Goal: Communication & Community: Answer question/provide support

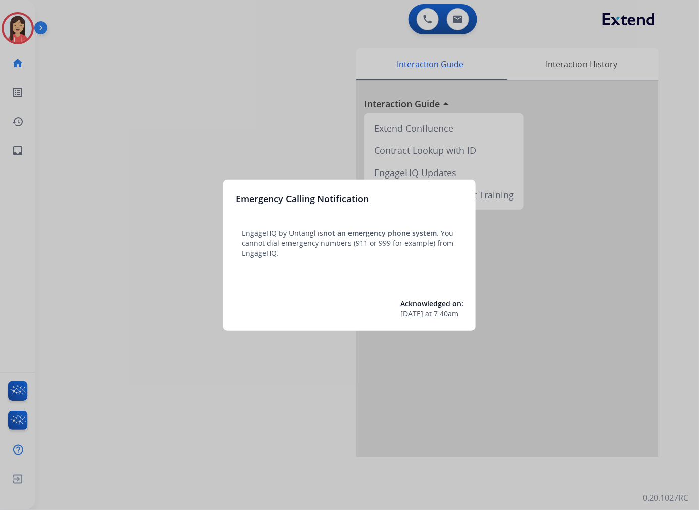
click at [135, 241] on div at bounding box center [349, 255] width 699 height 510
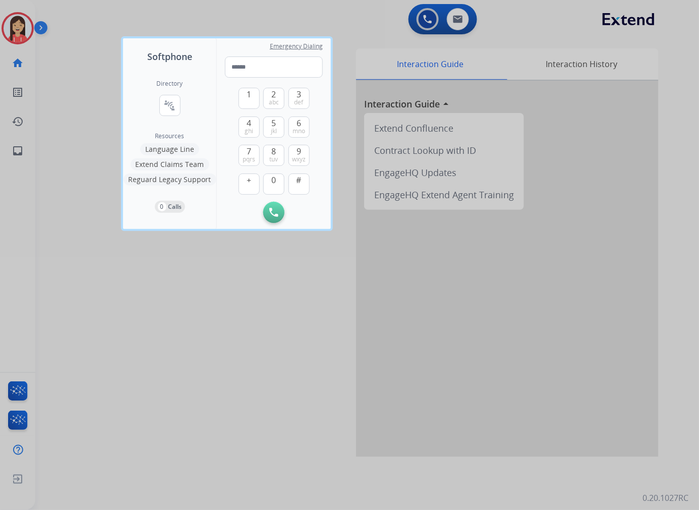
click at [86, 143] on div at bounding box center [349, 255] width 699 height 510
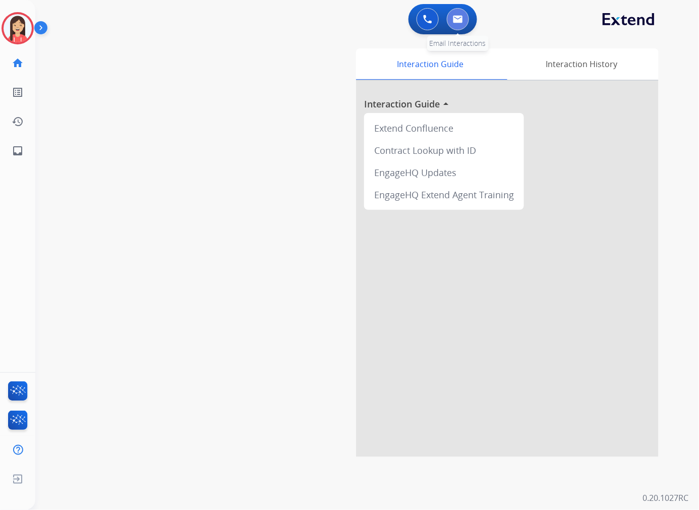
click at [460, 21] on img at bounding box center [458, 19] width 10 height 8
select select "**********"
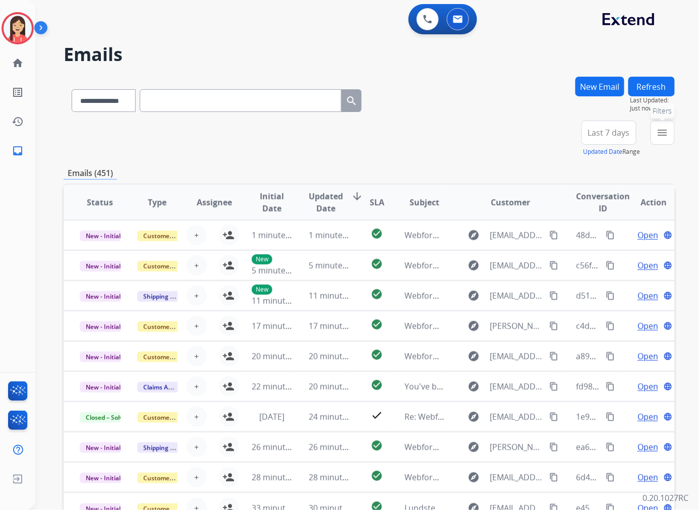
click at [667, 135] on mat-icon "menu" at bounding box center [663, 133] width 12 height 12
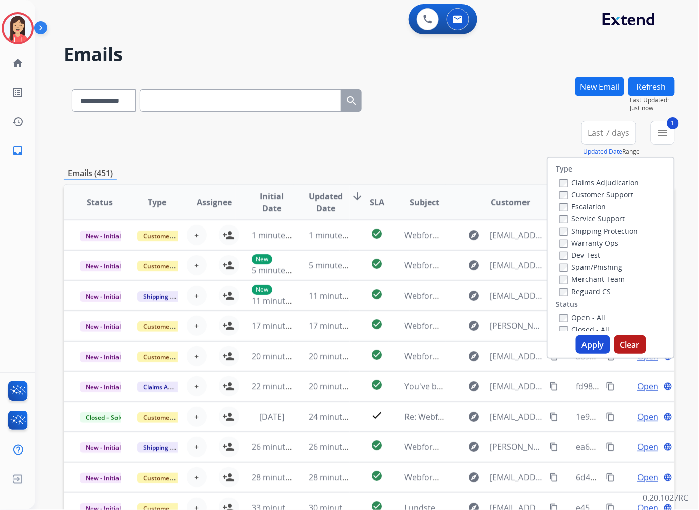
click at [563, 319] on label "Open - All" at bounding box center [583, 318] width 46 height 10
click at [590, 343] on button "Apply" at bounding box center [593, 345] width 34 height 18
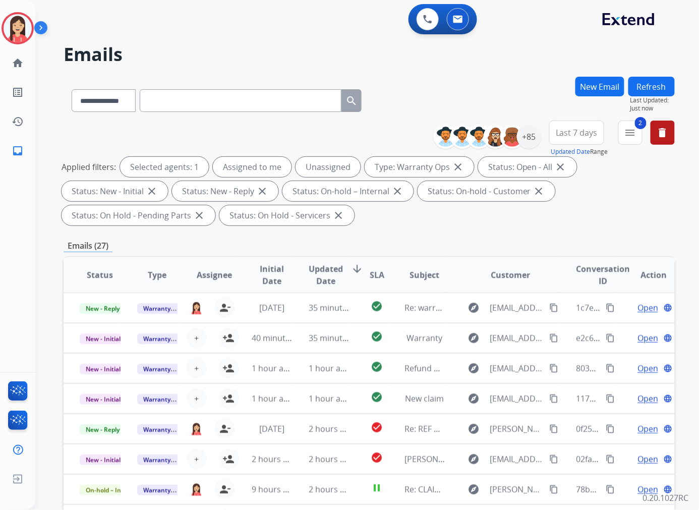
click at [316, 273] on span "Updated Date" at bounding box center [326, 275] width 34 height 24
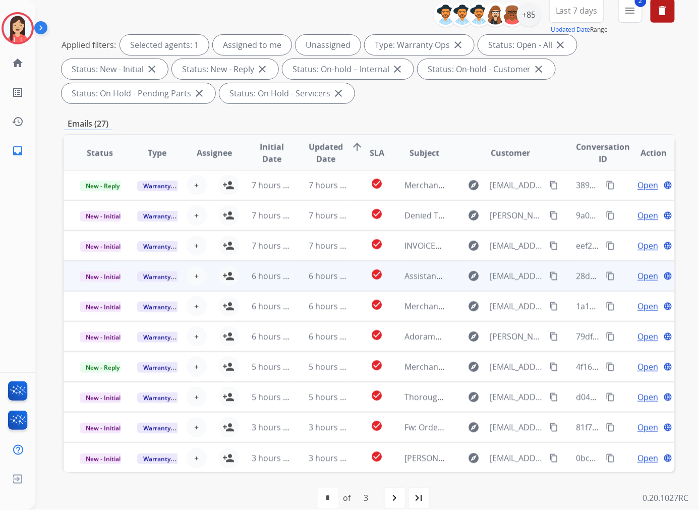
scroll to position [137, 0]
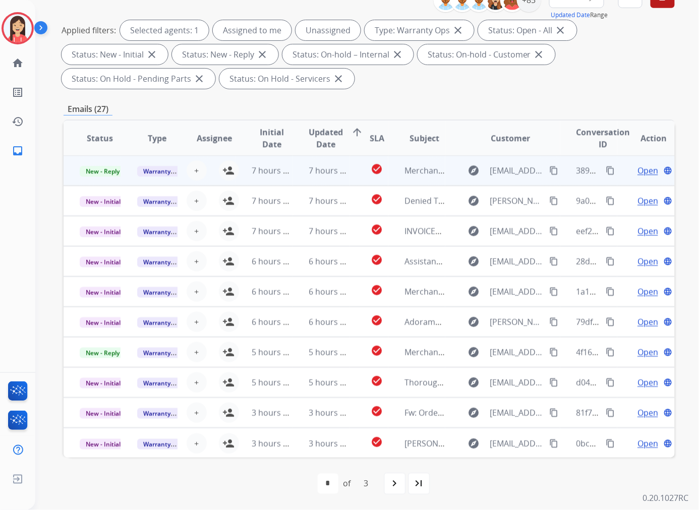
click at [297, 174] on td "7 hours ago" at bounding box center [322, 170] width 58 height 30
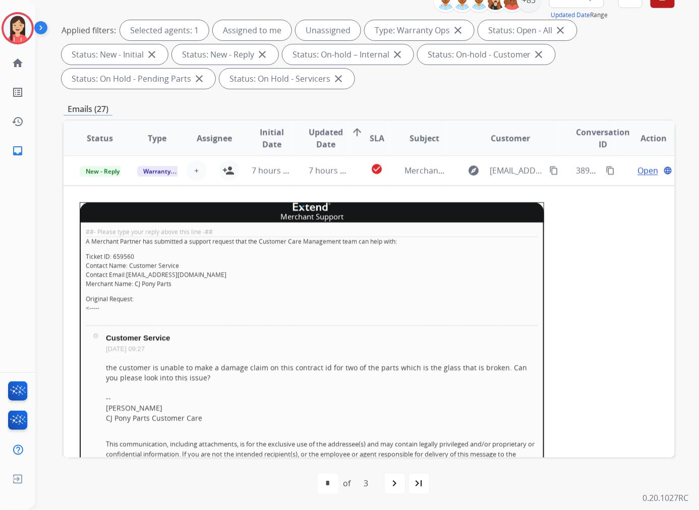
scroll to position [0, 0]
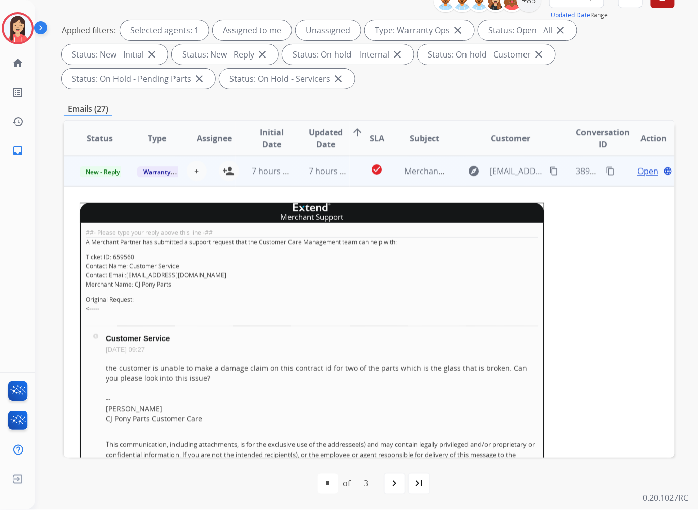
click at [122, 253] on p "Ticket ID: 659560 Contact Name: Customer Service Contact Email: [EMAIL_ADDRESS]…" at bounding box center [312, 271] width 453 height 36
copy p "659560"
click at [315, 368] on div "the customer is unable to make a damage claim on this contract id for two of th…" at bounding box center [322, 373] width 432 height 20
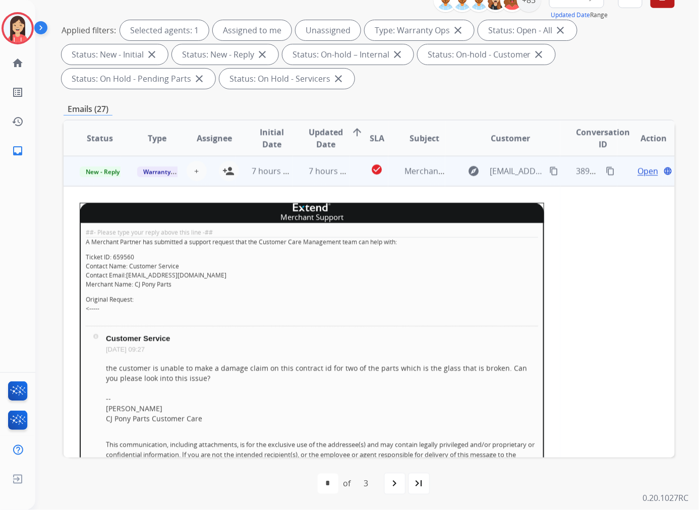
click at [351, 315] on div "##- Please type your reply above this line -## A Merchant Partner has submitted…" at bounding box center [312, 411] width 465 height 376
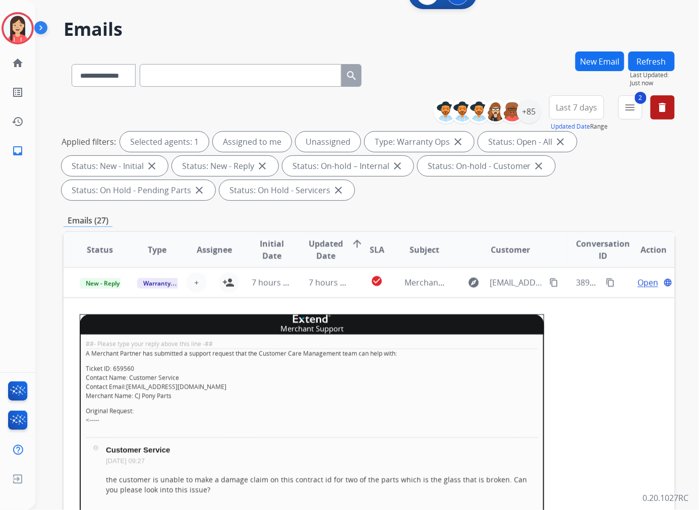
scroll to position [24, 0]
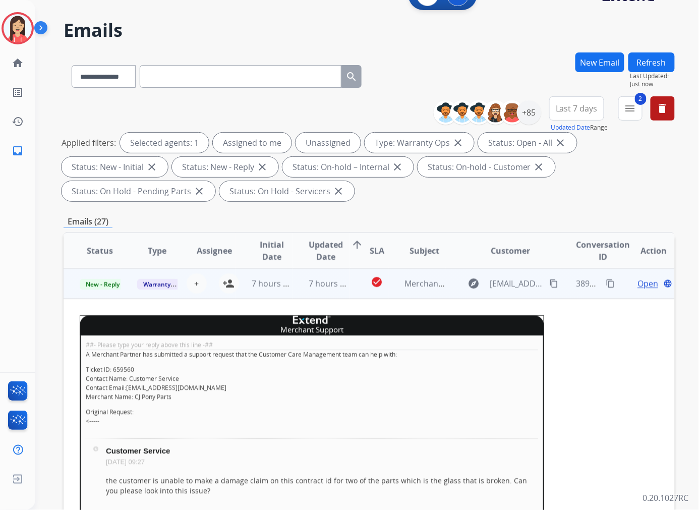
click at [638, 285] on span "Open" at bounding box center [648, 283] width 21 height 12
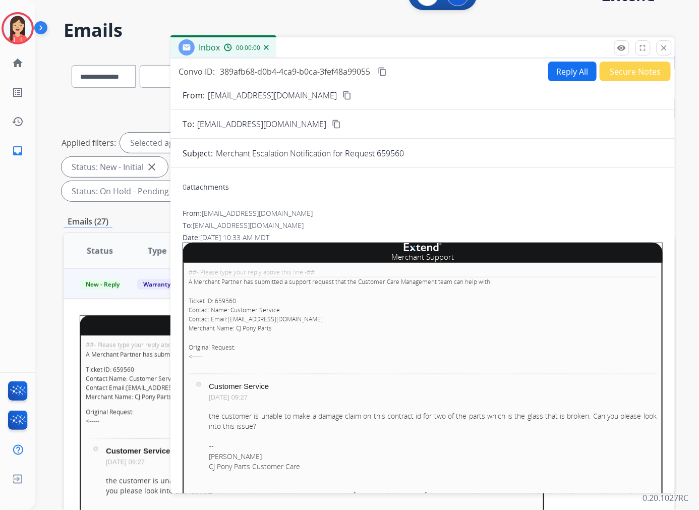
click at [559, 64] on button "Reply All" at bounding box center [572, 72] width 48 height 20
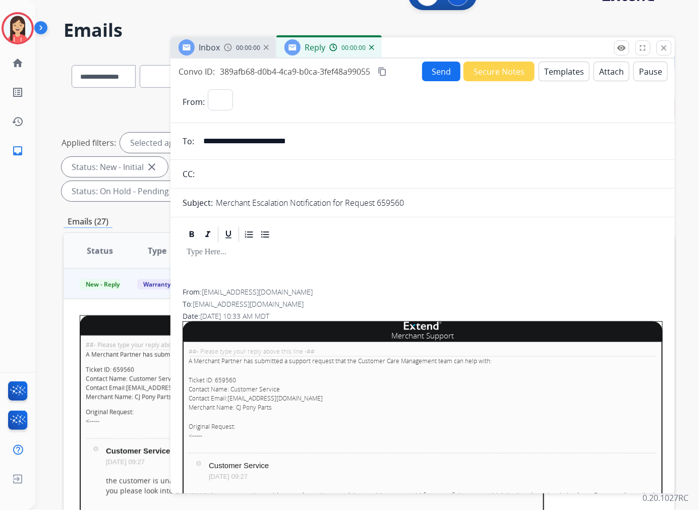
select select "**********"
click at [556, 68] on button "Templates" at bounding box center [564, 72] width 51 height 20
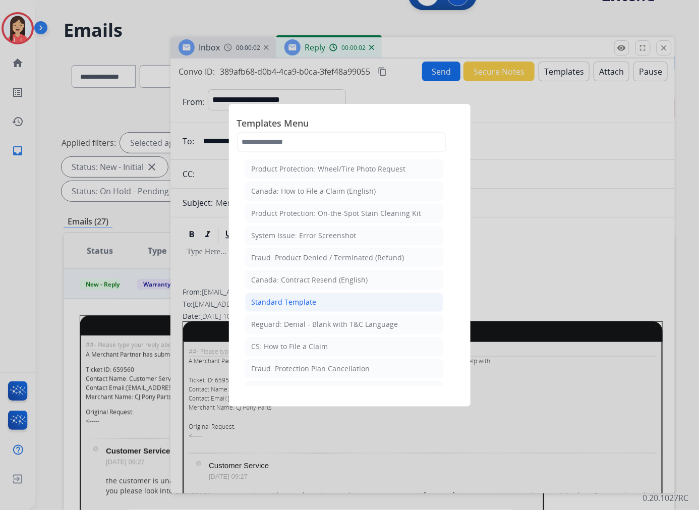
click at [284, 297] on div "Standard Template" at bounding box center [284, 302] width 65 height 10
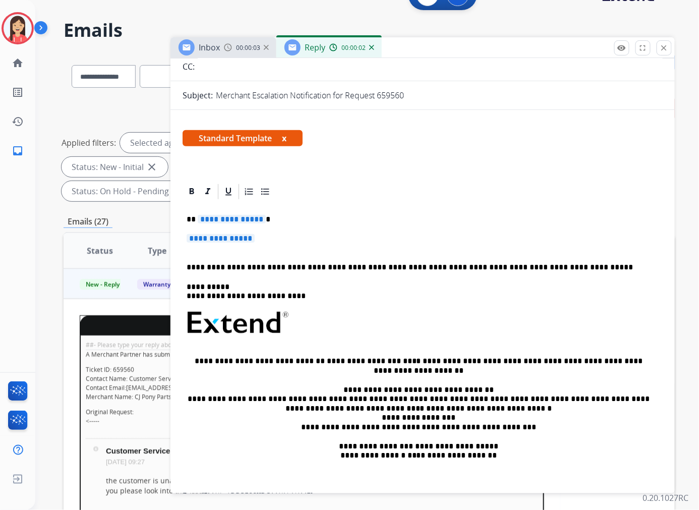
scroll to position [112, 0]
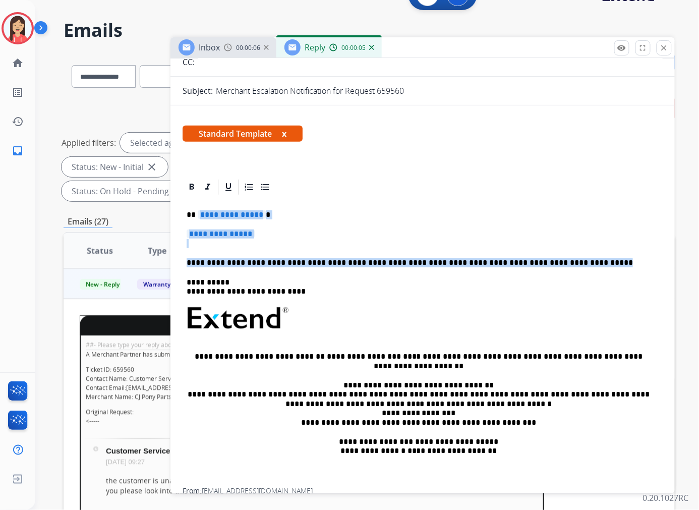
drag, startPoint x: 198, startPoint y: 214, endPoint x: 565, endPoint y: 264, distance: 370.1
click at [565, 264] on div "**********" at bounding box center [423, 342] width 480 height 292
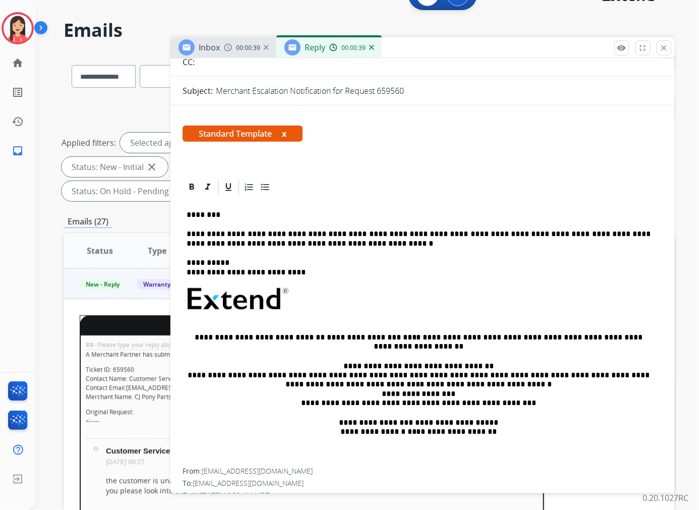
scroll to position [0, 0]
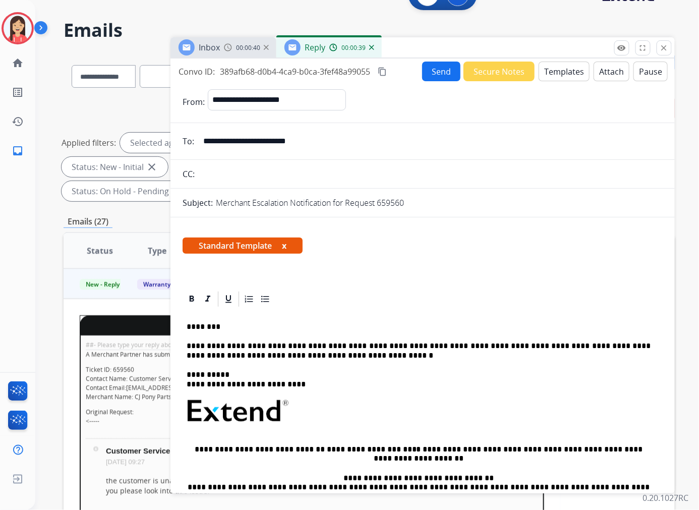
click at [431, 74] on button "Send" at bounding box center [441, 72] width 38 height 20
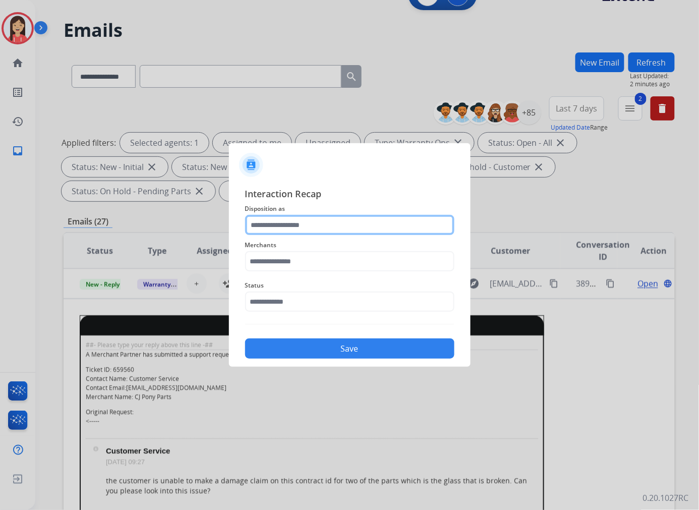
click at [292, 220] on input "text" at bounding box center [349, 225] width 209 height 20
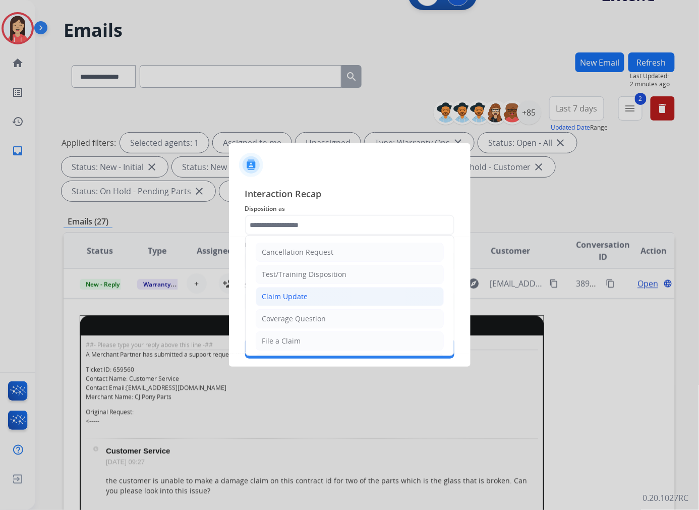
click at [299, 304] on li "Claim Update" at bounding box center [350, 296] width 188 height 19
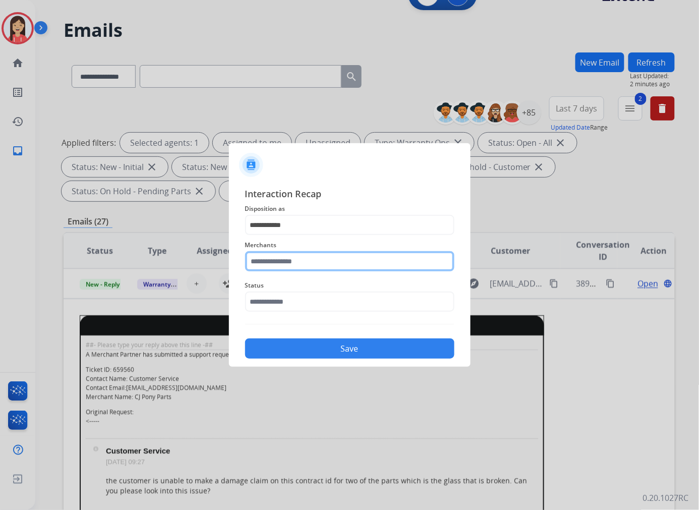
click at [266, 263] on input "text" at bounding box center [349, 261] width 209 height 20
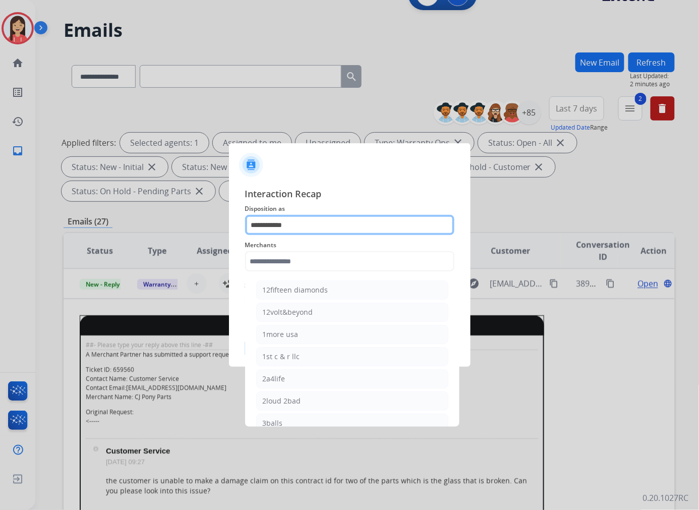
click at [288, 223] on input "**********" at bounding box center [349, 225] width 209 height 20
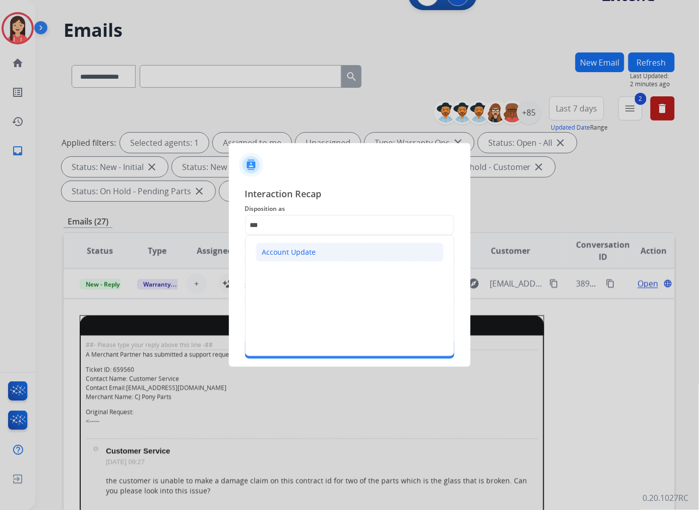
click at [288, 243] on li "Account Update" at bounding box center [350, 252] width 188 height 19
type input "**********"
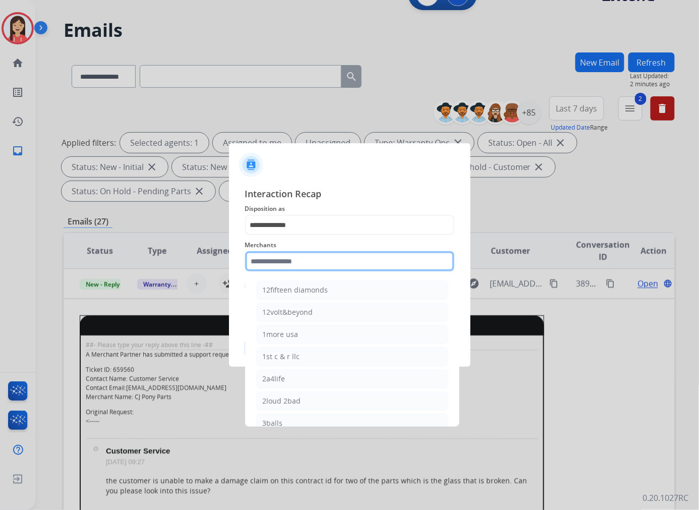
click at [275, 262] on input "text" at bounding box center [349, 261] width 209 height 20
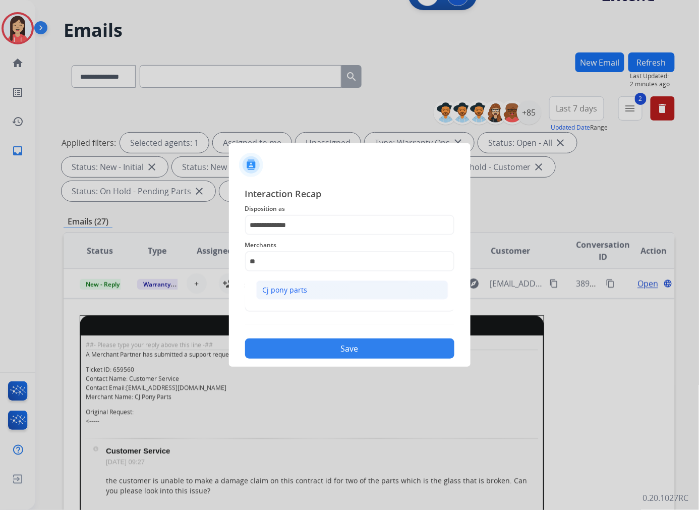
click at [289, 290] on div "Cj pony parts" at bounding box center [285, 290] width 45 height 10
type input "**********"
click at [278, 298] on input "text" at bounding box center [349, 302] width 209 height 20
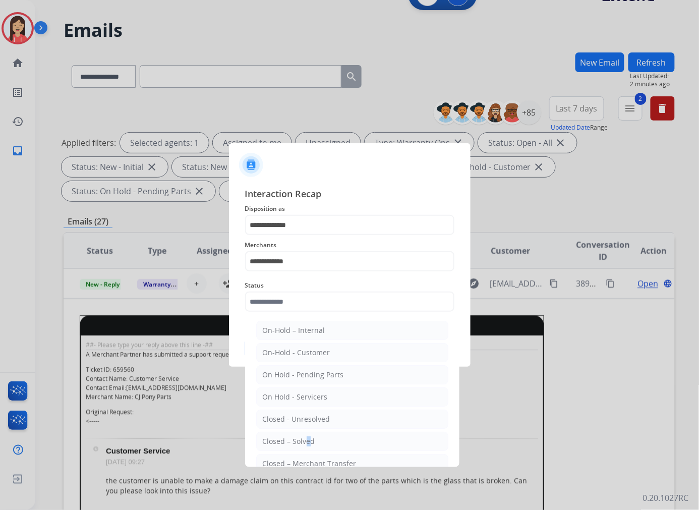
drag, startPoint x: 304, startPoint y: 436, endPoint x: 312, endPoint y: 419, distance: 18.7
click at [304, 437] on li "Closed – Solved" at bounding box center [352, 441] width 192 height 19
type input "**********"
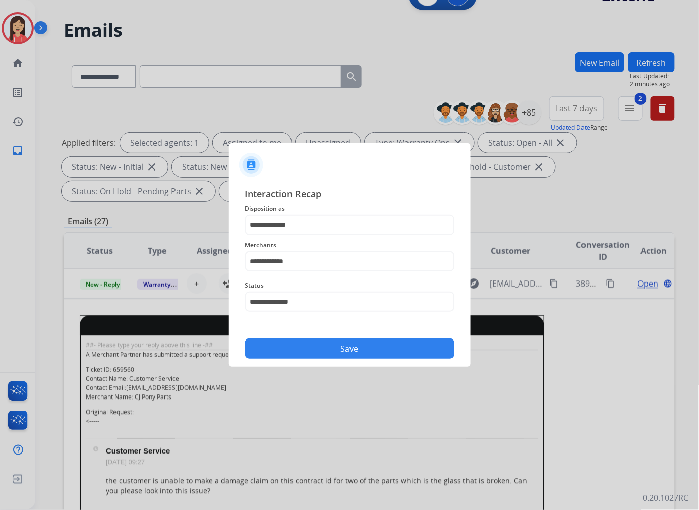
click at [331, 344] on button "Save" at bounding box center [349, 349] width 209 height 20
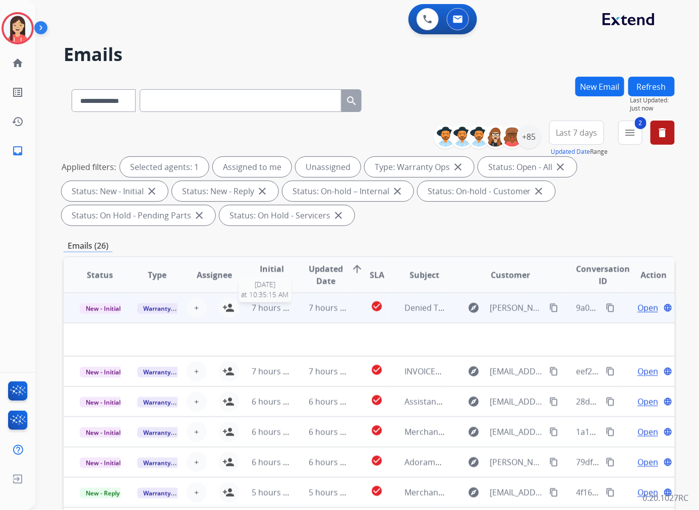
click at [280, 310] on span "7 hours ago" at bounding box center [274, 307] width 45 height 11
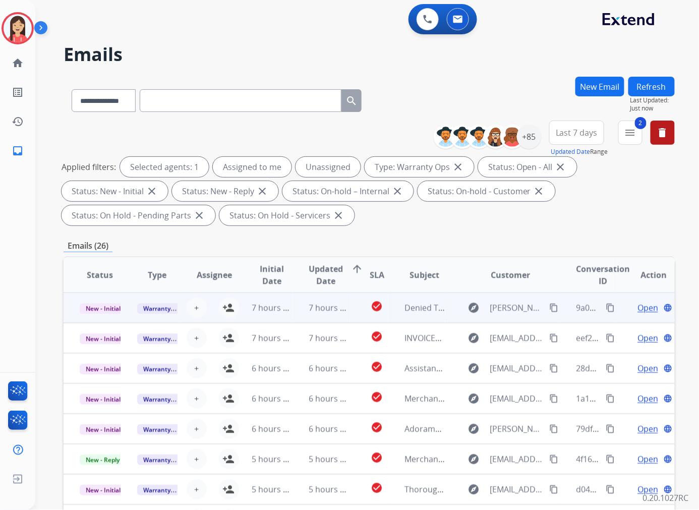
click at [293, 312] on td "7 hours ago" at bounding box center [322, 308] width 58 height 30
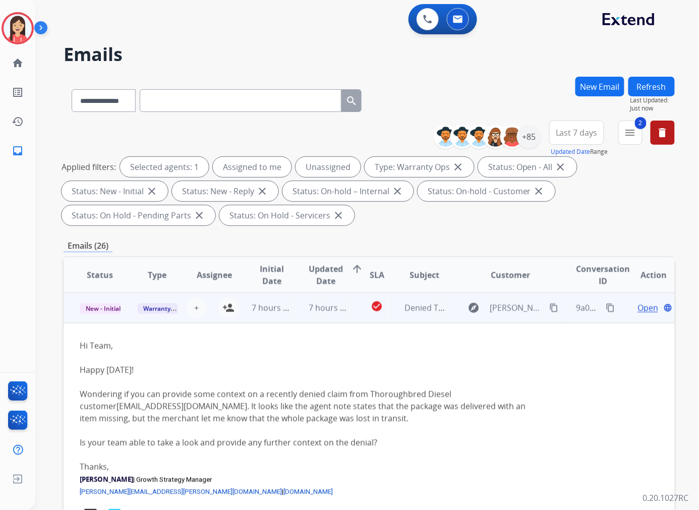
drag, startPoint x: 76, startPoint y: 407, endPoint x: 213, endPoint y: 409, distance: 137.2
click at [213, 409] on td "Hi Team, Happy [DATE]! Wondering if you can provide some context on a recently …" at bounding box center [312, 441] width 497 height 237
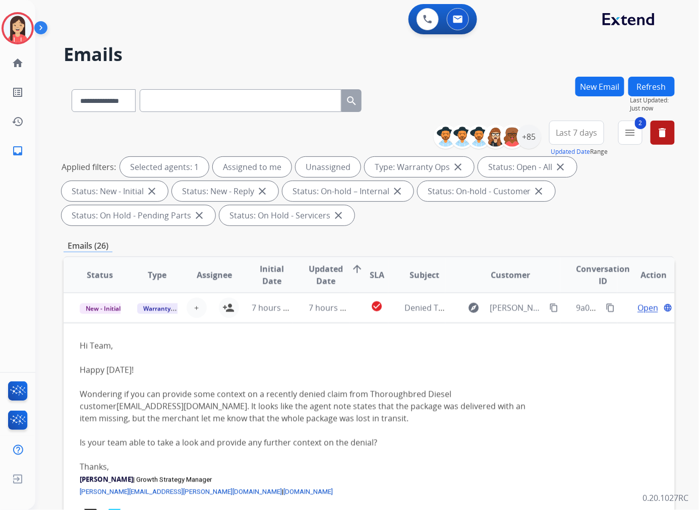
copy link "[EMAIL_ADDRESS][DOMAIN_NAME]"
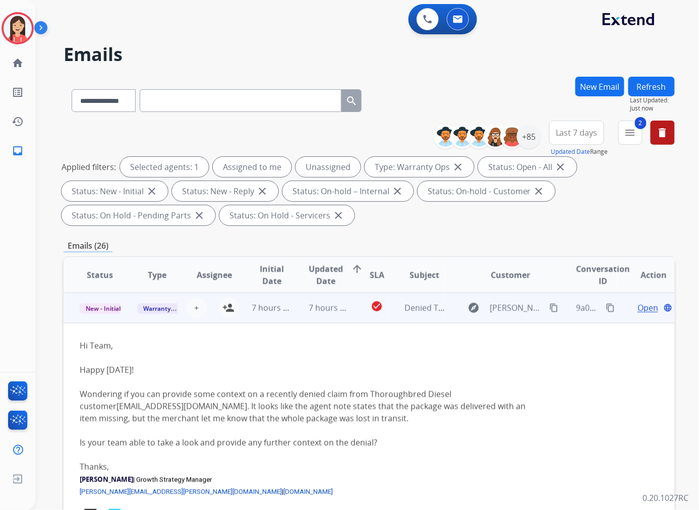
click at [405, 359] on div "Hi Team, Happy [DATE]! Wondering if you can provide some context on a recently …" at bounding box center [312, 394] width 465 height 109
click at [638, 305] on span "Open" at bounding box center [648, 308] width 21 height 12
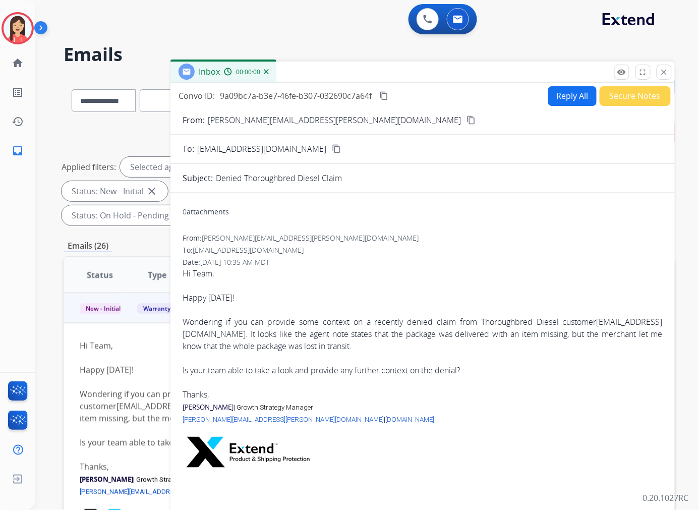
click at [559, 94] on button "Reply All" at bounding box center [572, 96] width 48 height 20
select select "**********"
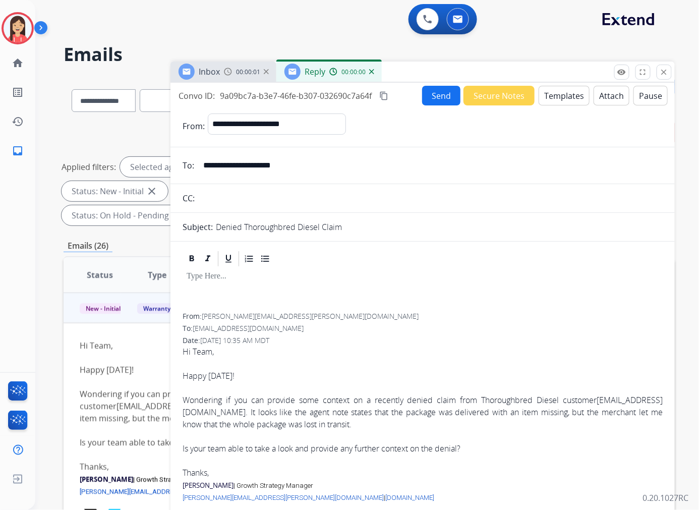
click at [554, 99] on button "Templates" at bounding box center [564, 96] width 51 height 20
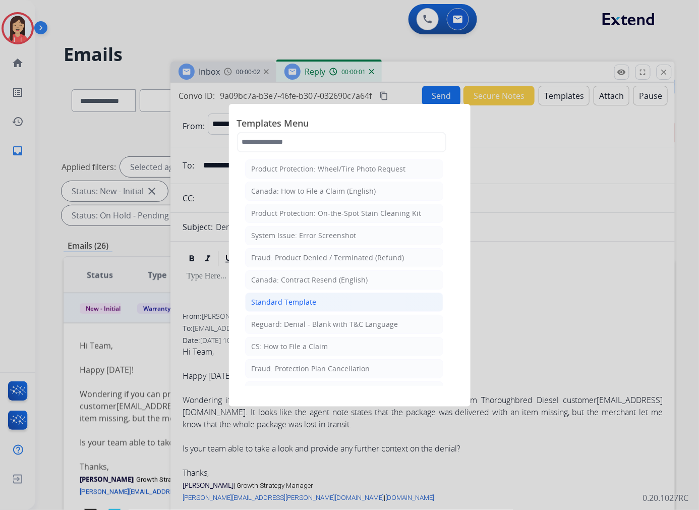
click at [267, 299] on div "Standard Template" at bounding box center [284, 302] width 65 height 10
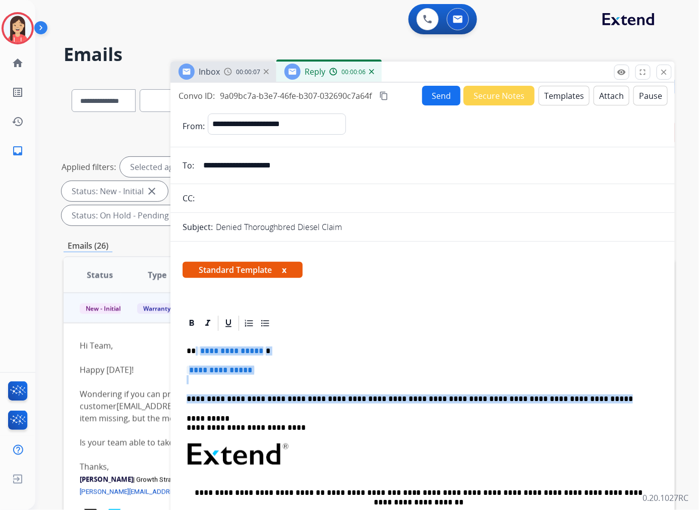
drag, startPoint x: 540, startPoint y: 395, endPoint x: 194, endPoint y: 352, distance: 348.3
click at [194, 352] on div "**********" at bounding box center [423, 478] width 480 height 292
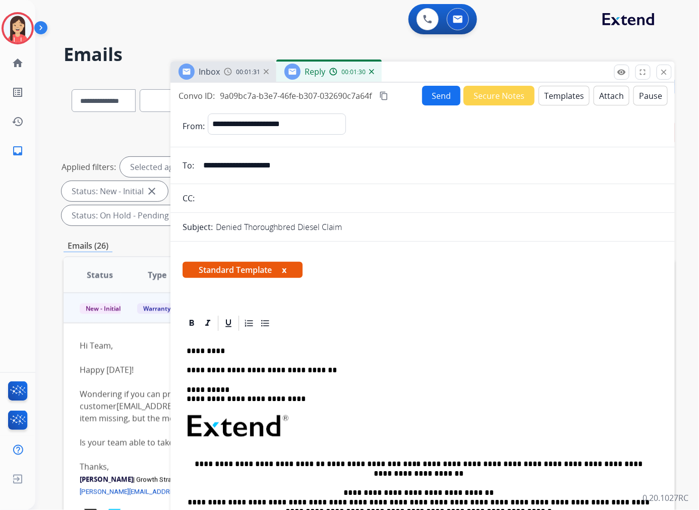
click at [420, 334] on div "**********" at bounding box center [423, 463] width 480 height 263
click at [317, 369] on p "**********" at bounding box center [419, 370] width 464 height 9
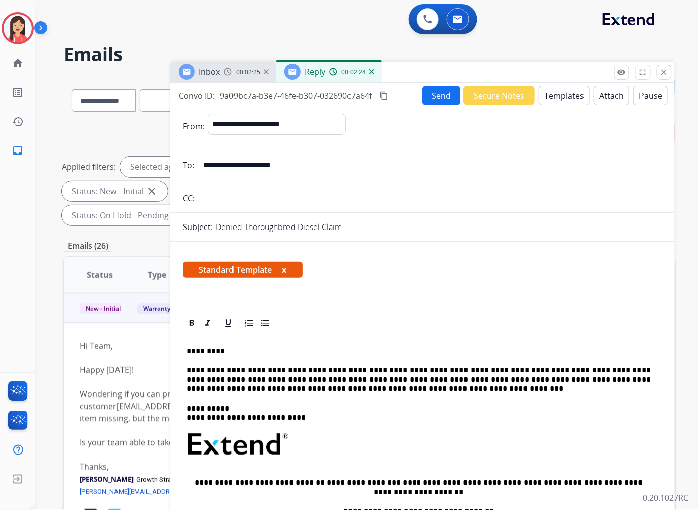
click at [445, 97] on button "Send" at bounding box center [441, 96] width 38 height 20
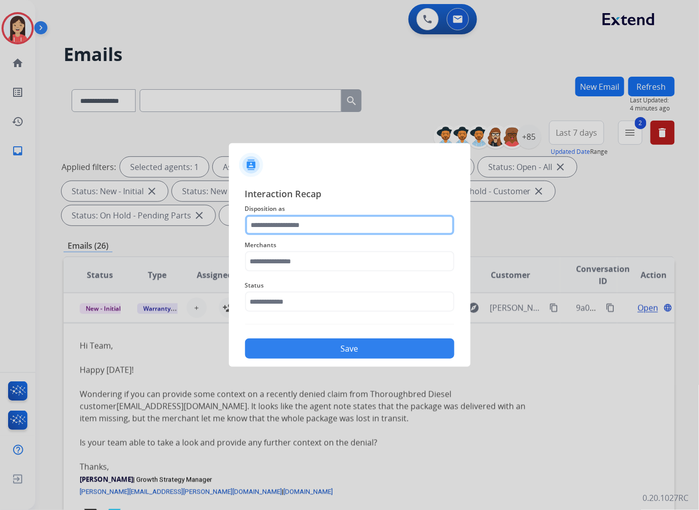
click at [294, 218] on input "text" at bounding box center [349, 225] width 209 height 20
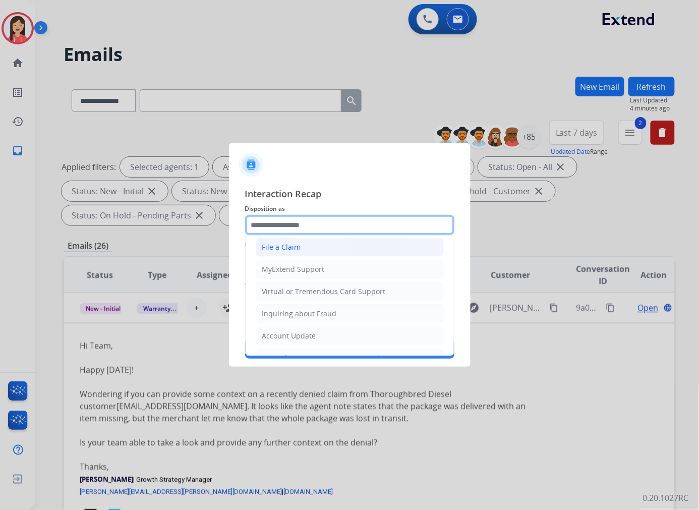
scroll to position [112, 0]
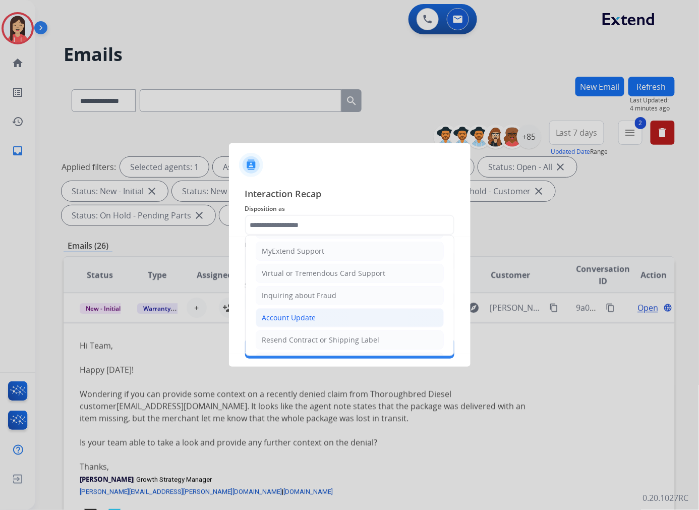
click at [294, 312] on li "Account Update" at bounding box center [350, 317] width 188 height 19
type input "**********"
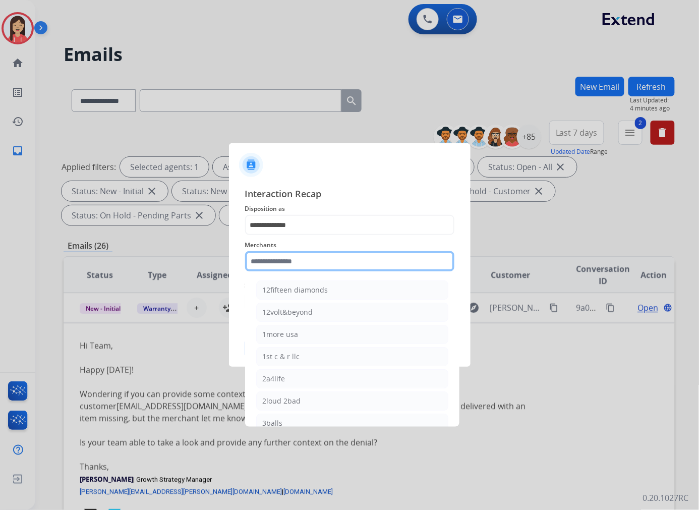
click at [297, 251] on input "text" at bounding box center [349, 261] width 209 height 20
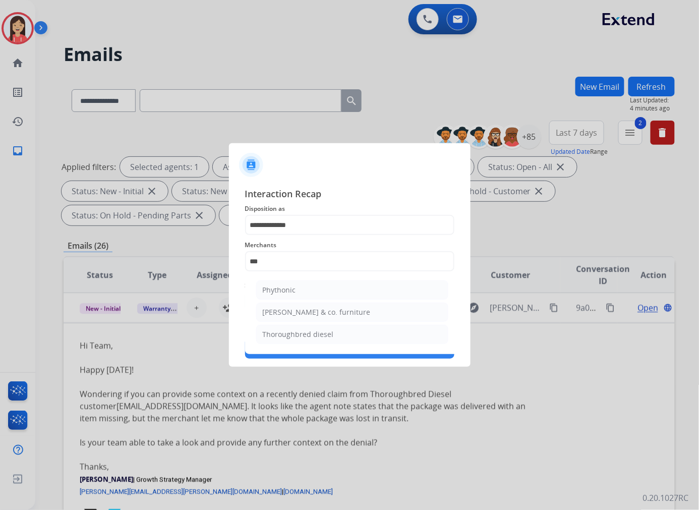
click at [296, 330] on div "Thoroughbred diesel" at bounding box center [298, 334] width 71 height 10
type input "**********"
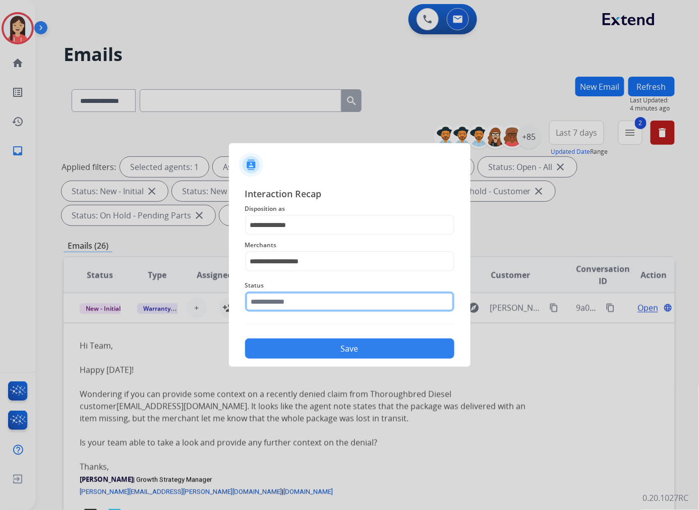
click at [298, 304] on input "text" at bounding box center [349, 302] width 209 height 20
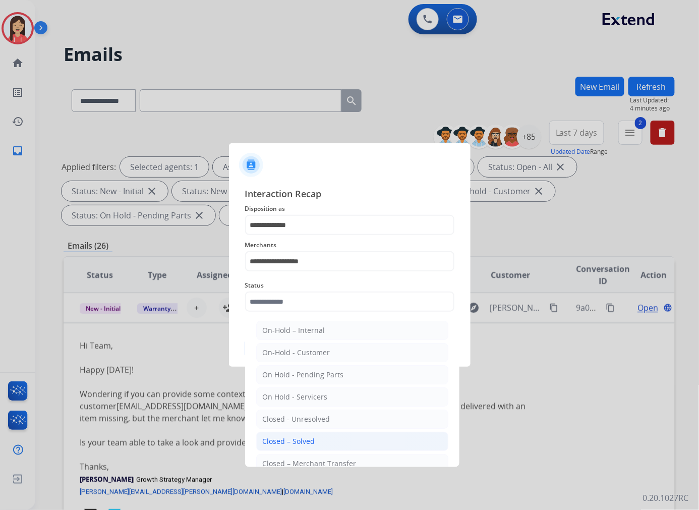
click at [310, 440] on div "Closed – Solved" at bounding box center [289, 441] width 52 height 10
type input "**********"
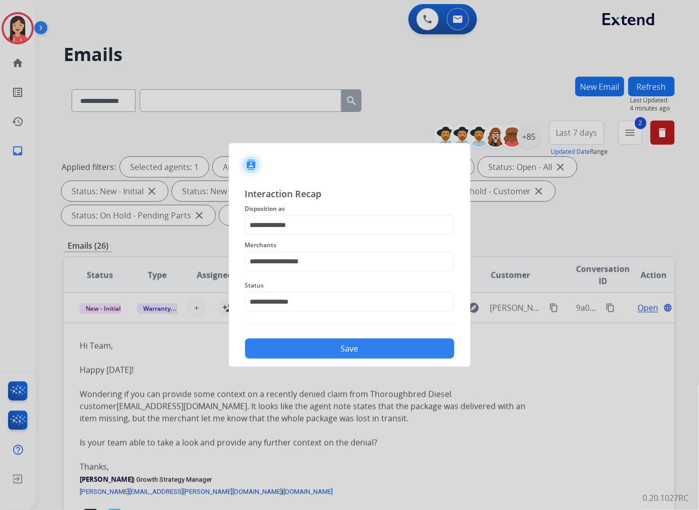
click at [337, 355] on button "Save" at bounding box center [349, 349] width 209 height 20
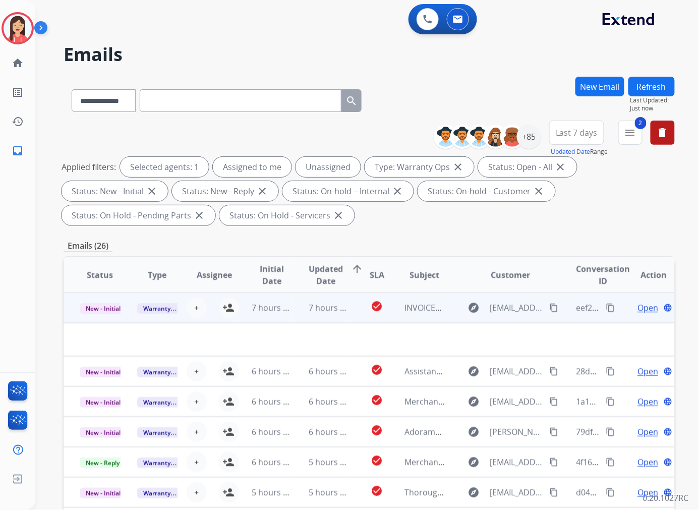
click at [305, 320] on td "7 hours ago" at bounding box center [322, 308] width 58 height 30
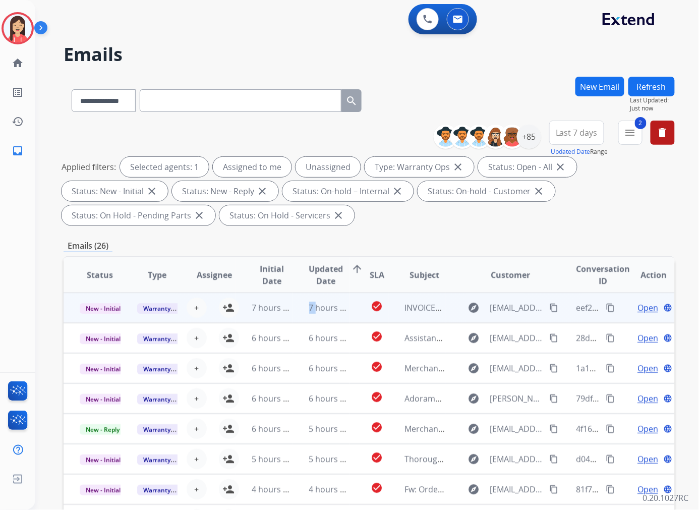
click at [305, 320] on td "7 hours ago" at bounding box center [322, 308] width 58 height 30
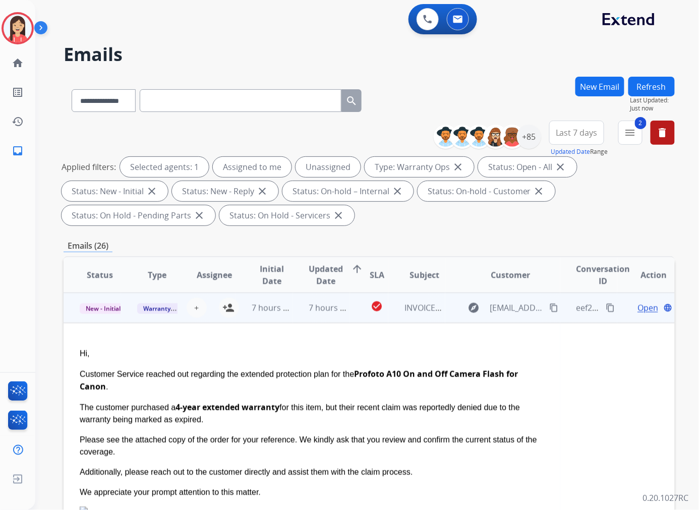
click at [638, 304] on span "Open" at bounding box center [648, 308] width 21 height 12
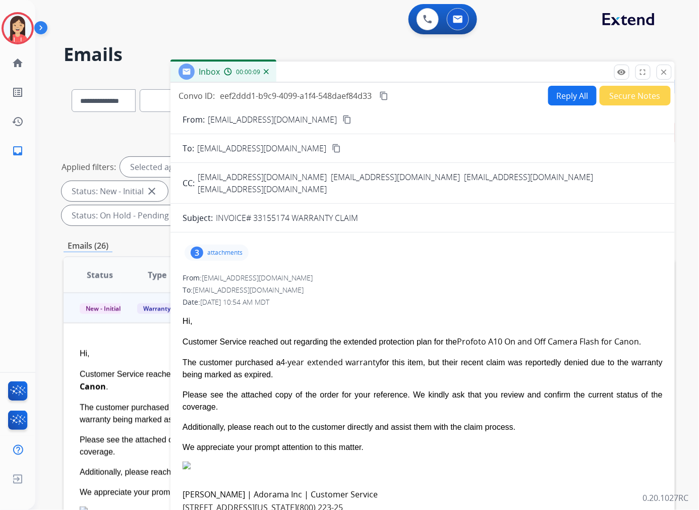
click at [227, 249] on p "attachments" at bounding box center [224, 253] width 35 height 8
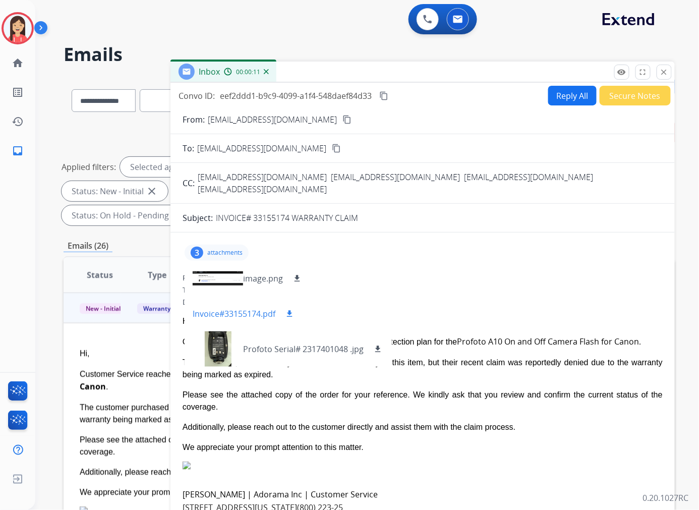
click at [289, 309] on mat-icon "download" at bounding box center [289, 313] width 9 height 9
click at [457, 273] on div "From: [EMAIL_ADDRESS][DOMAIN_NAME] To: [EMAIL_ADDRESS][DOMAIN_NAME] Date: [DATE…" at bounding box center [423, 393] width 480 height 241
click at [432, 242] on div "3 attachments image.png download Invoice#33155174.pdf download Profoto Serial# …" at bounding box center [423, 253] width 480 height 24
click at [556, 93] on button "Reply All" at bounding box center [572, 96] width 48 height 20
select select "**********"
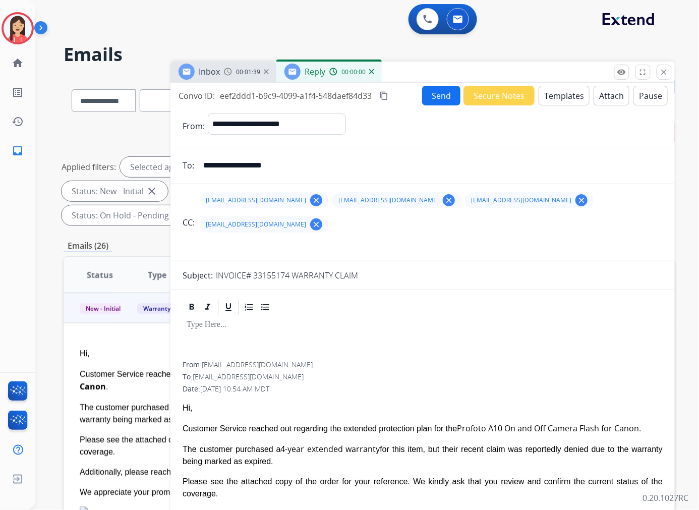
click at [554, 95] on button "Templates" at bounding box center [564, 96] width 51 height 20
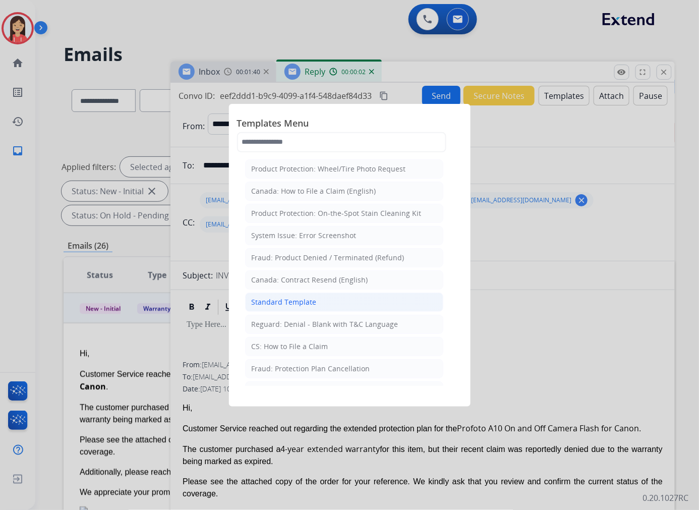
click at [289, 303] on div "Standard Template" at bounding box center [284, 302] width 65 height 10
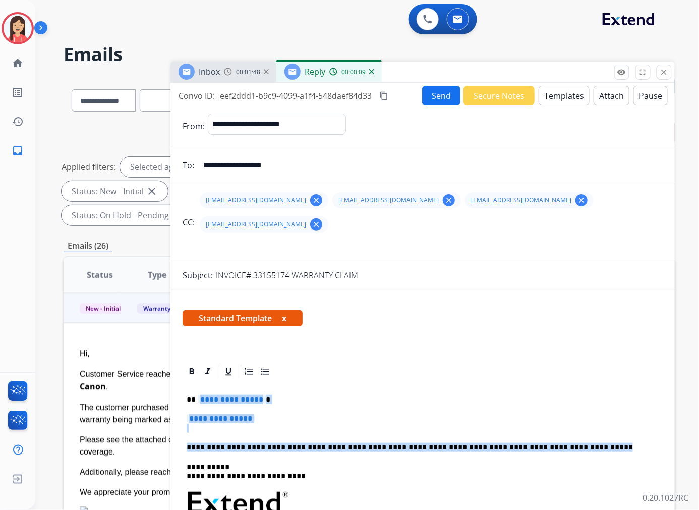
drag, startPoint x: 555, startPoint y: 424, endPoint x: 198, endPoint y: 371, distance: 361.1
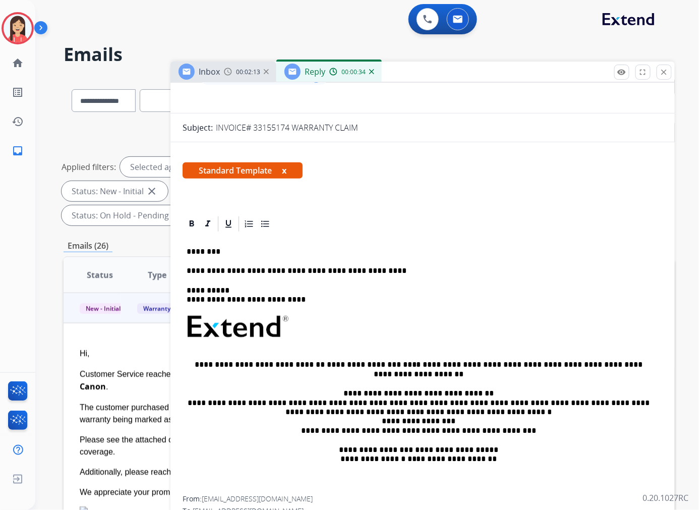
scroll to position [120, 0]
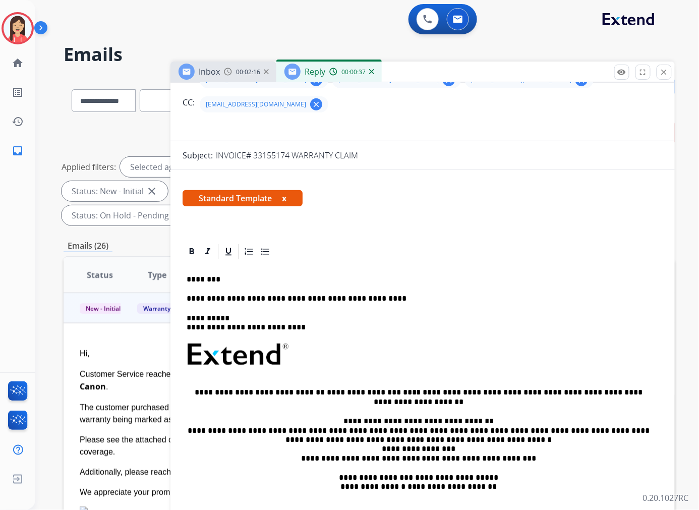
click at [379, 294] on p "**********" at bounding box center [419, 298] width 464 height 9
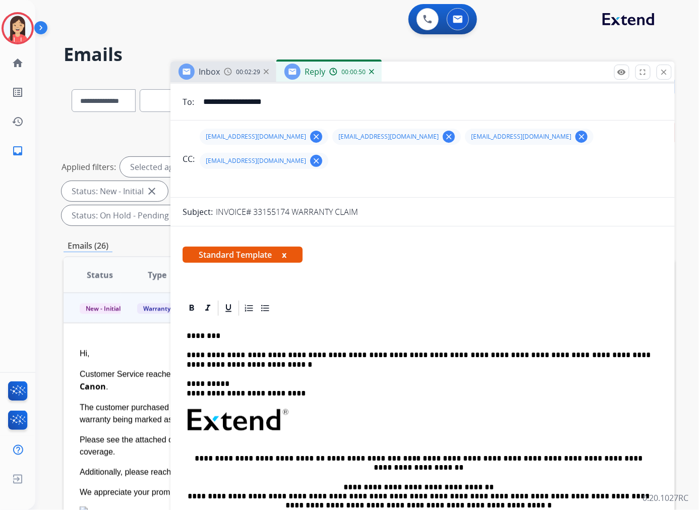
scroll to position [0, 0]
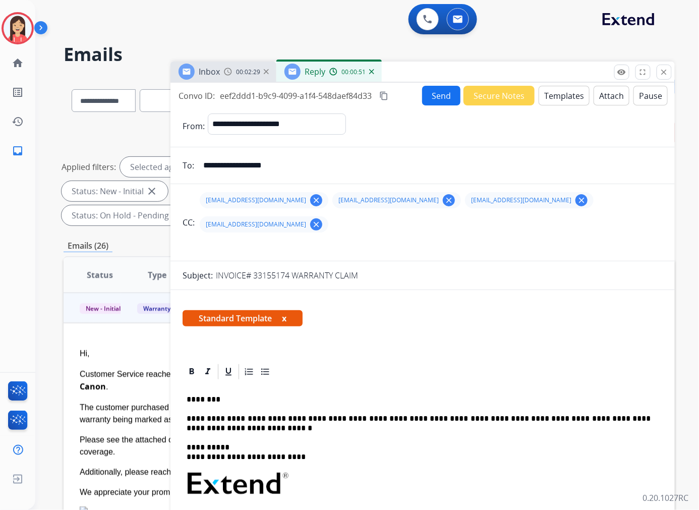
click at [435, 97] on button "Send" at bounding box center [441, 96] width 38 height 20
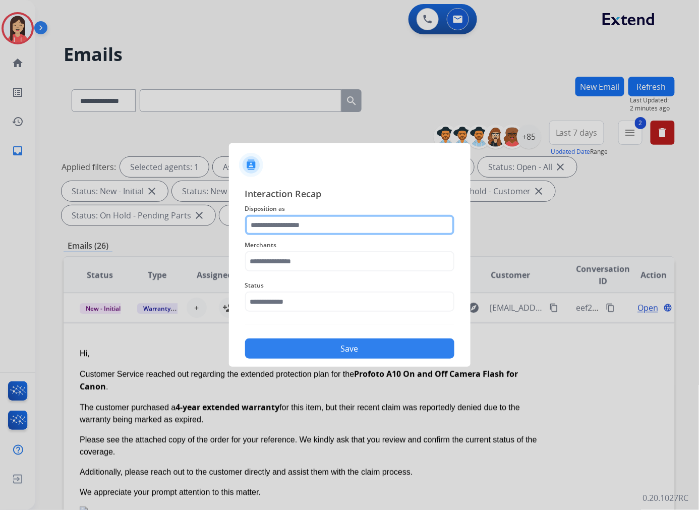
click at [311, 225] on input "text" at bounding box center [349, 225] width 209 height 20
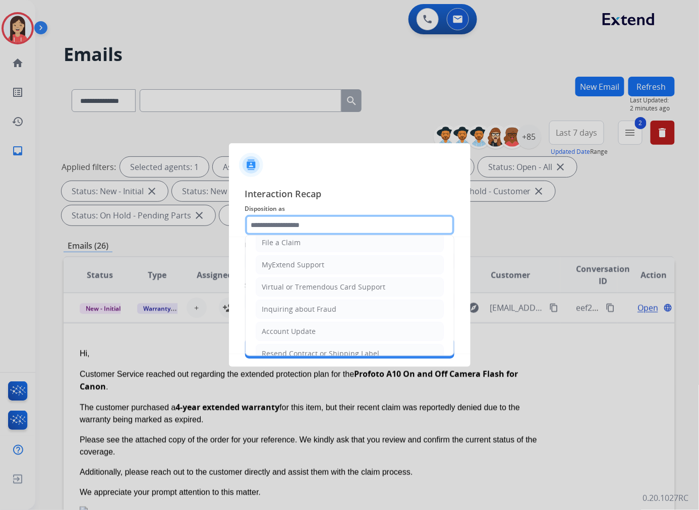
scroll to position [112, 0]
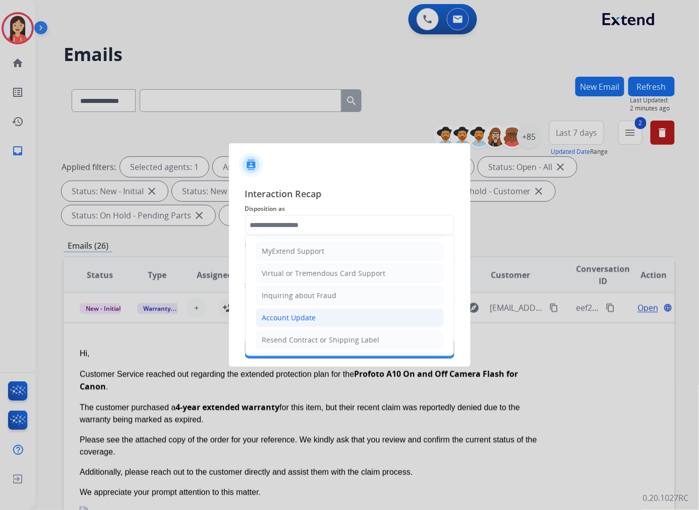
click at [293, 314] on div "Account Update" at bounding box center [289, 318] width 54 height 10
type input "**********"
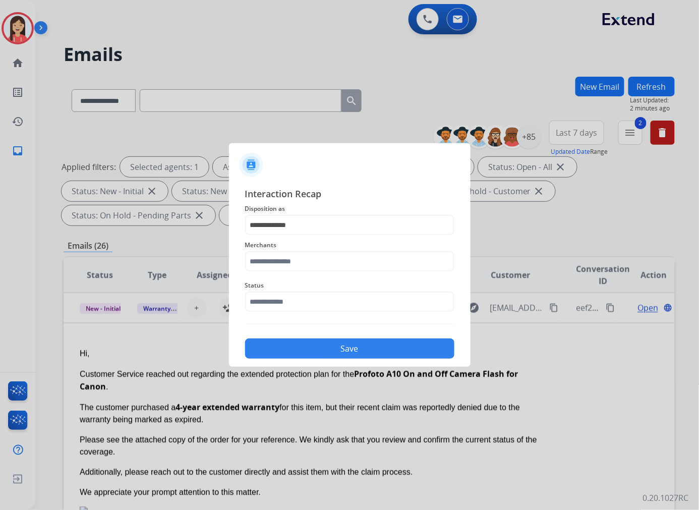
click at [298, 273] on div "Merchants" at bounding box center [349, 255] width 209 height 40
click at [306, 265] on input "text" at bounding box center [349, 261] width 209 height 20
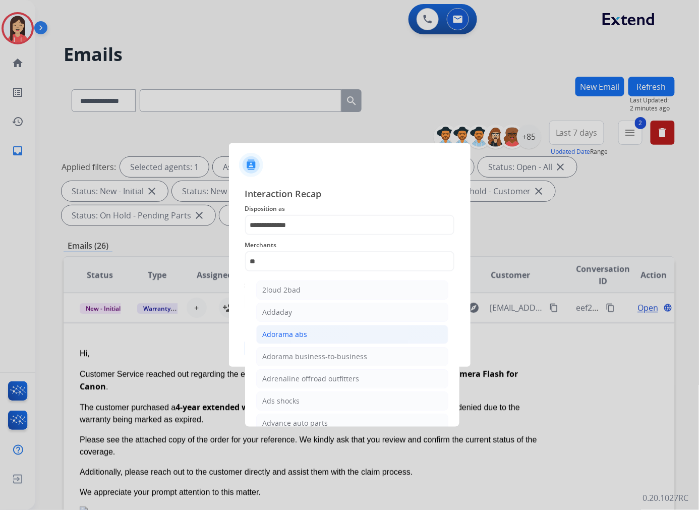
click at [302, 336] on div "Adorama abs" at bounding box center [285, 334] width 45 height 10
type input "**********"
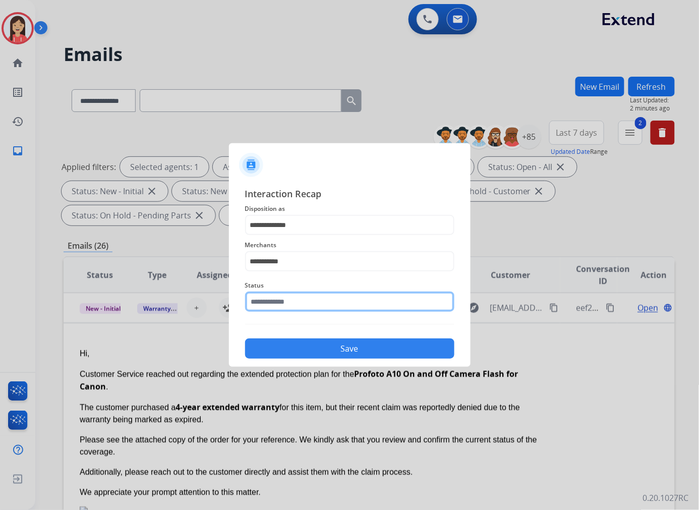
click at [314, 300] on input "text" at bounding box center [349, 302] width 209 height 20
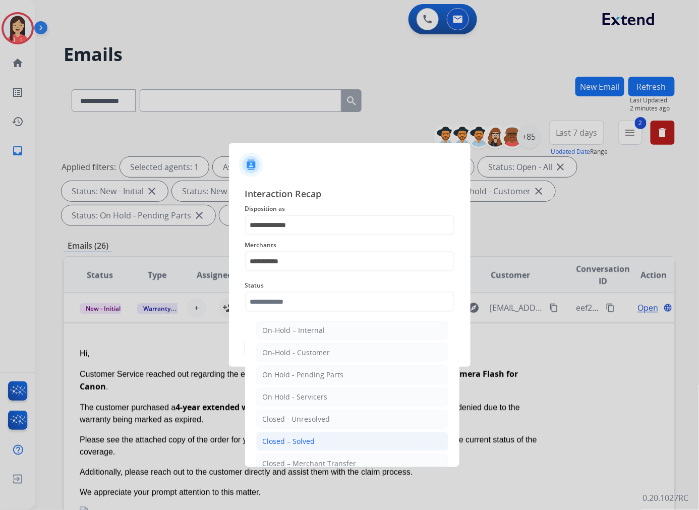
click at [309, 436] on li "Closed – Solved" at bounding box center [352, 441] width 192 height 19
type input "**********"
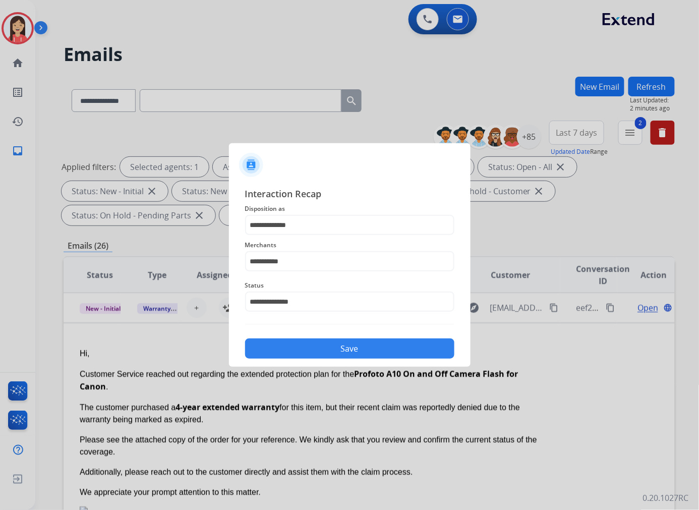
click at [347, 350] on button "Save" at bounding box center [349, 349] width 209 height 20
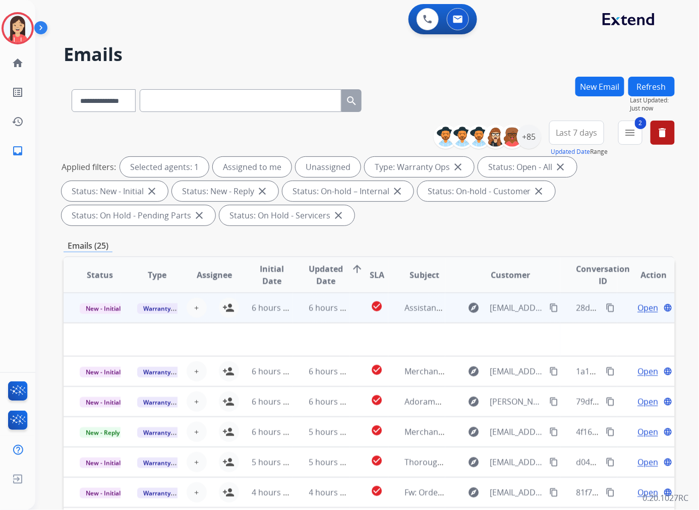
click at [289, 315] on td "6 hours ago" at bounding box center [265, 308] width 58 height 30
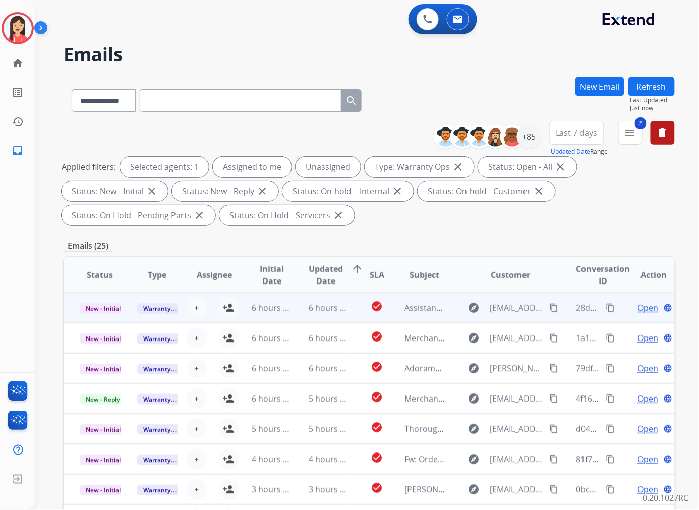
click at [300, 314] on td "6 hours ago" at bounding box center [322, 308] width 58 height 30
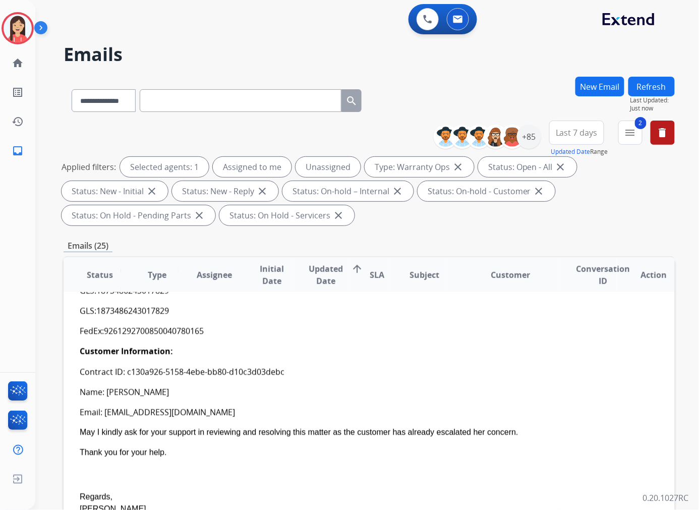
scroll to position [224, 0]
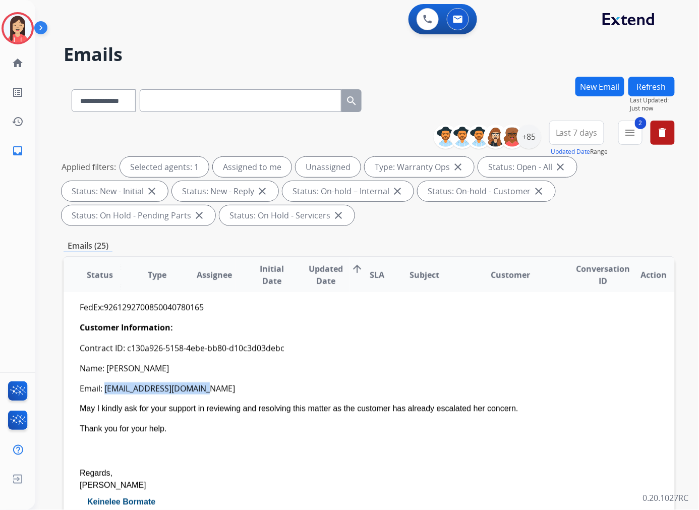
drag, startPoint x: 213, startPoint y: 375, endPoint x: 106, endPoint y: 374, distance: 106.5
click at [106, 382] on div "Email: [EMAIL_ADDRESS][DOMAIN_NAME]" at bounding box center [312, 388] width 465 height 12
copy div "[EMAIL_ADDRESS][DOMAIN_NAME]"
click at [316, 345] on ul "Contract ID: c130a926-5158-4ebe-bb80-d10c3d03debc Name: [PERSON_NAME] Email: [E…" at bounding box center [312, 368] width 465 height 52
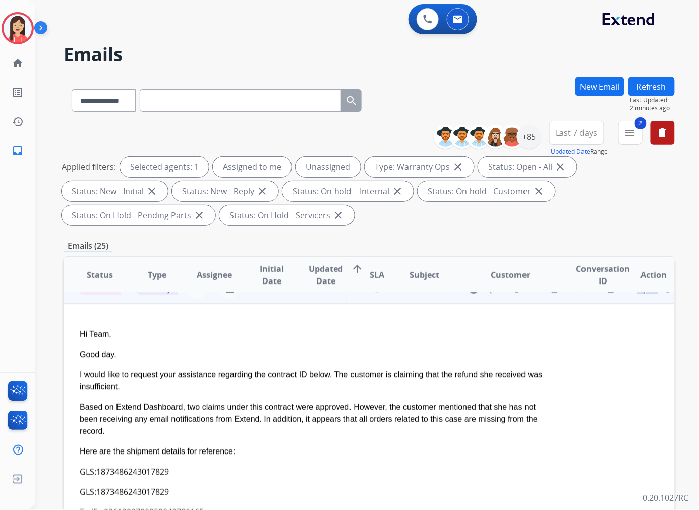
scroll to position [0, 0]
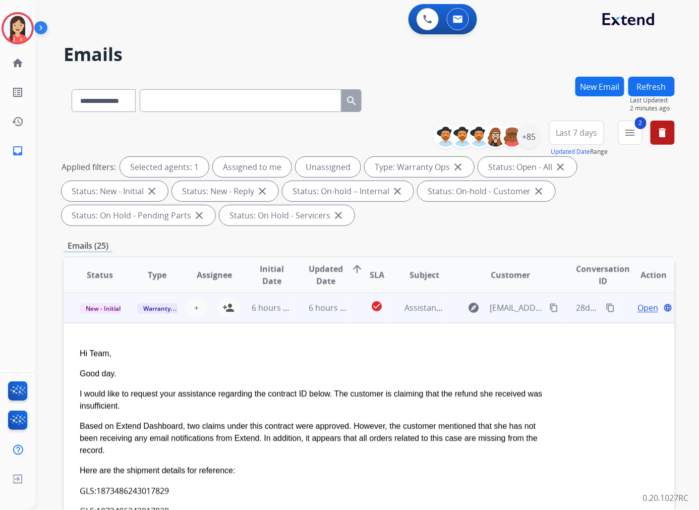
click at [293, 319] on td "6 hours ago" at bounding box center [322, 308] width 58 height 30
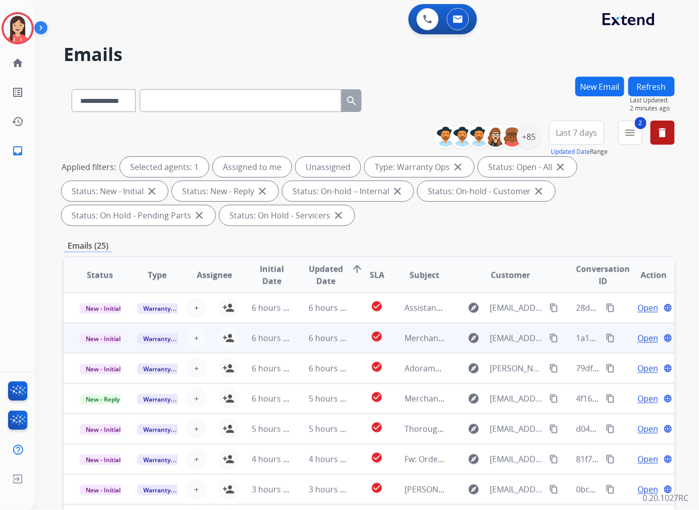
click at [304, 345] on td "6 hours ago" at bounding box center [322, 338] width 58 height 30
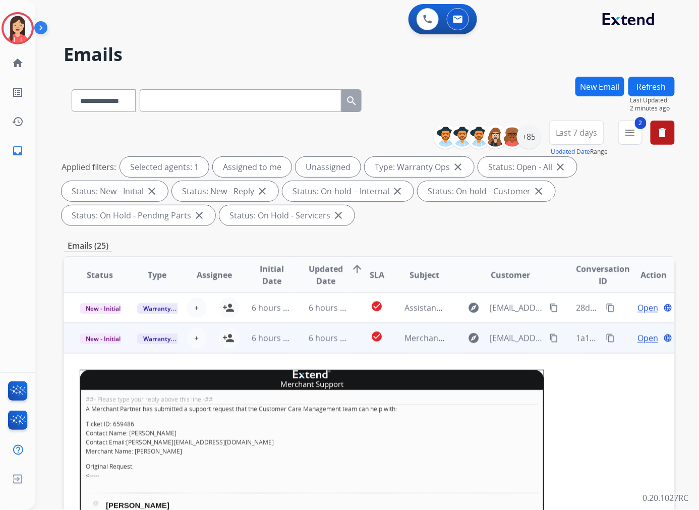
click at [644, 333] on span "Open" at bounding box center [648, 338] width 21 height 12
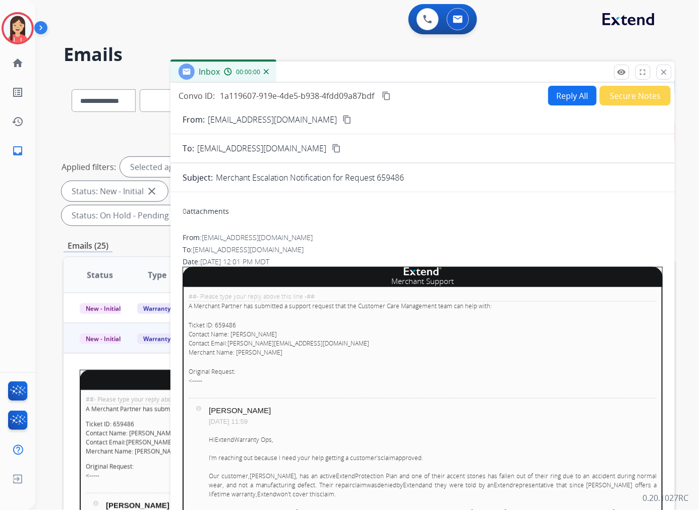
click at [618, 93] on button "Secure Notes" at bounding box center [635, 96] width 71 height 20
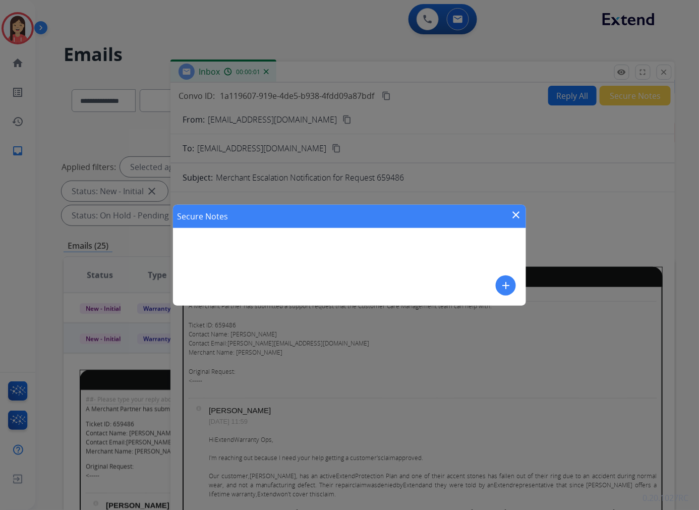
click at [513, 296] on div "Secure Notes close add" at bounding box center [349, 255] width 353 height 101
click at [507, 288] on mat-icon "add" at bounding box center [506, 286] width 12 height 12
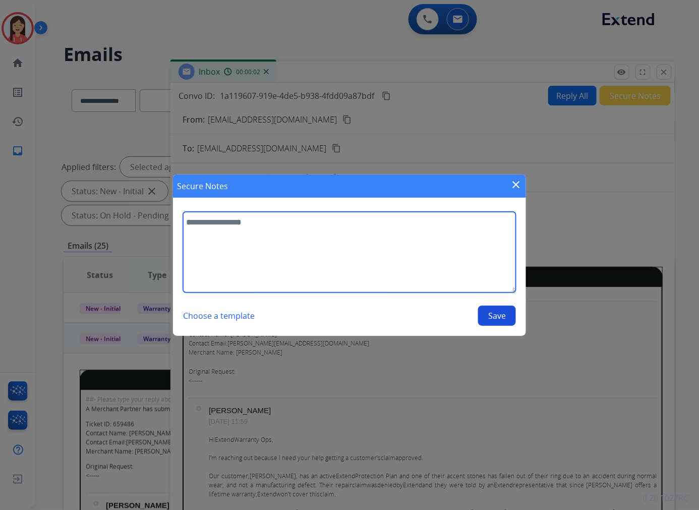
click at [364, 269] on textarea at bounding box center [349, 252] width 333 height 81
type textarea "**********"
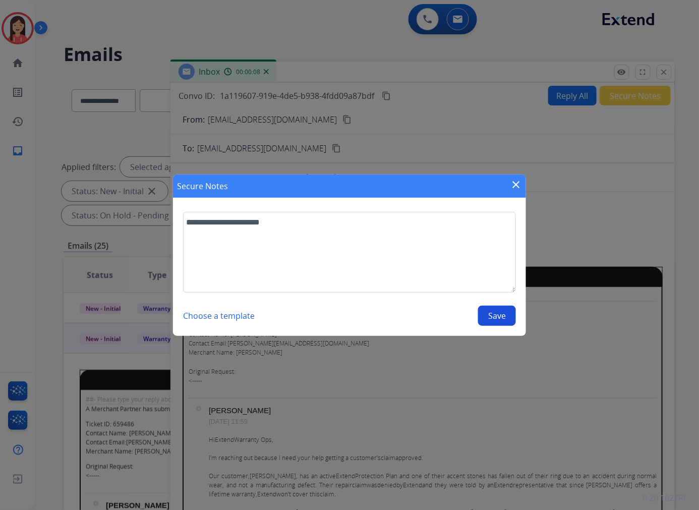
click at [467, 305] on div "**********" at bounding box center [349, 269] width 333 height 114
click at [484, 310] on button "Save" at bounding box center [497, 316] width 38 height 20
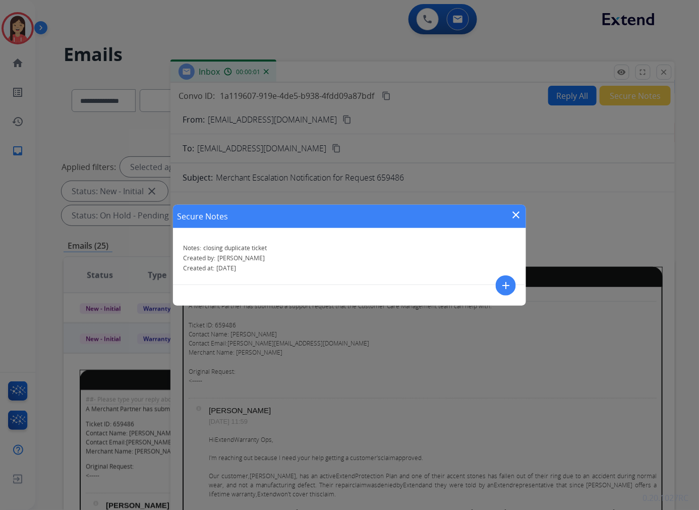
click at [517, 214] on mat-icon "close" at bounding box center [516, 215] width 12 height 12
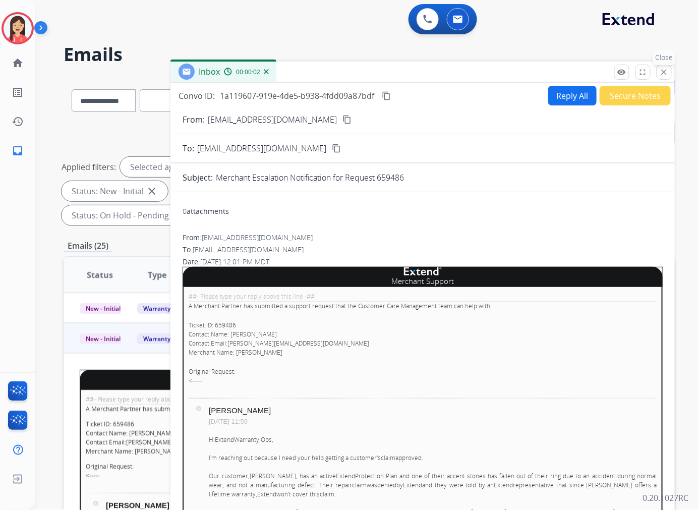
click at [661, 66] on button "close Close" at bounding box center [664, 72] width 15 height 15
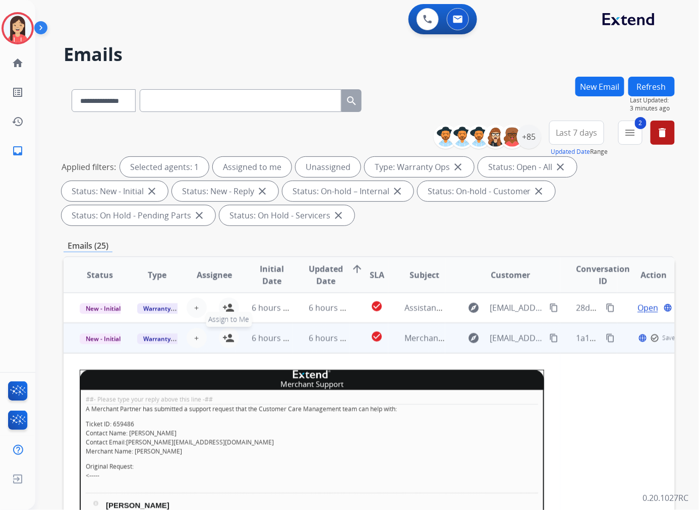
click at [231, 340] on mat-icon "person_add" at bounding box center [229, 338] width 12 height 12
click at [103, 340] on span "New - Initial" at bounding box center [103, 338] width 47 height 11
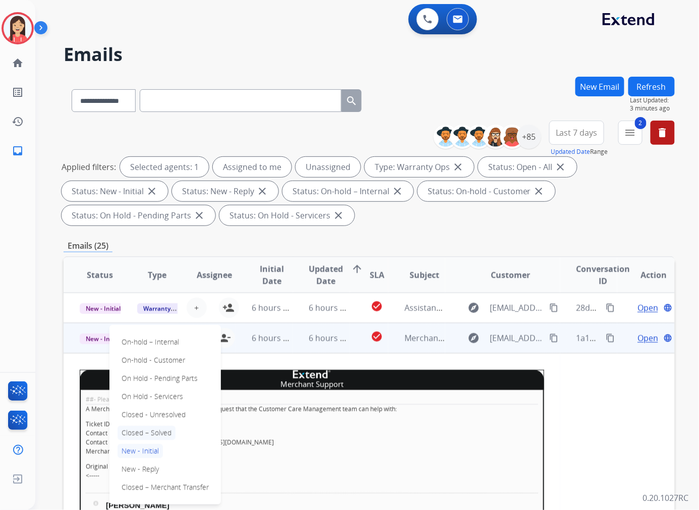
click at [139, 434] on p "Closed – Solved" at bounding box center [147, 433] width 58 height 14
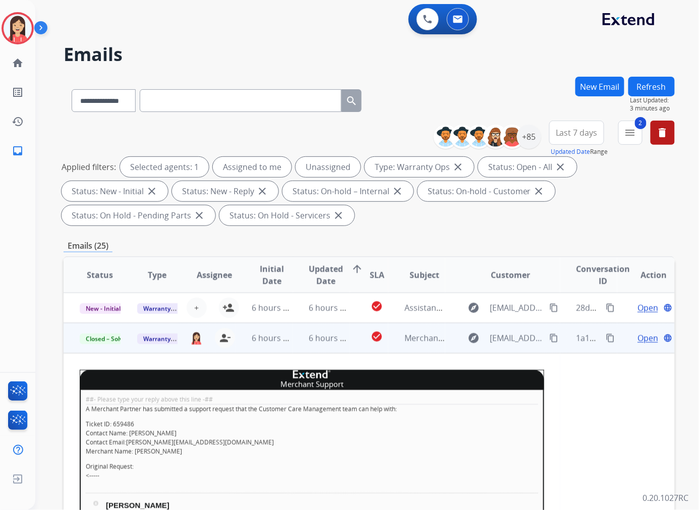
click at [289, 347] on td "6 hours ago" at bounding box center [265, 338] width 58 height 30
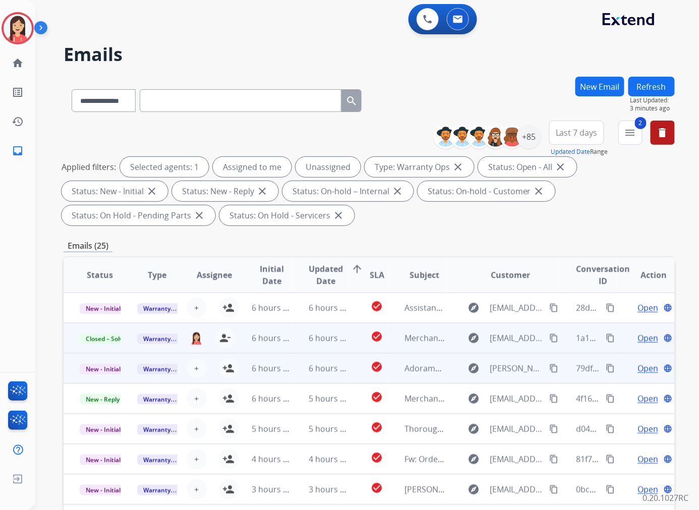
click at [282, 371] on span "6 hours ago" at bounding box center [274, 368] width 45 height 11
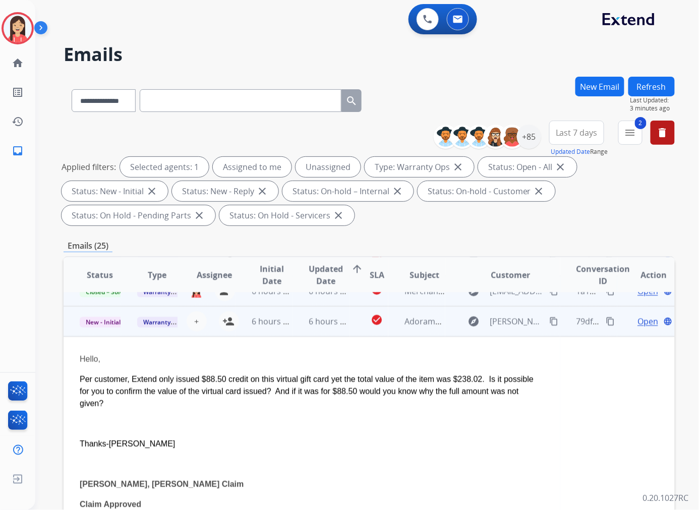
scroll to position [61, 0]
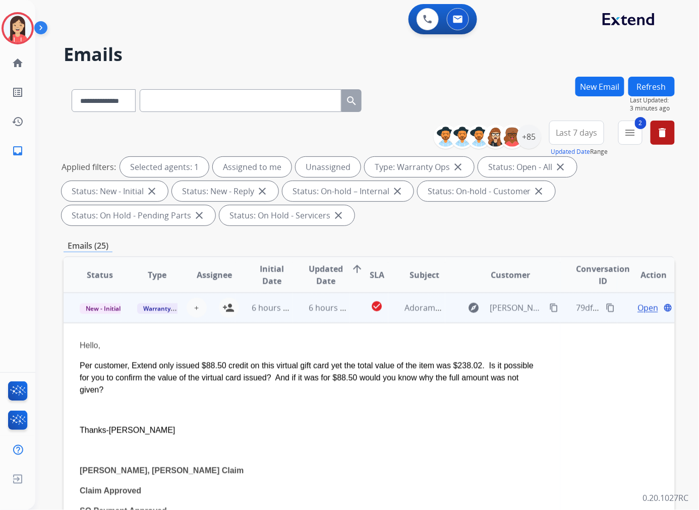
click at [638, 307] on span "Open" at bounding box center [648, 308] width 21 height 12
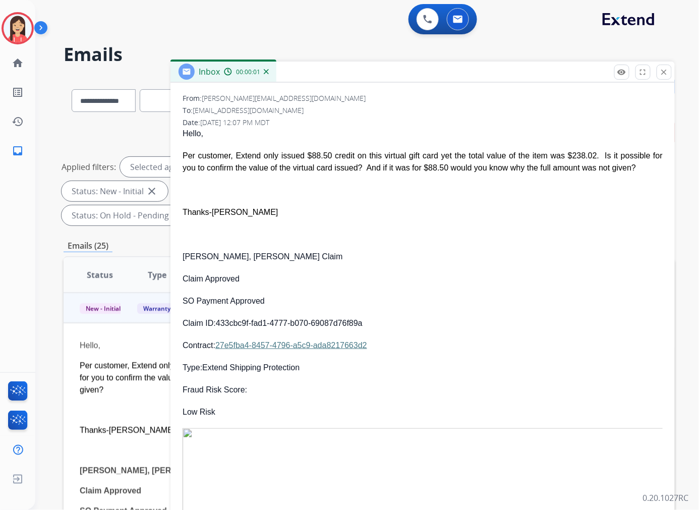
scroll to position [168, 0]
drag, startPoint x: 369, startPoint y: 328, endPoint x: 217, endPoint y: 324, distance: 152.4
click at [217, 324] on p "Claim ID: 433cbc9f-fad1-4777-b070-69087d76f89a" at bounding box center [423, 323] width 480 height 12
copy p "433cbc9f-fad1-4777-b070-69087d76f89a"
click at [325, 236] on p at bounding box center [423, 234] width 480 height 12
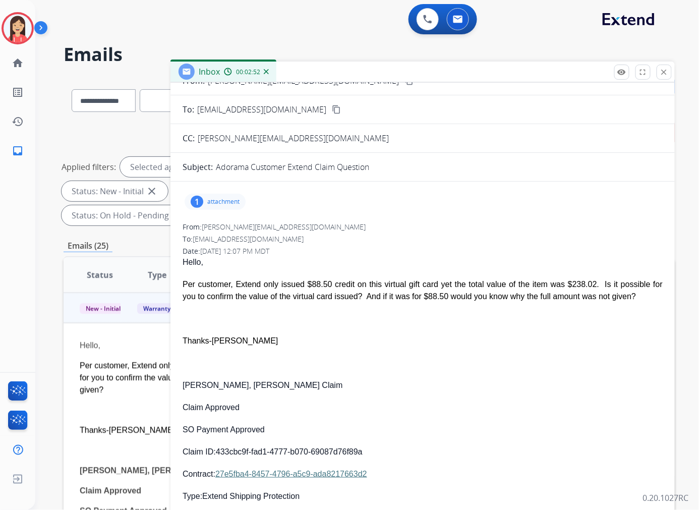
scroll to position [0, 0]
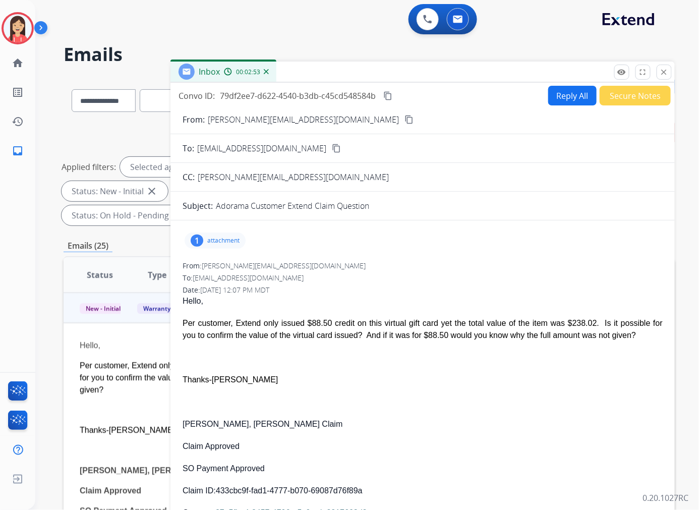
click at [562, 102] on button "Reply All" at bounding box center [572, 96] width 48 height 20
select select "**********"
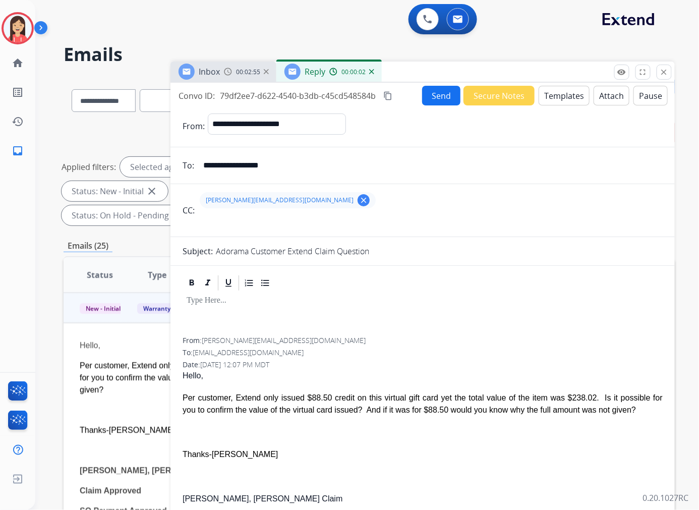
click at [562, 102] on button "Templates" at bounding box center [564, 96] width 51 height 20
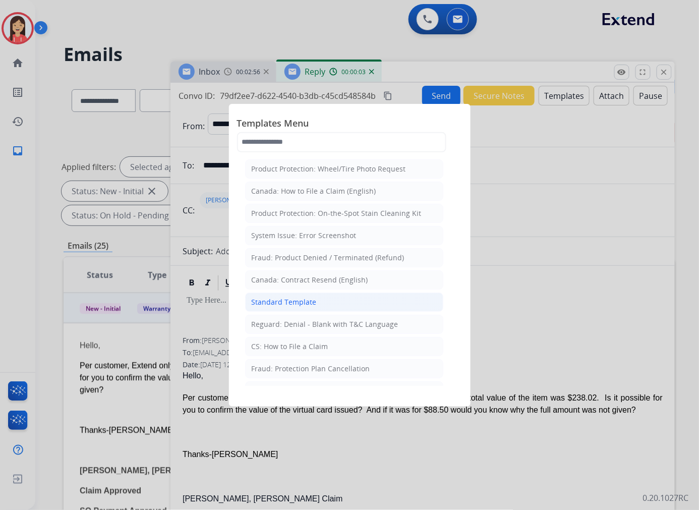
click at [304, 303] on div "Standard Template" at bounding box center [284, 302] width 65 height 10
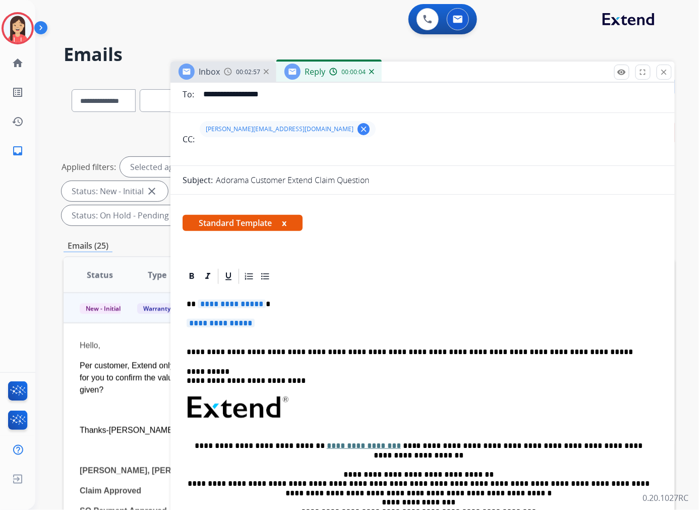
scroll to position [112, 0]
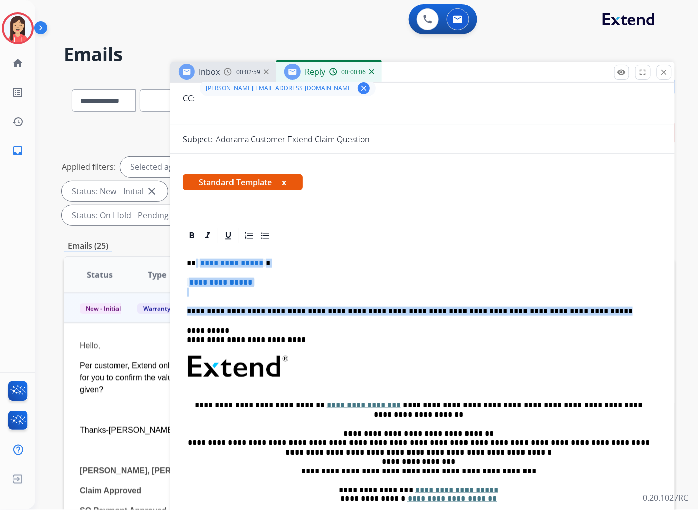
drag, startPoint x: 195, startPoint y: 260, endPoint x: 564, endPoint y: 299, distance: 370.3
click at [564, 299] on div "**********" at bounding box center [423, 391] width 480 height 292
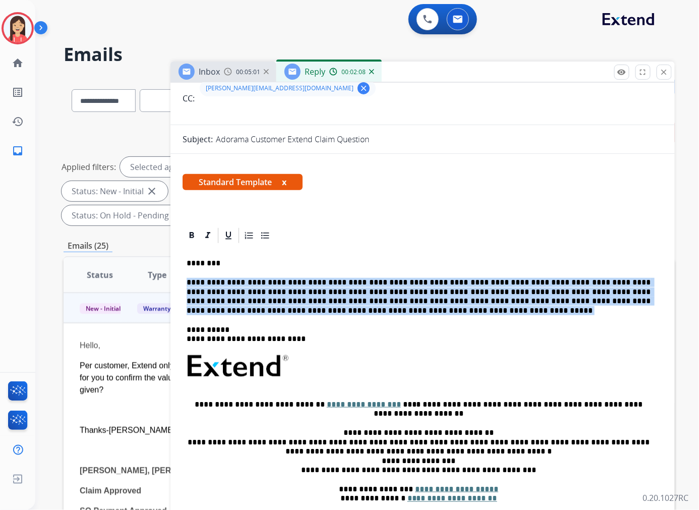
drag, startPoint x: 185, startPoint y: 283, endPoint x: 260, endPoint y: 310, distance: 80.1
click at [260, 310] on div "**********" at bounding box center [423, 390] width 480 height 291
copy div "**********"
click at [328, 290] on p "**********" at bounding box center [419, 296] width 464 height 37
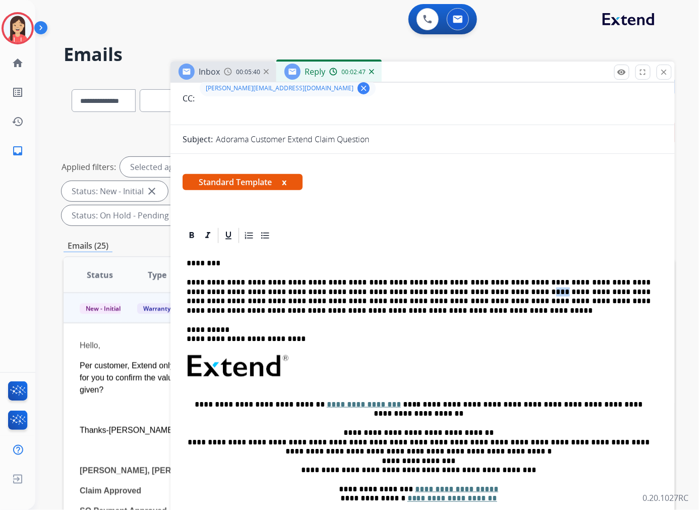
drag, startPoint x: 410, startPoint y: 290, endPoint x: 401, endPoint y: 290, distance: 9.1
click at [401, 290] on p "**********" at bounding box center [419, 296] width 464 height 37
click at [492, 288] on p "**********" at bounding box center [419, 296] width 464 height 37
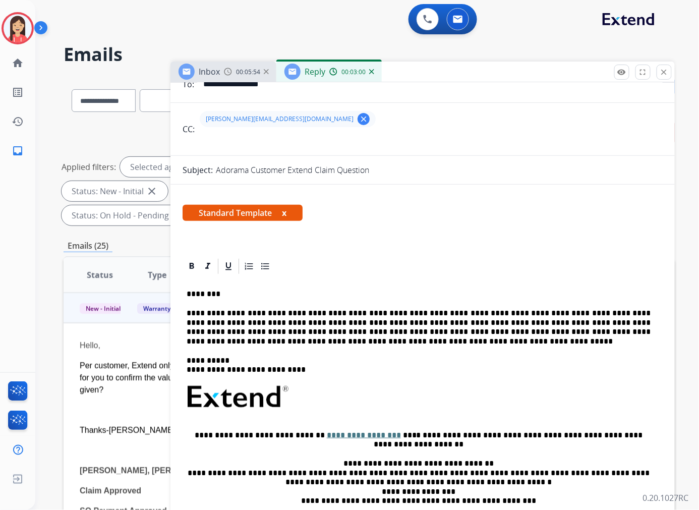
scroll to position [0, 0]
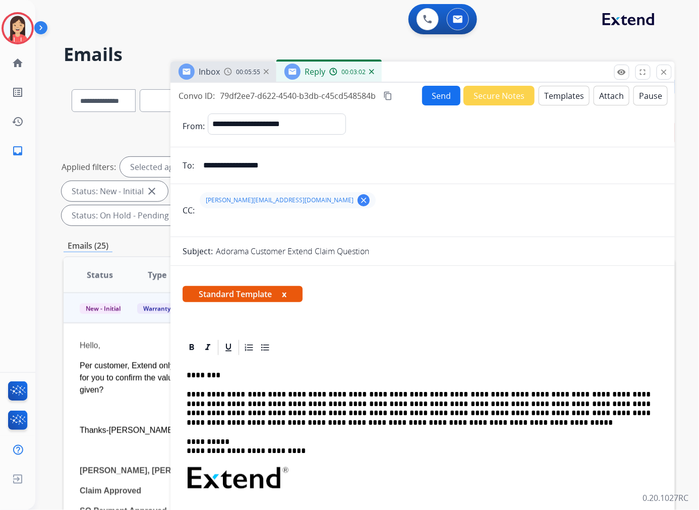
click at [431, 93] on button "Send" at bounding box center [441, 96] width 38 height 20
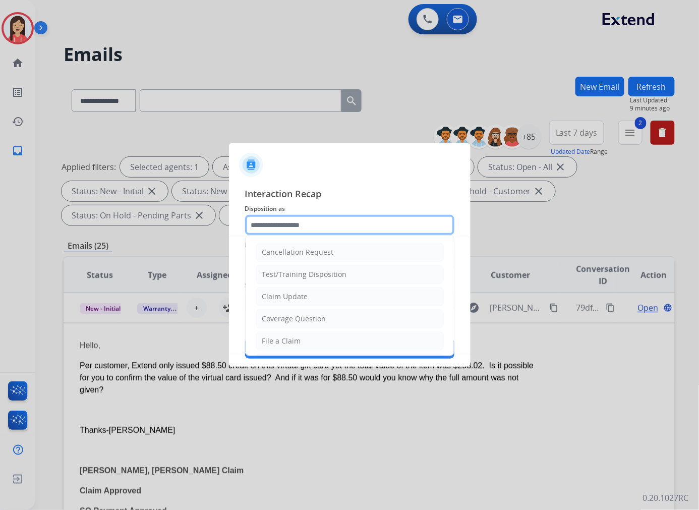
click at [253, 215] on input "text" at bounding box center [349, 225] width 209 height 20
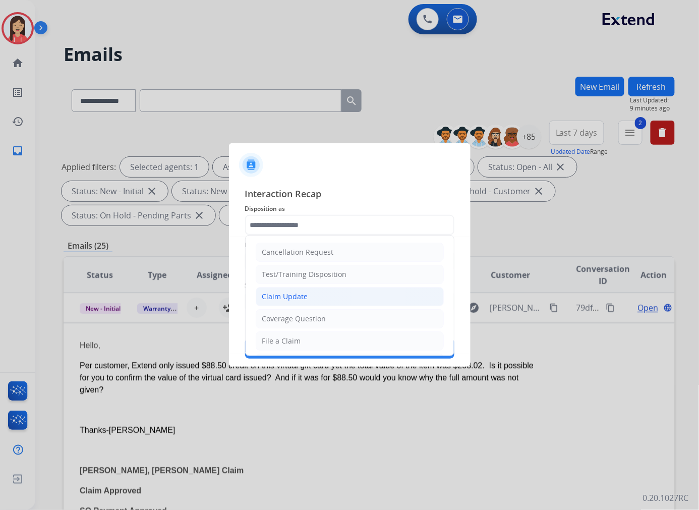
click at [271, 295] on div "Claim Update" at bounding box center [285, 297] width 46 height 10
type input "**********"
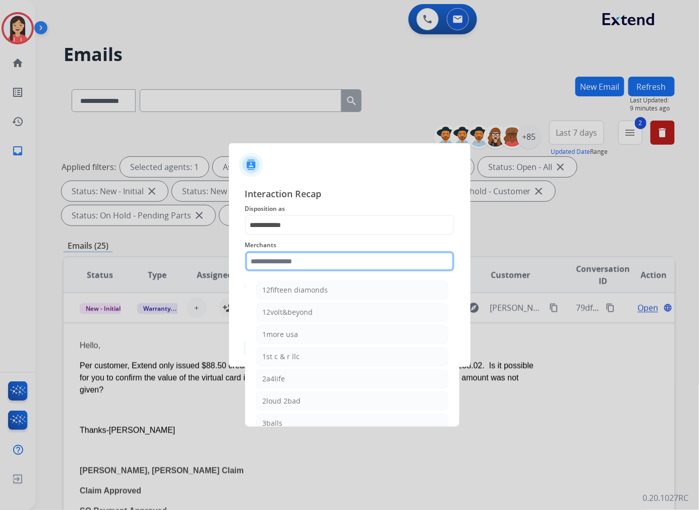
click at [290, 259] on input "text" at bounding box center [349, 261] width 209 height 20
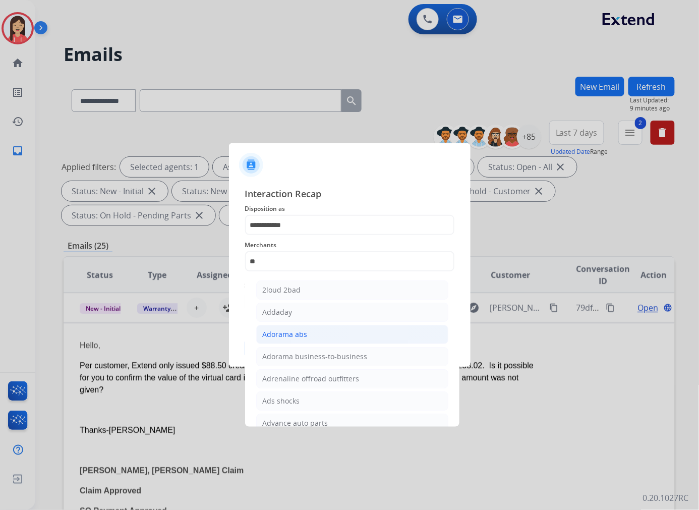
click at [281, 329] on div "Adorama abs" at bounding box center [285, 334] width 45 height 10
type input "**********"
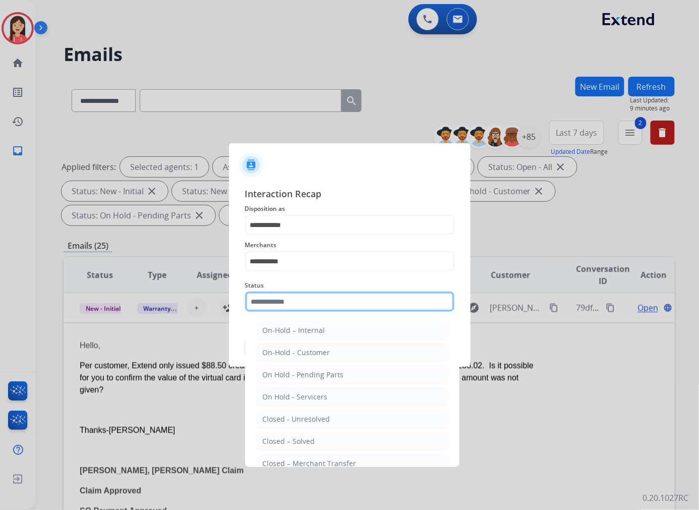
click at [290, 306] on input "text" at bounding box center [349, 302] width 209 height 20
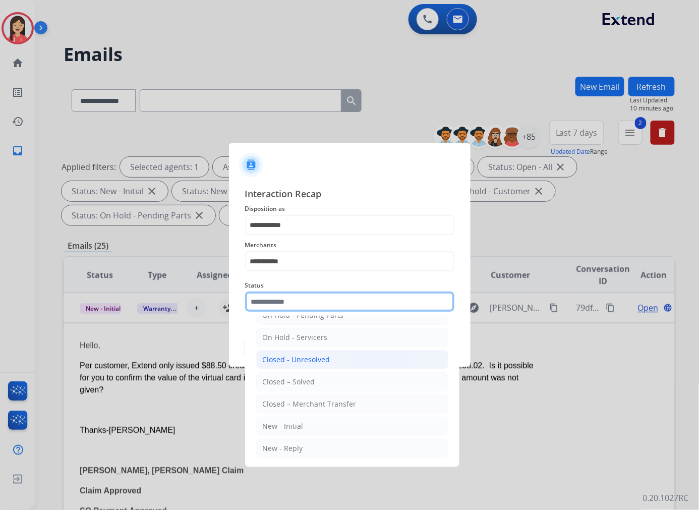
scroll to position [61, 0]
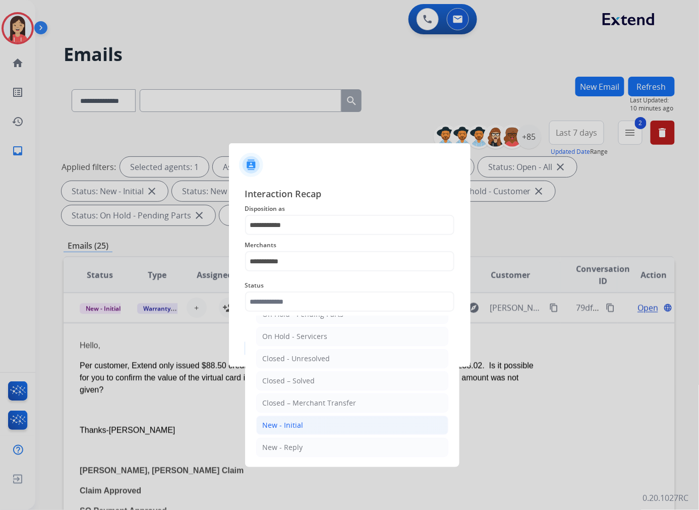
click at [310, 426] on li "New - Initial" at bounding box center [352, 425] width 192 height 19
type input "**********"
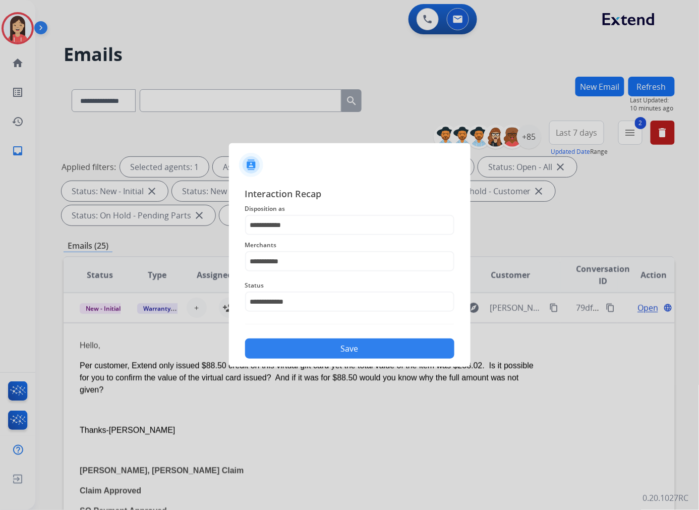
click at [361, 344] on button "Save" at bounding box center [349, 349] width 209 height 20
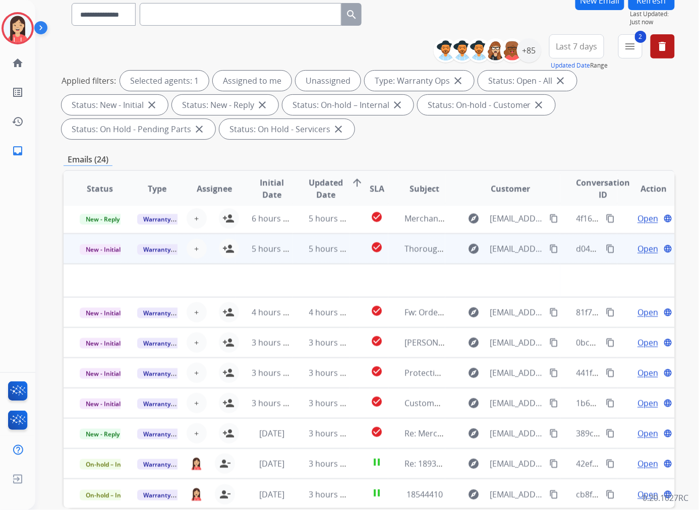
scroll to position [137, 0]
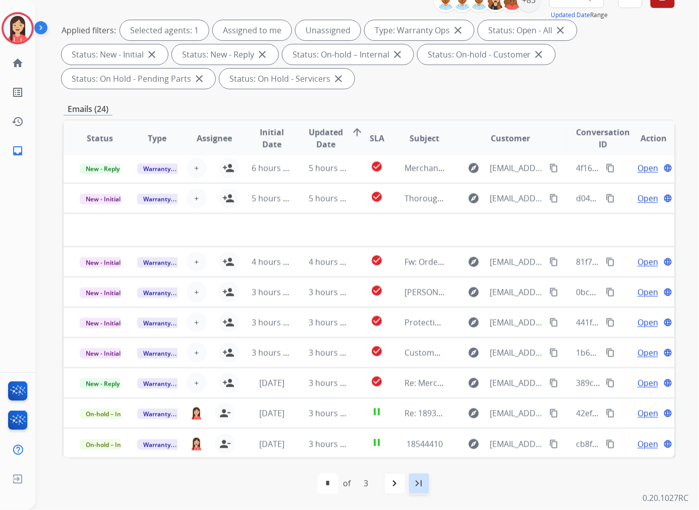
click at [427, 477] on div "last_page" at bounding box center [419, 484] width 22 height 22
select select "*"
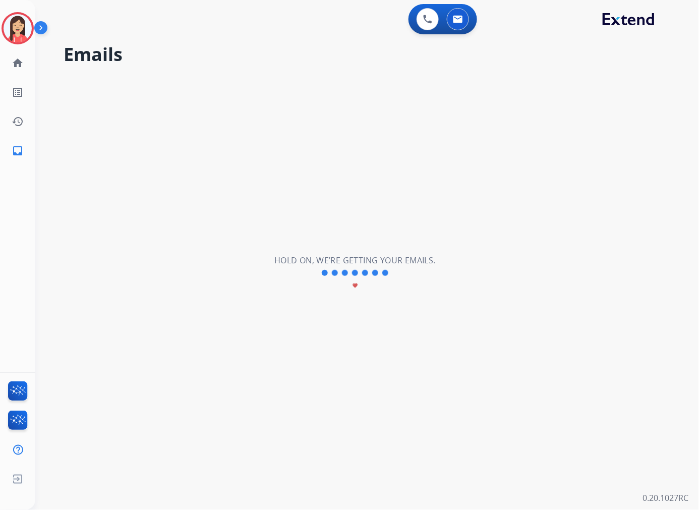
scroll to position [0, 0]
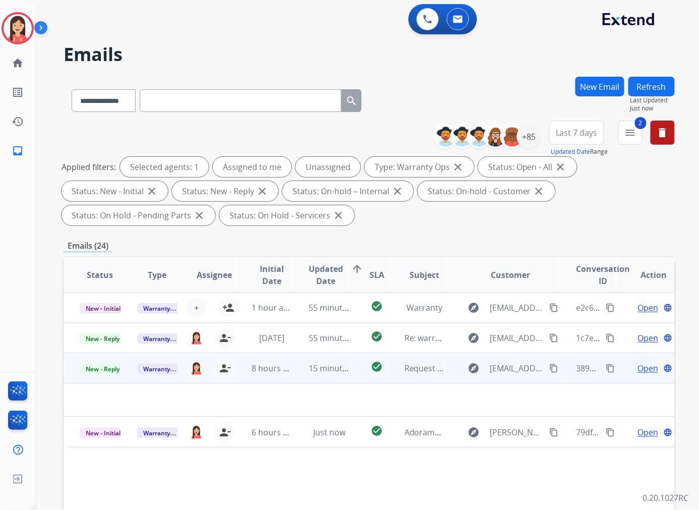
click at [298, 376] on td "15 minutes ago" at bounding box center [322, 368] width 58 height 30
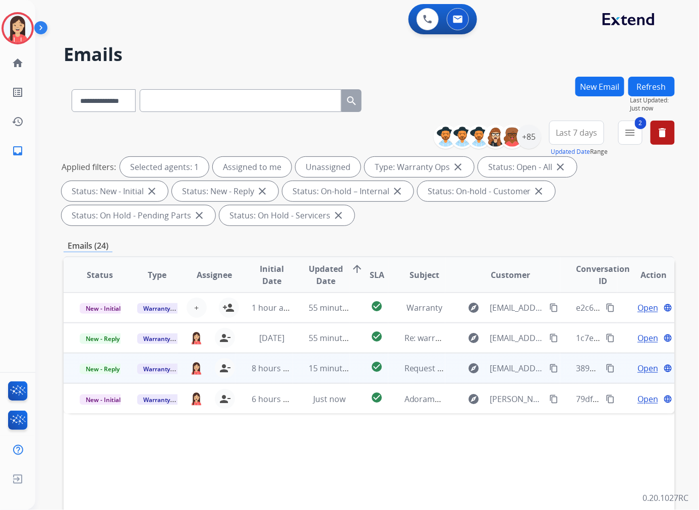
click at [298, 376] on td "15 minutes ago" at bounding box center [322, 368] width 58 height 30
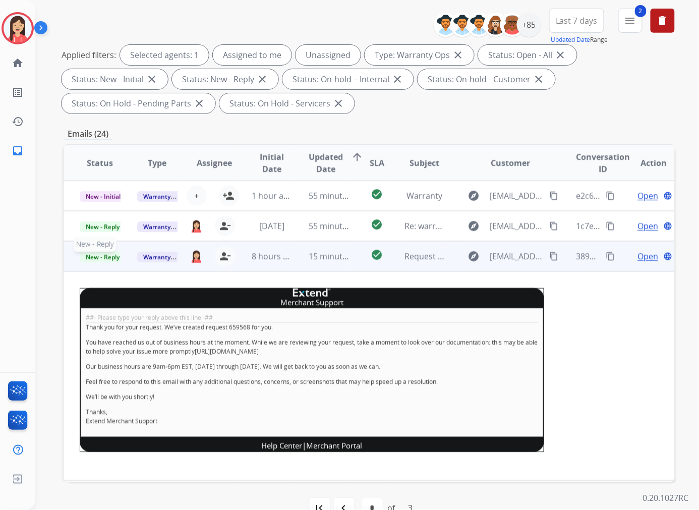
click at [99, 254] on span "New - Reply" at bounding box center [103, 257] width 46 height 11
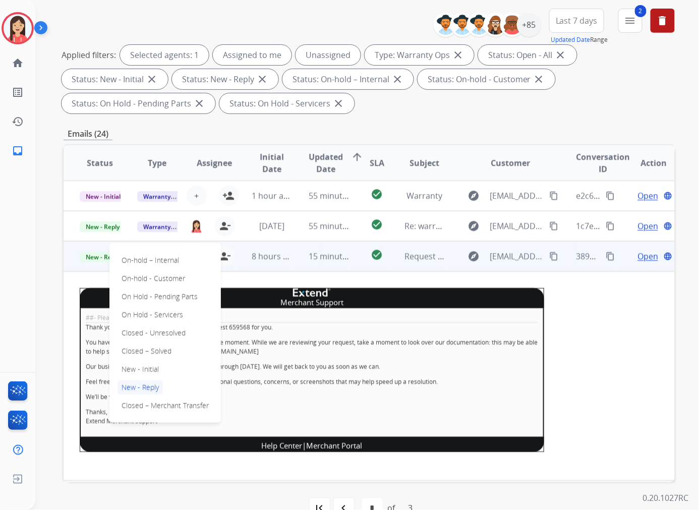
drag, startPoint x: 157, startPoint y: 351, endPoint x: 167, endPoint y: 345, distance: 11.8
click at [157, 351] on p "Closed – Solved" at bounding box center [147, 351] width 58 height 14
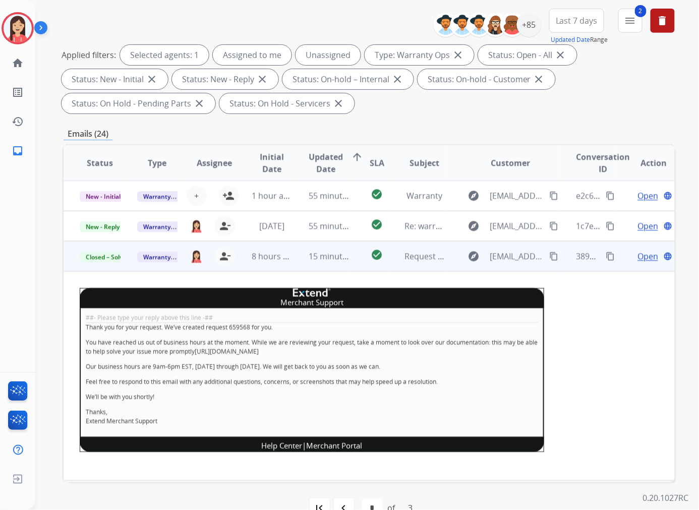
click at [354, 264] on td "check_circle" at bounding box center [369, 256] width 38 height 30
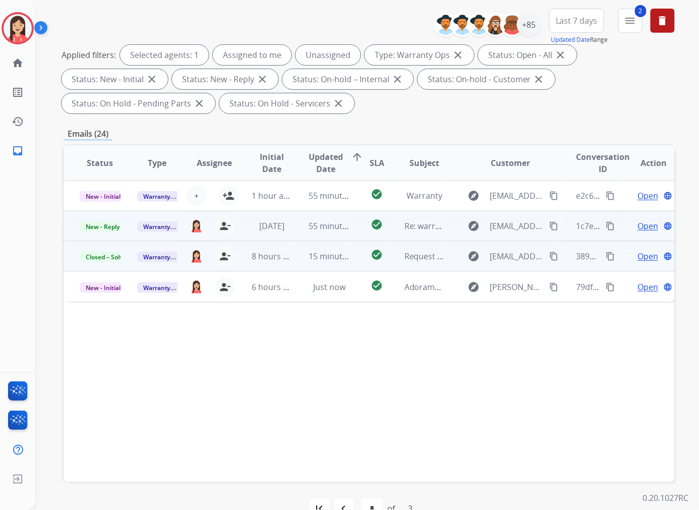
click at [299, 239] on td "55 minutes ago" at bounding box center [322, 226] width 58 height 30
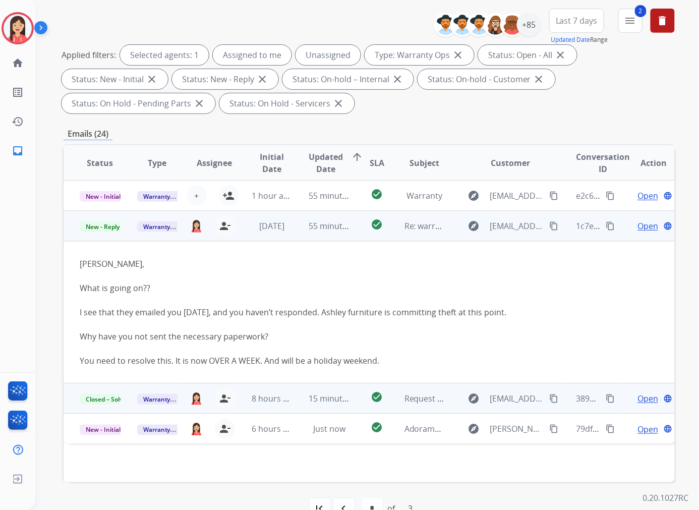
click at [350, 238] on td "check_circle" at bounding box center [369, 226] width 38 height 30
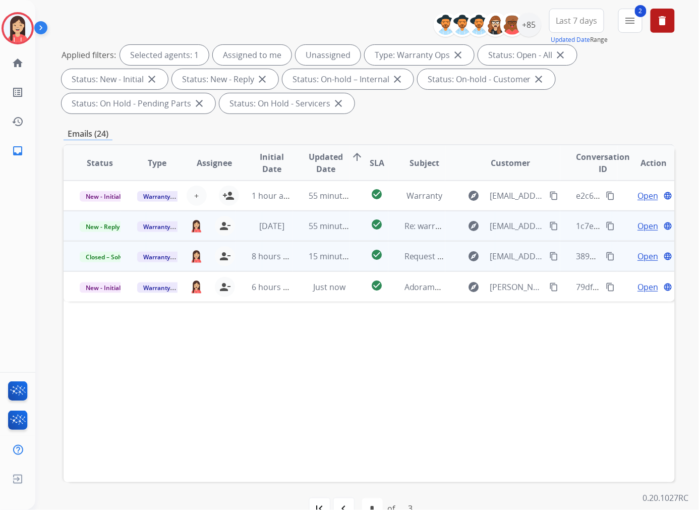
click at [355, 238] on td "check_circle" at bounding box center [369, 226] width 38 height 30
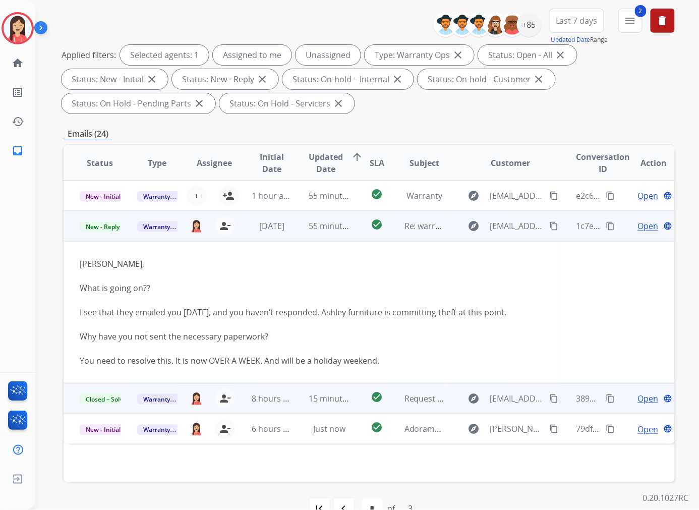
click at [639, 220] on span "Open" at bounding box center [648, 226] width 21 height 12
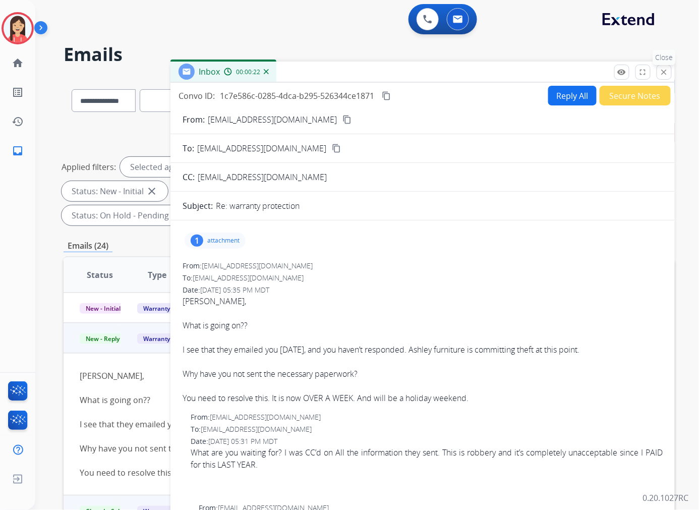
click at [659, 76] on button "close Close" at bounding box center [664, 72] width 15 height 15
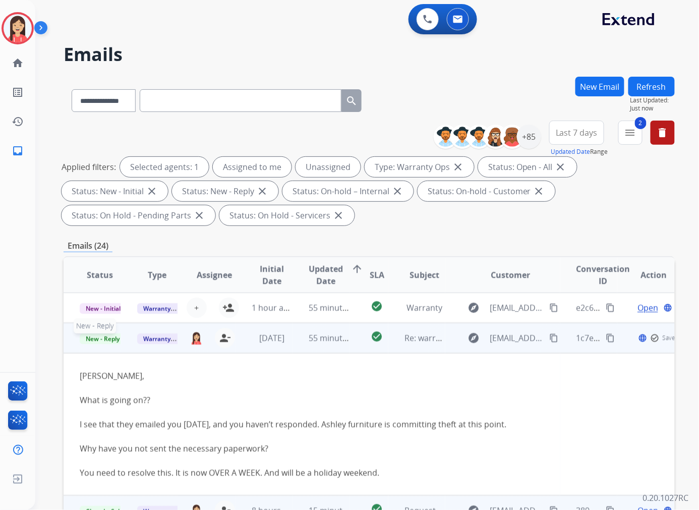
click at [105, 339] on span "New - Reply" at bounding box center [103, 338] width 46 height 11
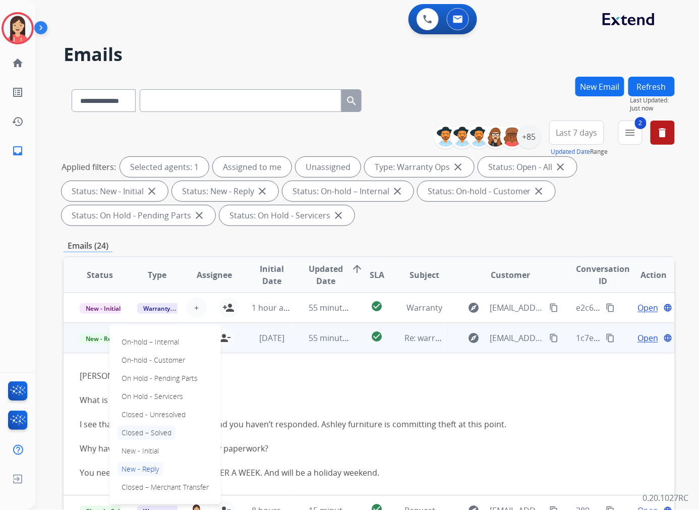
click at [154, 432] on p "Closed – Solved" at bounding box center [147, 433] width 58 height 14
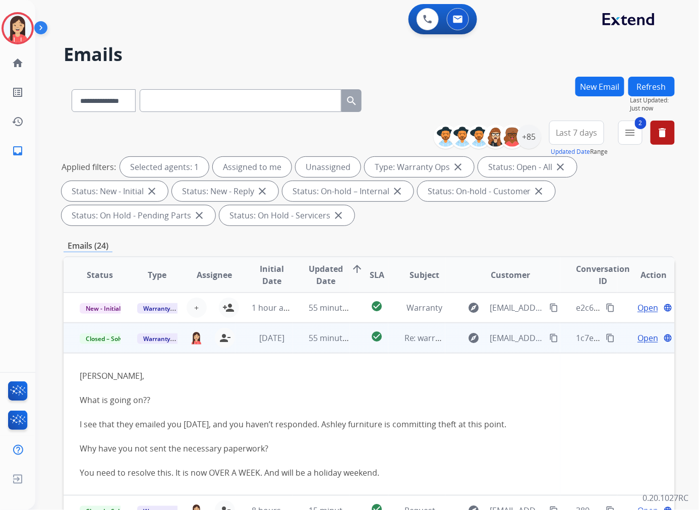
click at [298, 344] on td "55 minutes ago" at bounding box center [322, 338] width 58 height 30
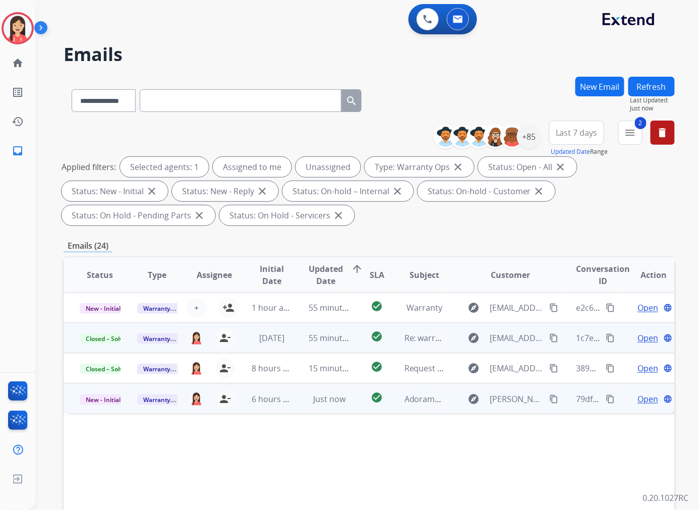
click at [309, 408] on td "Just now" at bounding box center [322, 398] width 58 height 30
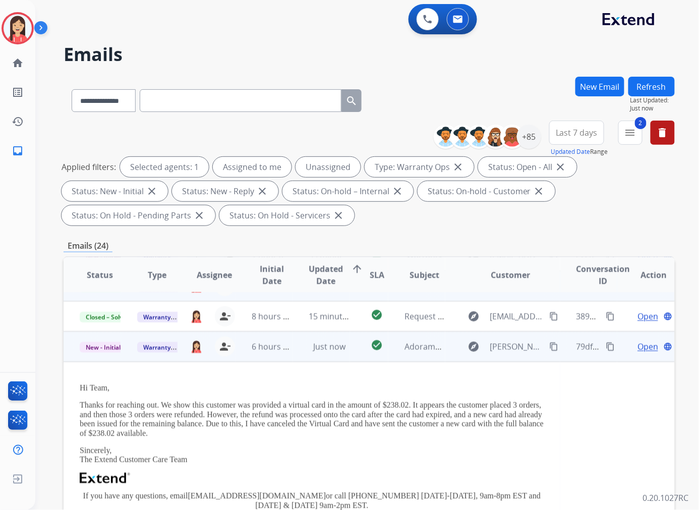
scroll to position [83, 0]
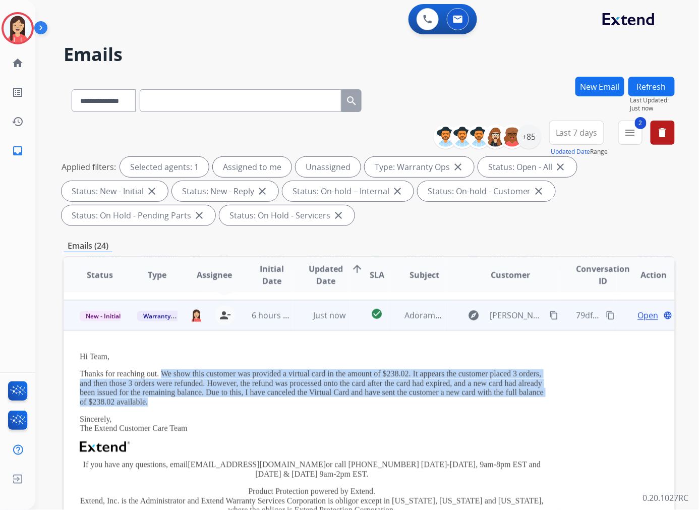
drag, startPoint x: 161, startPoint y: 371, endPoint x: 207, endPoint y: 401, distance: 54.0
click at [207, 401] on p "Thanks for reaching out. We show this customer was provided a virtual card in t…" at bounding box center [312, 387] width 465 height 37
copy p "We show this customer was provided a virtual card in the amount of $238.02. It …"
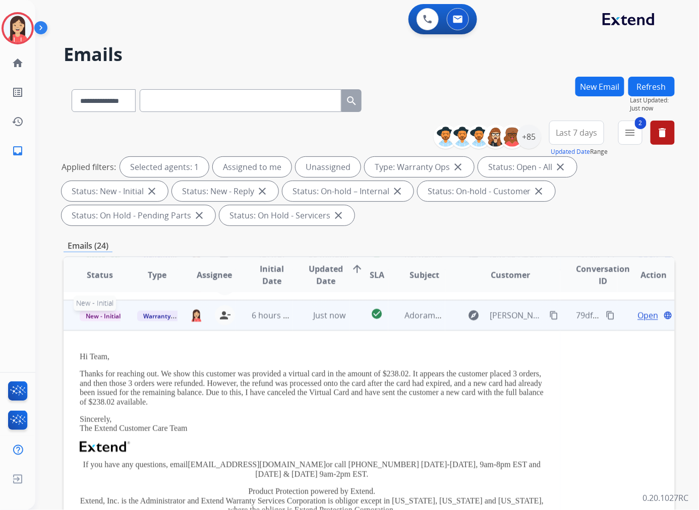
click at [98, 313] on span "New - Initial" at bounding box center [103, 316] width 47 height 11
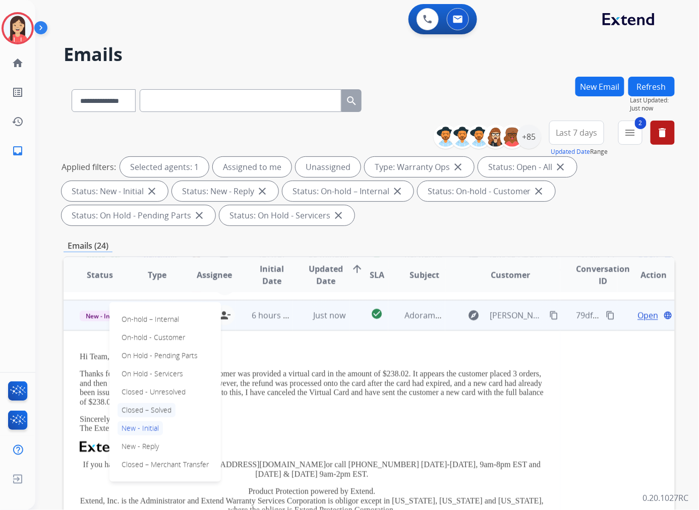
click at [160, 407] on p "Closed – Solved" at bounding box center [147, 410] width 58 height 14
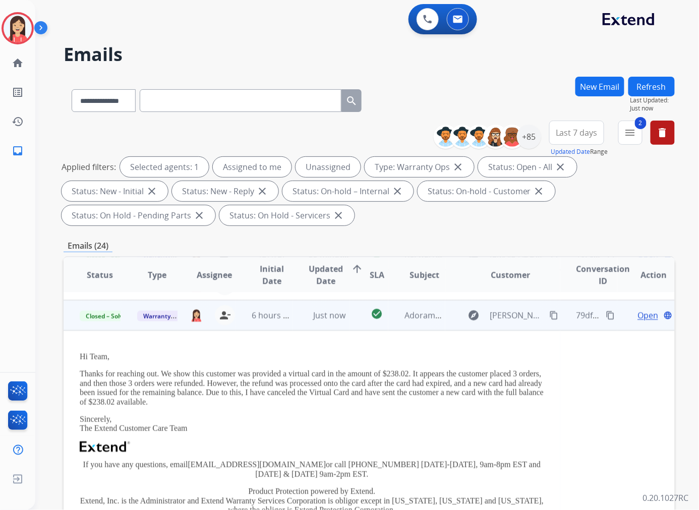
click at [323, 327] on td "Just now" at bounding box center [322, 315] width 58 height 30
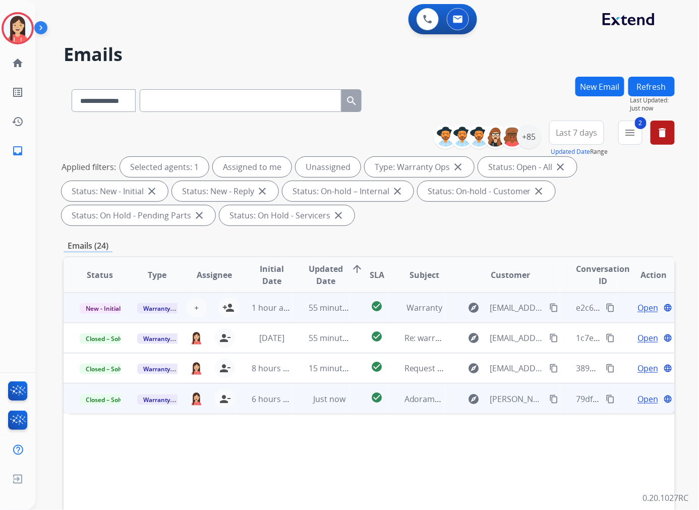
click at [293, 318] on td "55 minutes ago" at bounding box center [322, 308] width 58 height 30
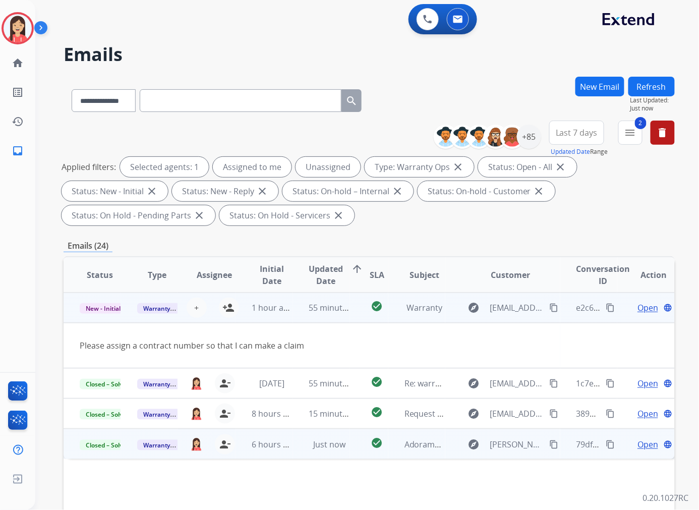
click at [638, 310] on span "Open" at bounding box center [648, 308] width 21 height 12
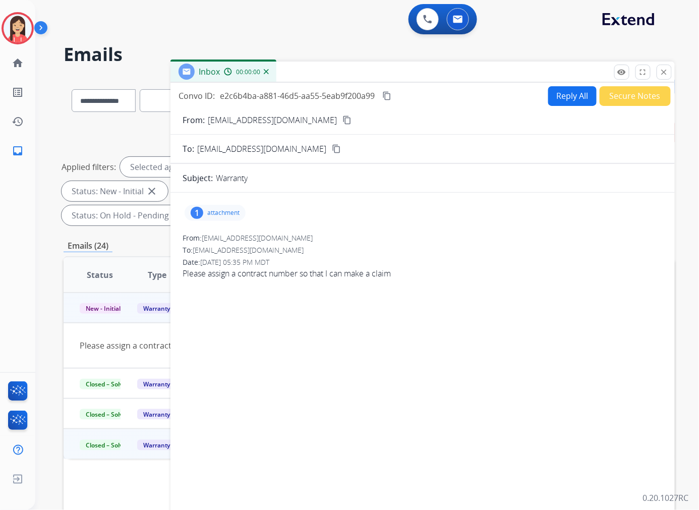
click at [212, 211] on p "attachment" at bounding box center [223, 213] width 32 height 8
click at [279, 237] on mat-icon "download" at bounding box center [282, 238] width 9 height 9
click at [666, 74] on mat-icon "close" at bounding box center [664, 72] width 9 height 9
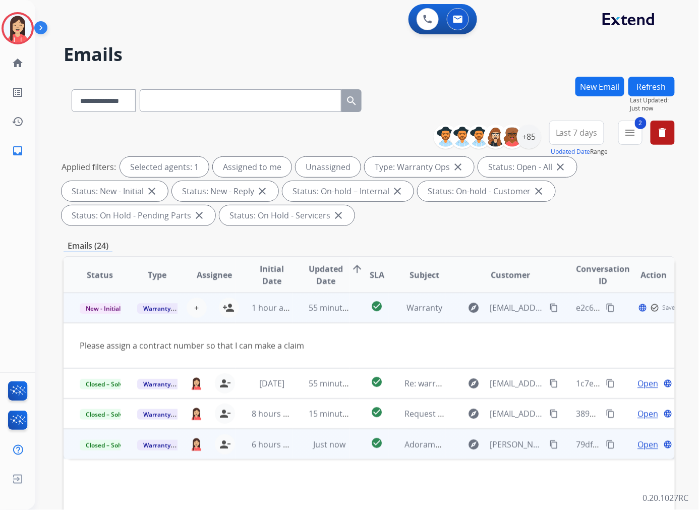
click at [299, 316] on td "55 minutes ago" at bounding box center [322, 308] width 58 height 30
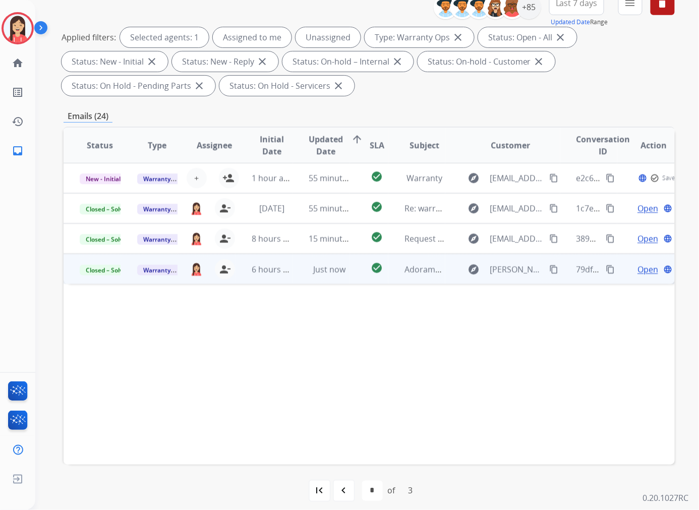
scroll to position [137, 0]
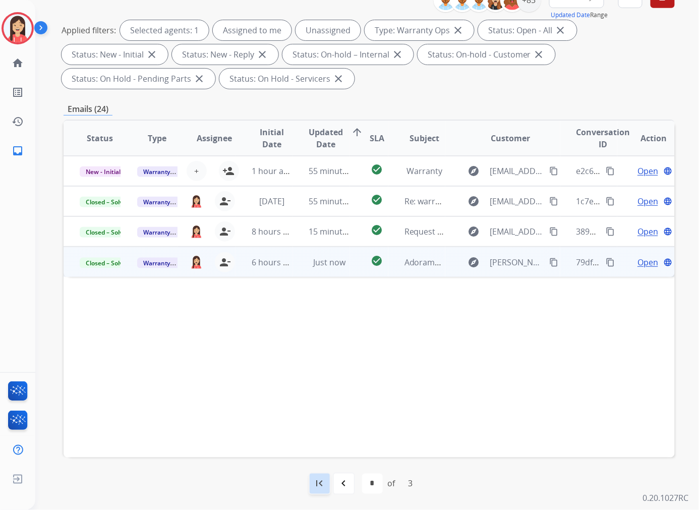
click at [313, 487] on div "first_page" at bounding box center [320, 484] width 22 height 22
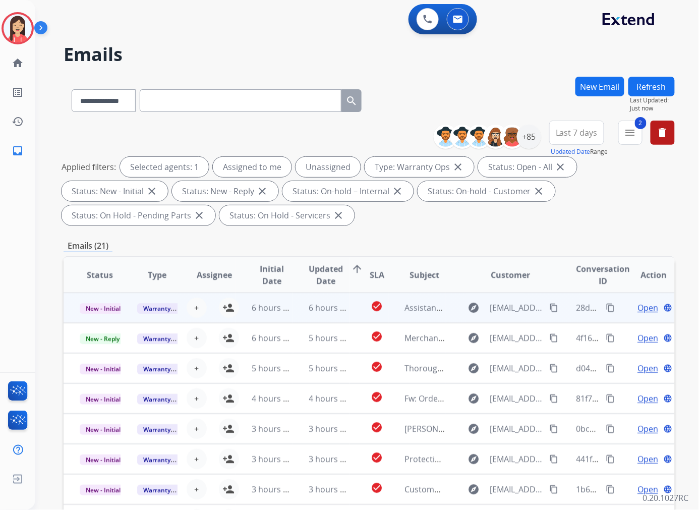
click at [293, 316] on td "6 hours ago" at bounding box center [322, 308] width 58 height 30
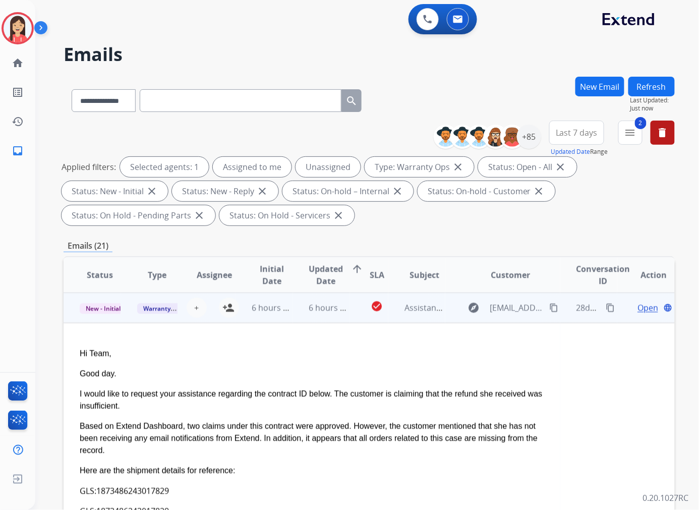
click at [293, 316] on td "6 hours ago" at bounding box center [322, 308] width 58 height 30
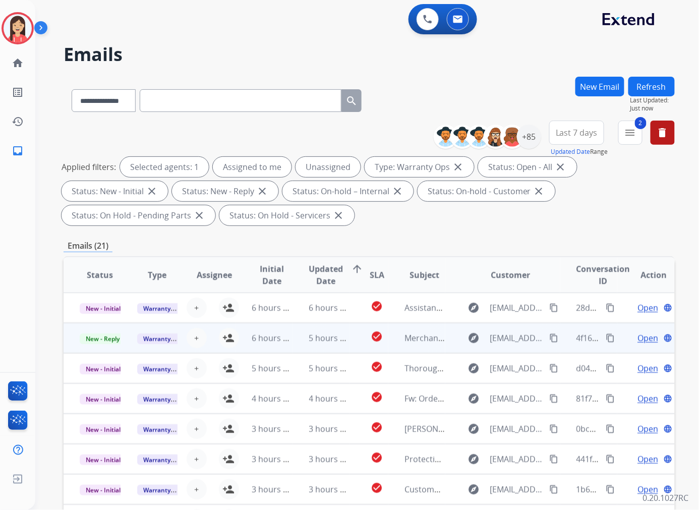
click at [299, 347] on td "5 hours ago" at bounding box center [322, 338] width 58 height 30
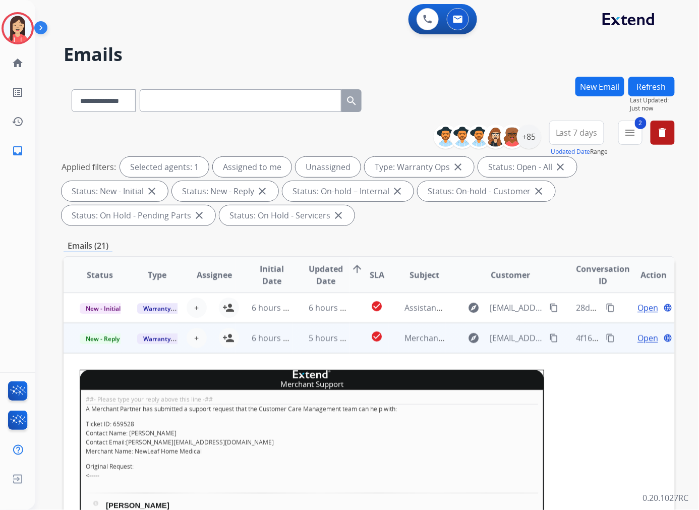
click at [638, 340] on span "Open" at bounding box center [648, 338] width 21 height 12
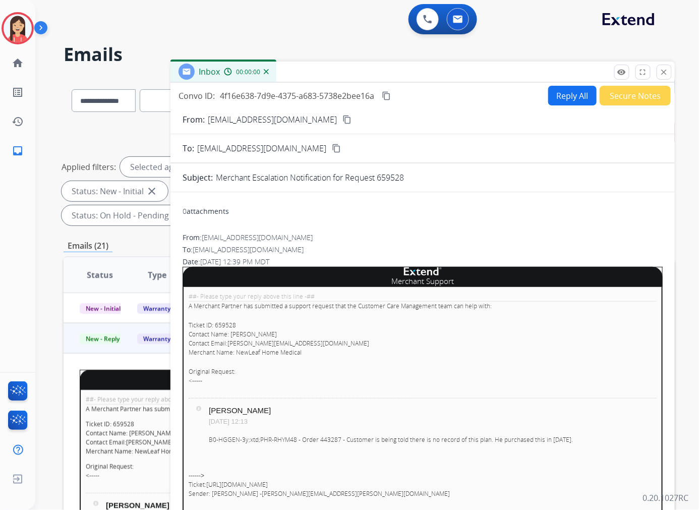
click at [623, 102] on button "Secure Notes" at bounding box center [635, 96] width 71 height 20
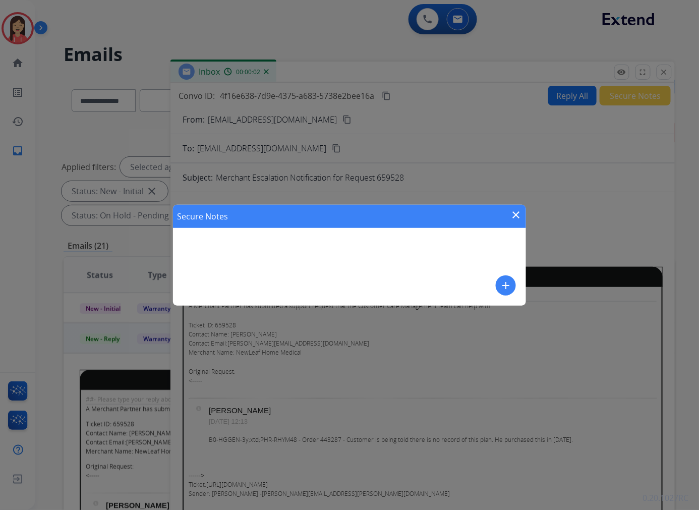
click at [506, 286] on mat-icon "add" at bounding box center [506, 286] width 12 height 12
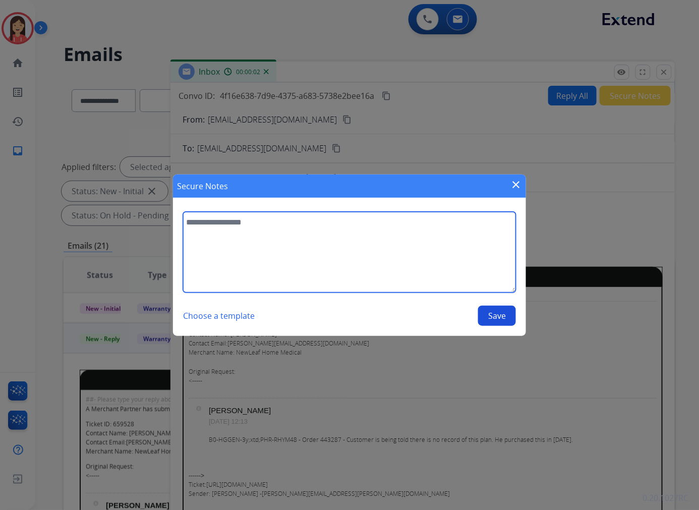
click at [412, 269] on textarea at bounding box center [349, 252] width 333 height 81
type textarea "**********"
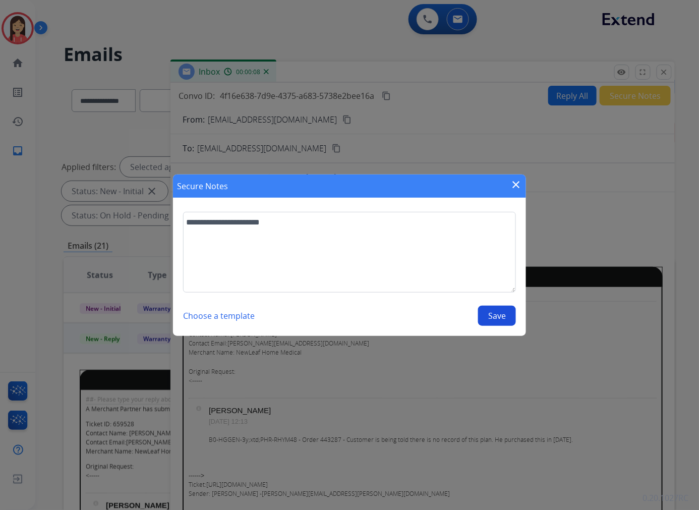
click at [502, 309] on button "Save" at bounding box center [497, 316] width 38 height 20
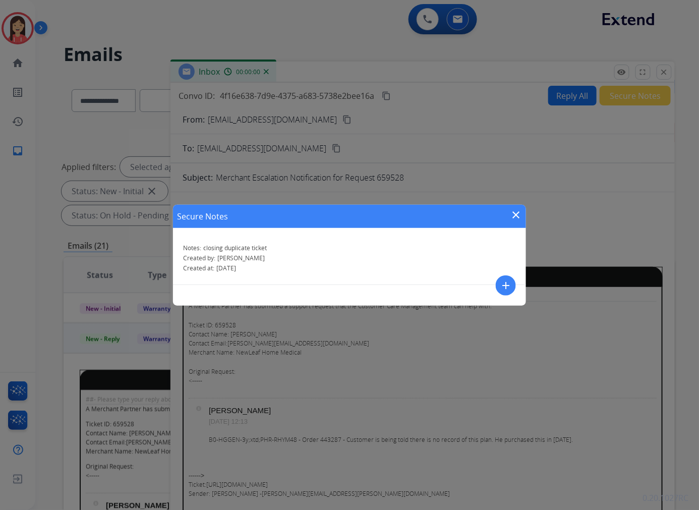
click at [514, 215] on mat-icon "close" at bounding box center [516, 215] width 12 height 12
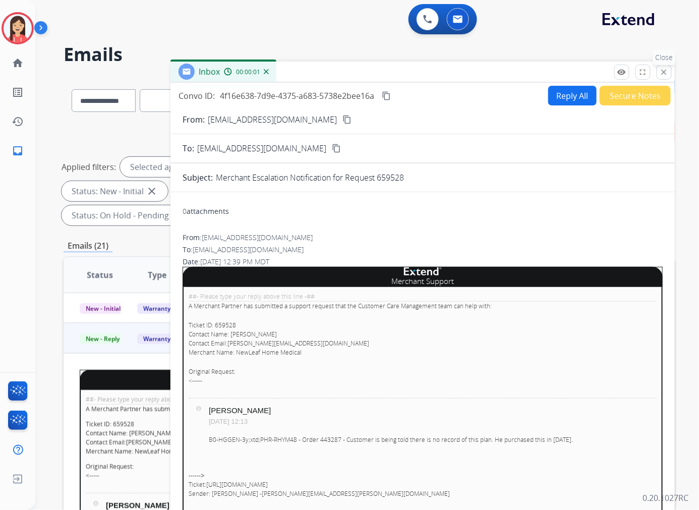
click at [660, 76] on mat-icon "close" at bounding box center [664, 72] width 9 height 9
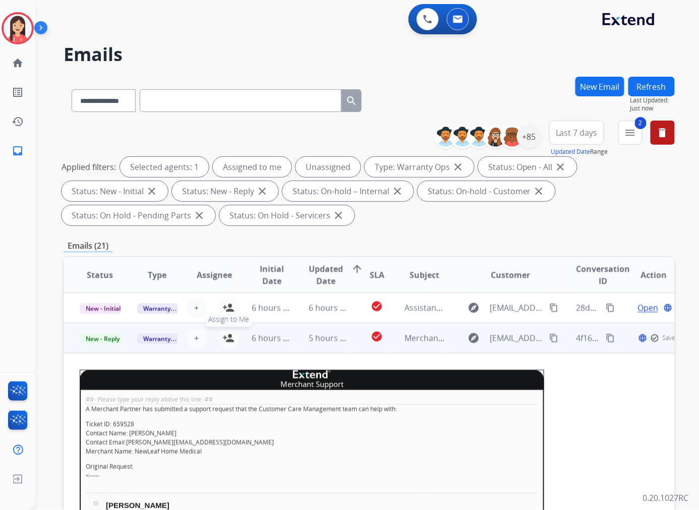
click at [224, 336] on mat-icon "person_add" at bounding box center [229, 338] width 12 height 12
click at [111, 340] on span "New - Reply" at bounding box center [103, 338] width 46 height 11
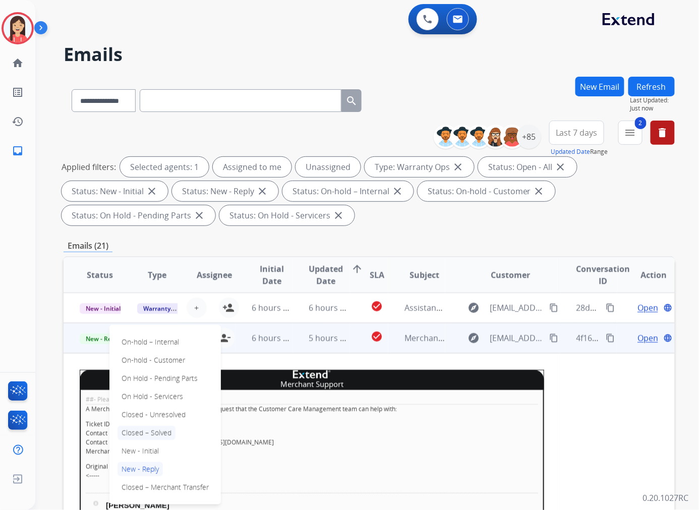
click at [147, 431] on p "Closed – Solved" at bounding box center [147, 433] width 58 height 14
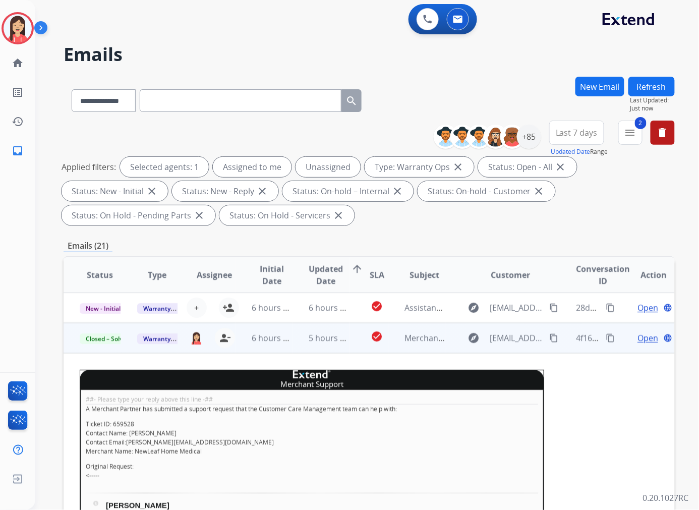
click at [353, 346] on td "check_circle" at bounding box center [369, 338] width 38 height 30
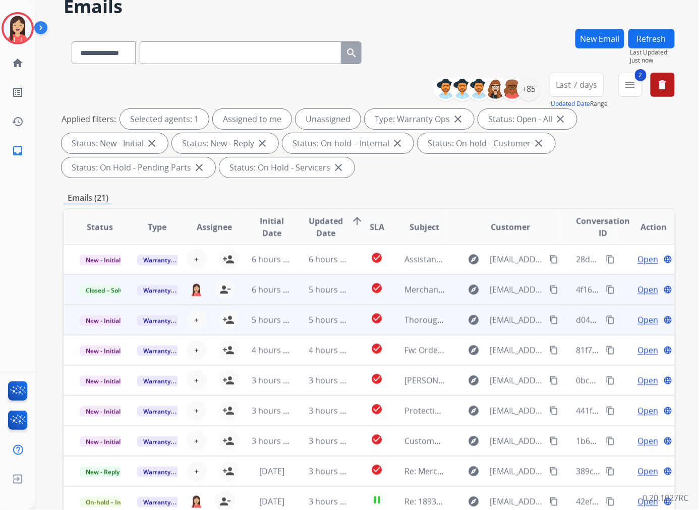
scroll to position [112, 0]
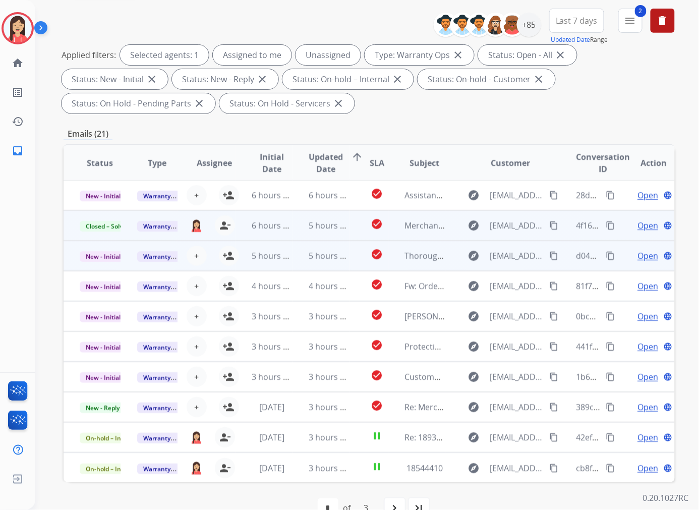
click at [300, 258] on td "5 hours ago" at bounding box center [322, 256] width 58 height 30
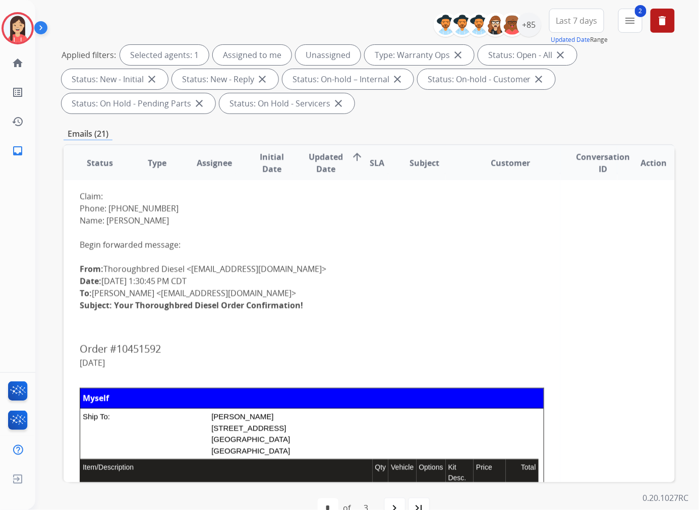
scroll to position [61, 0]
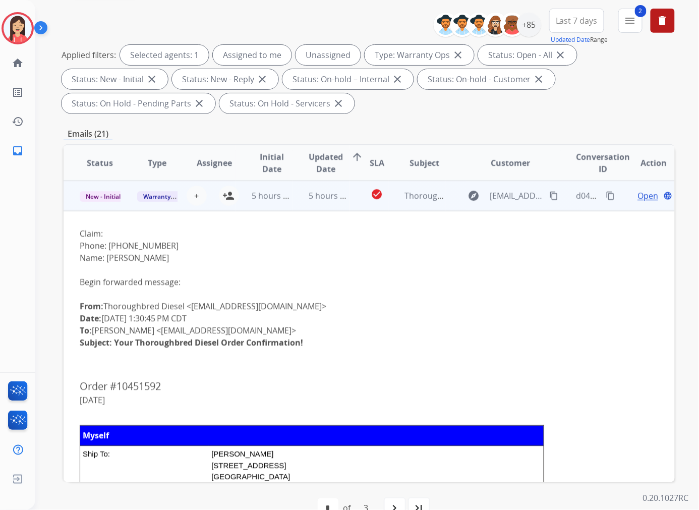
click at [638, 195] on span "Open" at bounding box center [648, 196] width 21 height 12
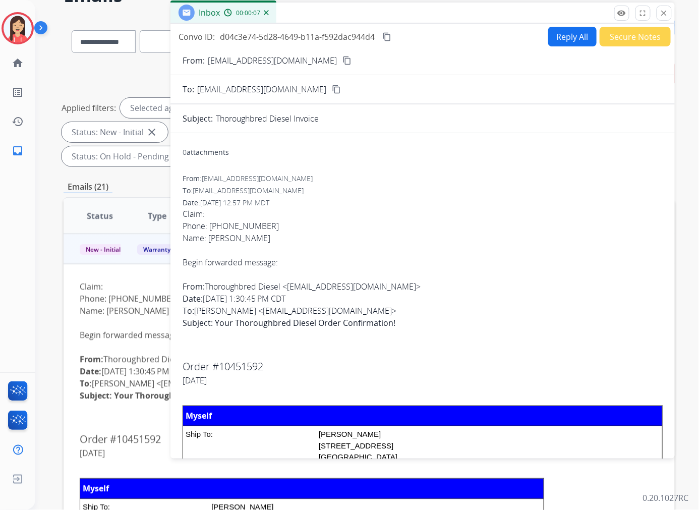
scroll to position [0, 0]
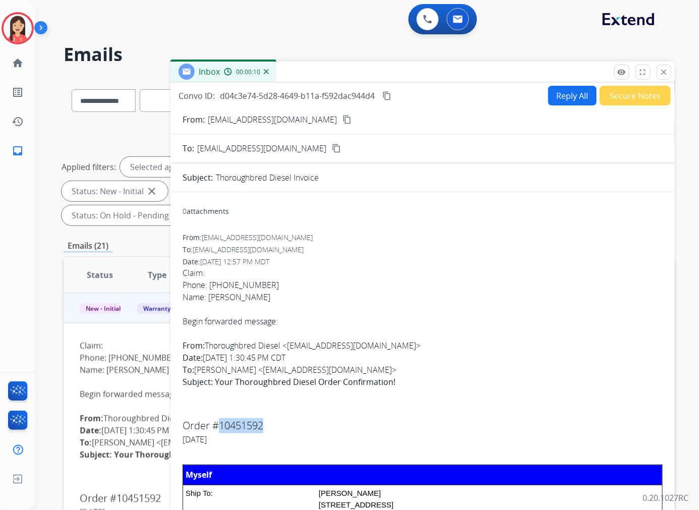
drag, startPoint x: 266, startPoint y: 424, endPoint x: 221, endPoint y: 432, distance: 46.0
click at [221, 432] on p "Order #10451592 [DATE]" at bounding box center [423, 431] width 480 height 27
copy span "10451592"
drag, startPoint x: 266, startPoint y: 286, endPoint x: 210, endPoint y: 289, distance: 56.1
click at [210, 289] on div "Phone: [PHONE_NUMBER]" at bounding box center [423, 285] width 480 height 12
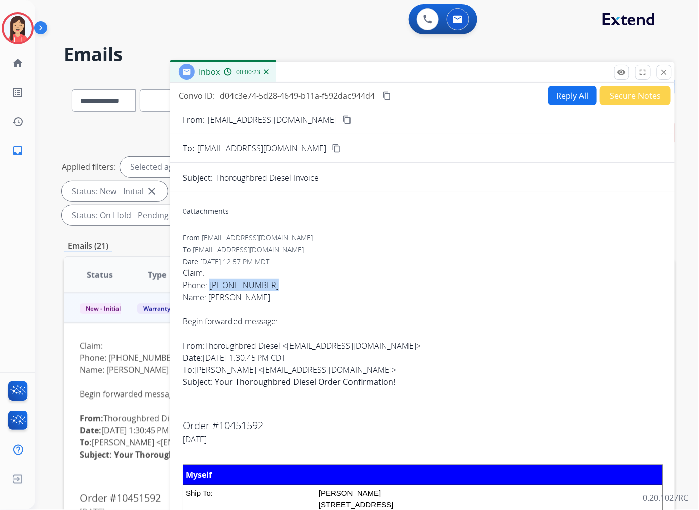
copy div "[PHONE_NUMBER]"
click at [302, 210] on div "0 attachments" at bounding box center [423, 212] width 480 height 24
click at [566, 91] on button "Reply All" at bounding box center [572, 96] width 48 height 20
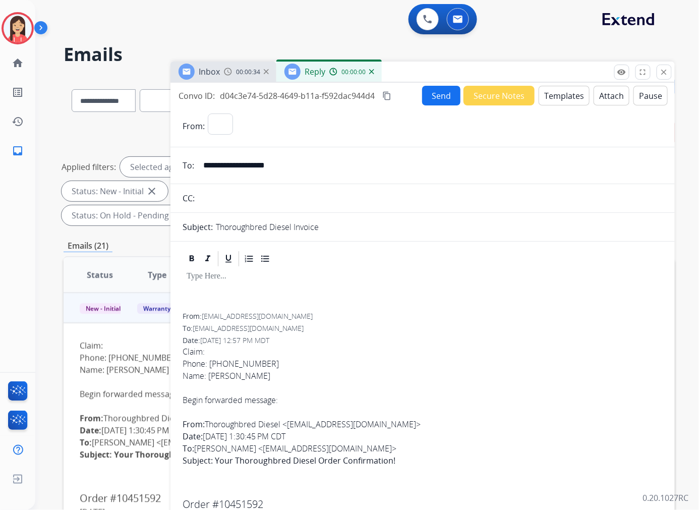
select select "**********"
click at [564, 98] on button "Templates" at bounding box center [564, 96] width 51 height 20
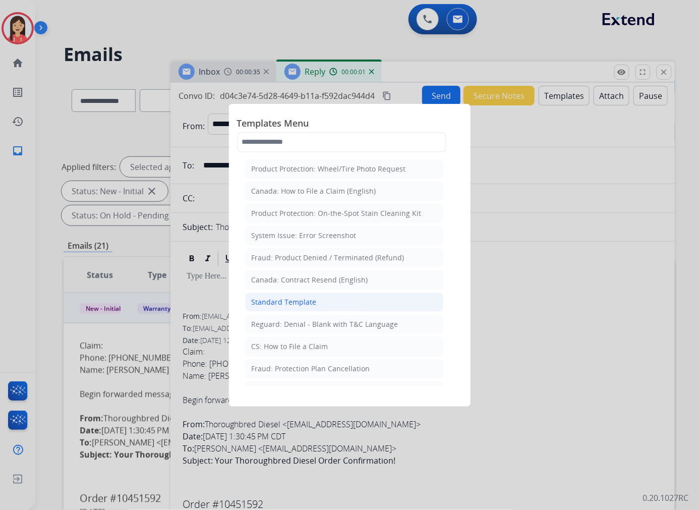
click at [316, 303] on li "Standard Template" at bounding box center [344, 302] width 198 height 19
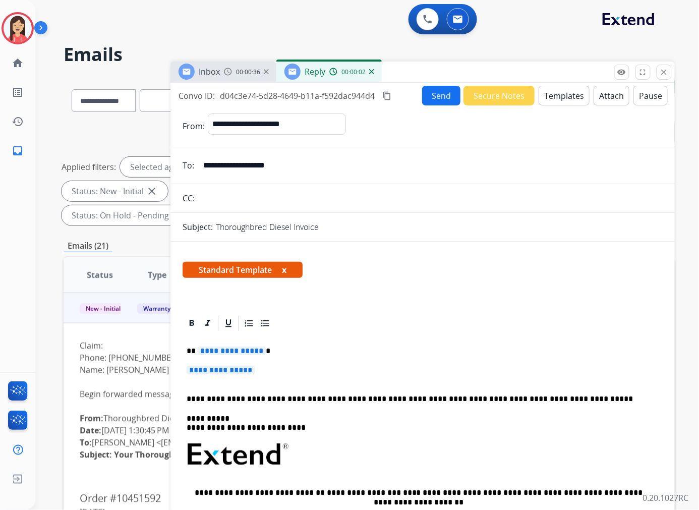
scroll to position [56, 0]
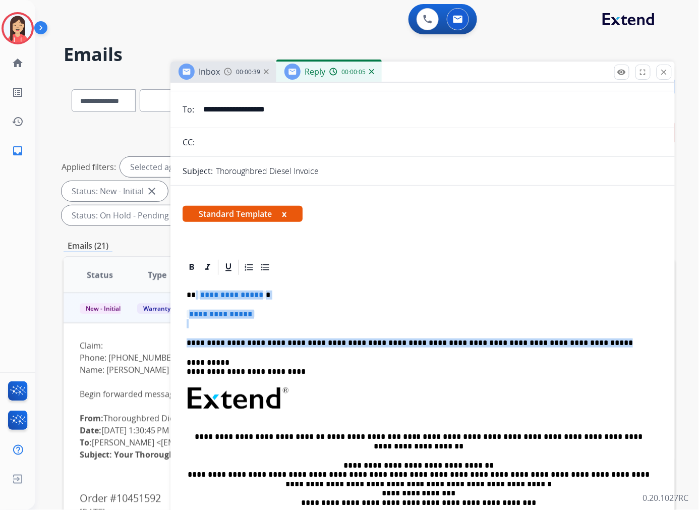
drag, startPoint x: 554, startPoint y: 342, endPoint x: 195, endPoint y: 296, distance: 361.7
click at [195, 296] on div "**********" at bounding box center [423, 422] width 480 height 292
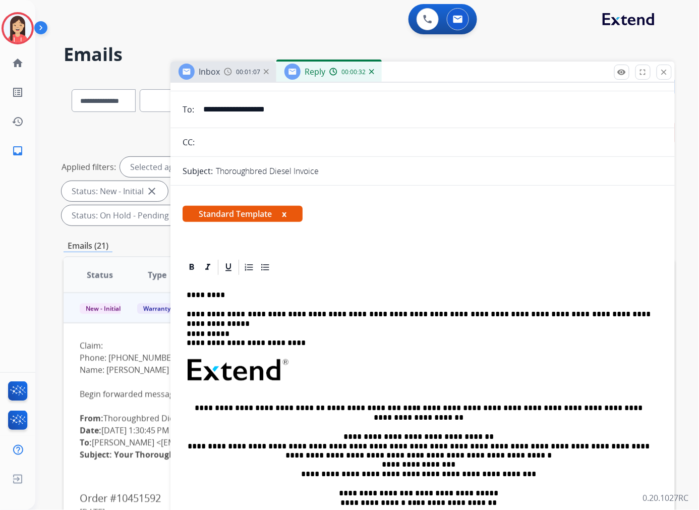
click at [629, 322] on div "**********" at bounding box center [423, 407] width 480 height 263
click at [619, 314] on p "**********" at bounding box center [419, 314] width 464 height 9
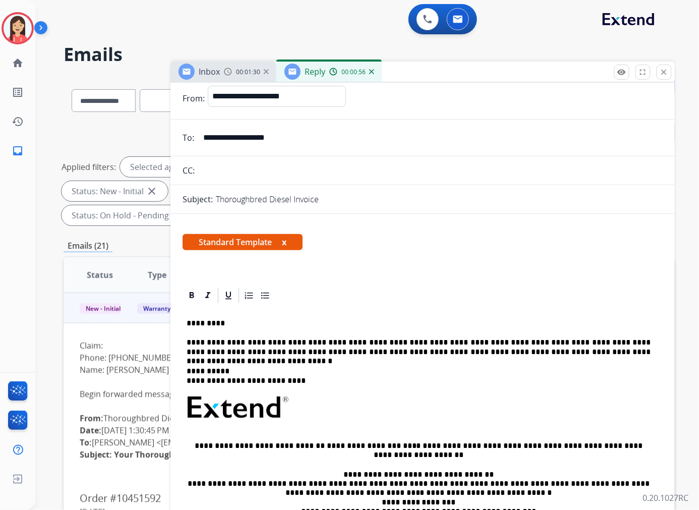
scroll to position [0, 0]
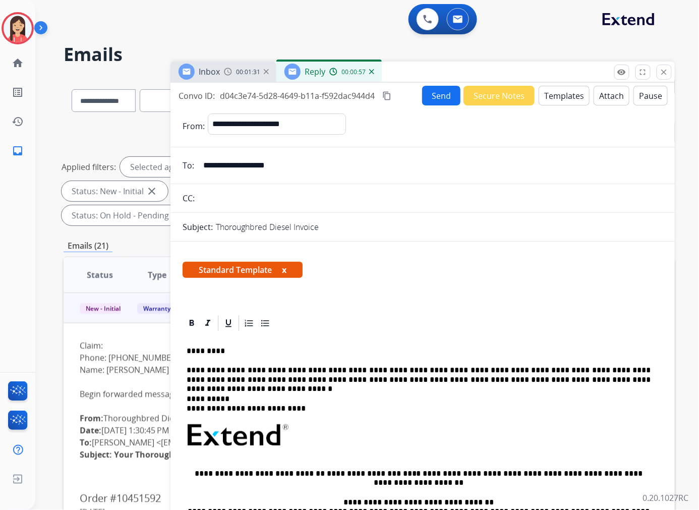
click at [430, 86] on button "Send" at bounding box center [441, 96] width 38 height 20
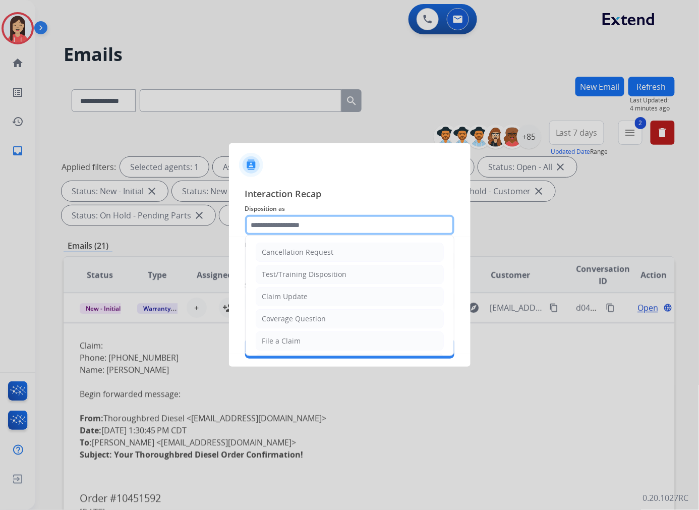
click at [311, 227] on input "text" at bounding box center [349, 225] width 209 height 20
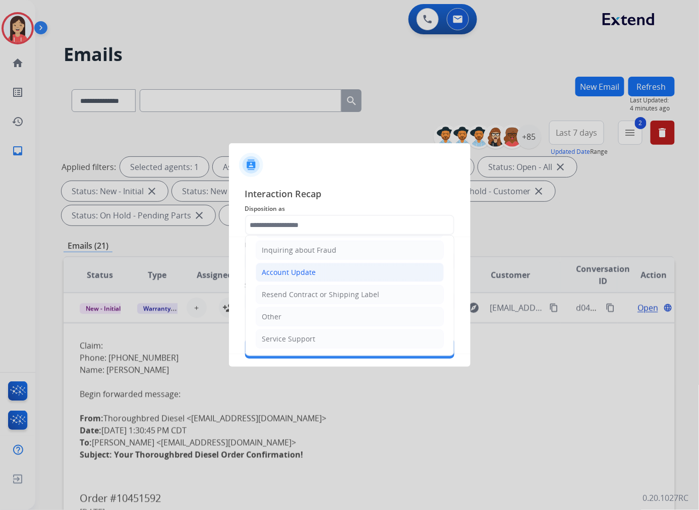
click at [305, 270] on div "Account Update" at bounding box center [289, 272] width 54 height 10
type input "**********"
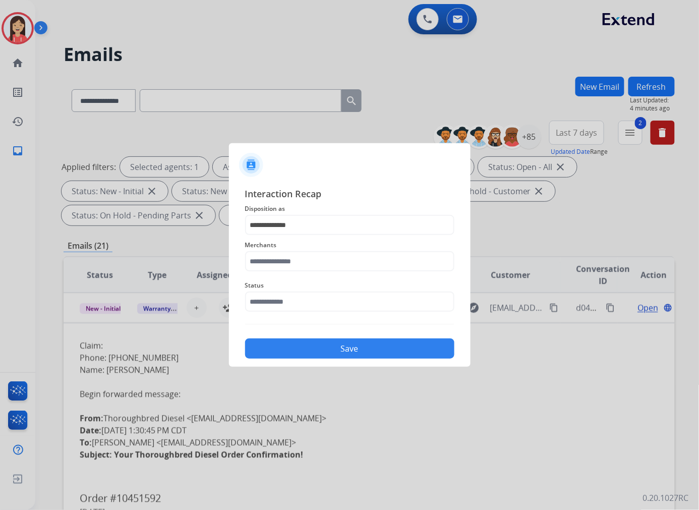
click at [295, 248] on span "Merchants" at bounding box center [349, 245] width 209 height 12
click at [292, 259] on input "text" at bounding box center [349, 261] width 209 height 20
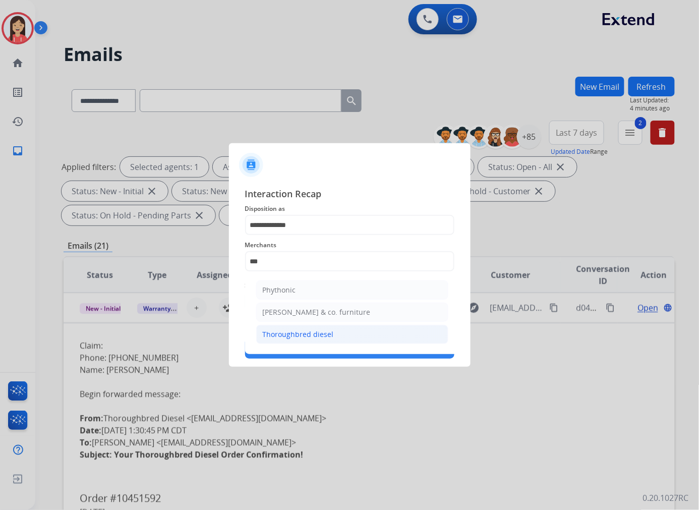
click at [319, 330] on div "Thoroughbred diesel" at bounding box center [298, 334] width 71 height 10
type input "**********"
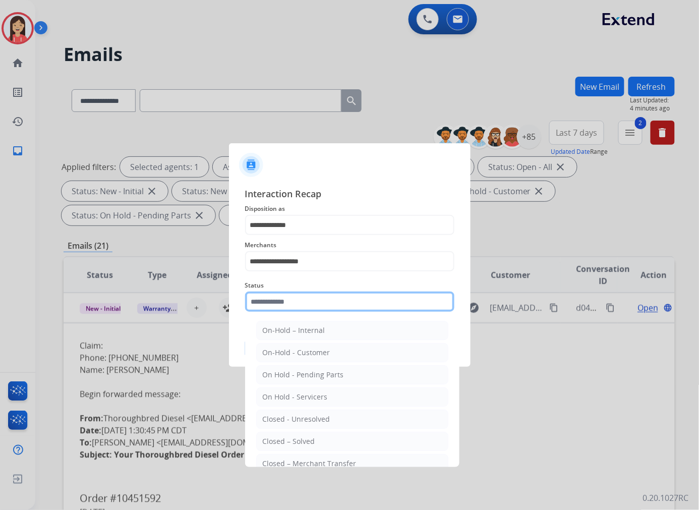
click at [306, 305] on input "text" at bounding box center [349, 302] width 209 height 20
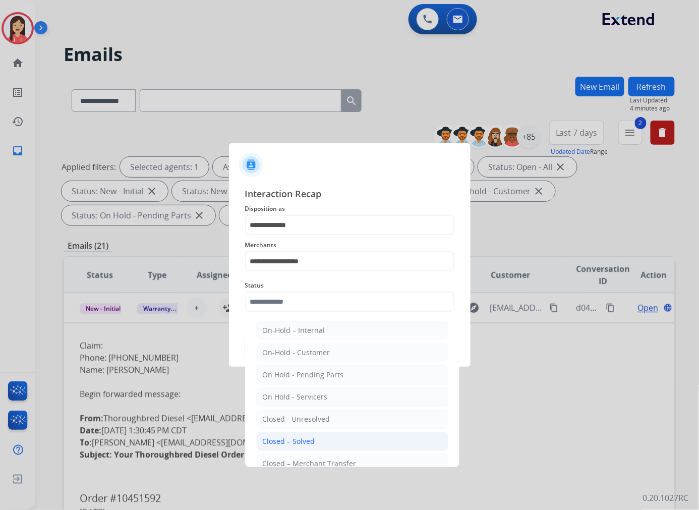
click at [300, 436] on div "Closed – Solved" at bounding box center [289, 441] width 52 height 10
type input "**********"
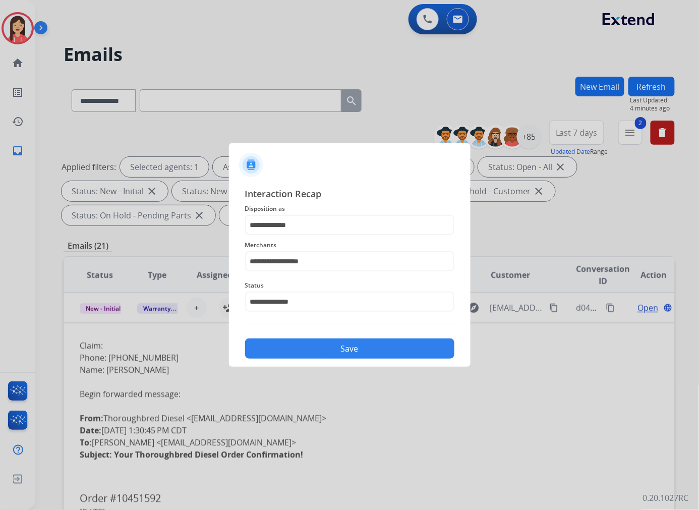
click at [309, 360] on div "**********" at bounding box center [350, 273] width 242 height 188
click at [315, 354] on button "Save" at bounding box center [349, 349] width 209 height 20
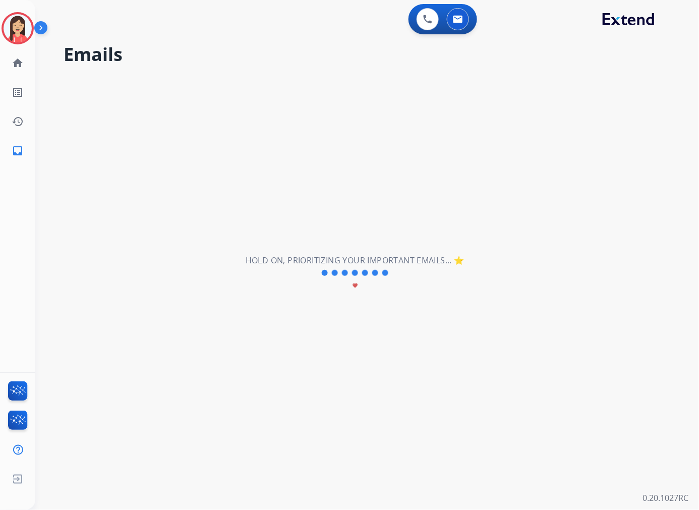
scroll to position [33, 0]
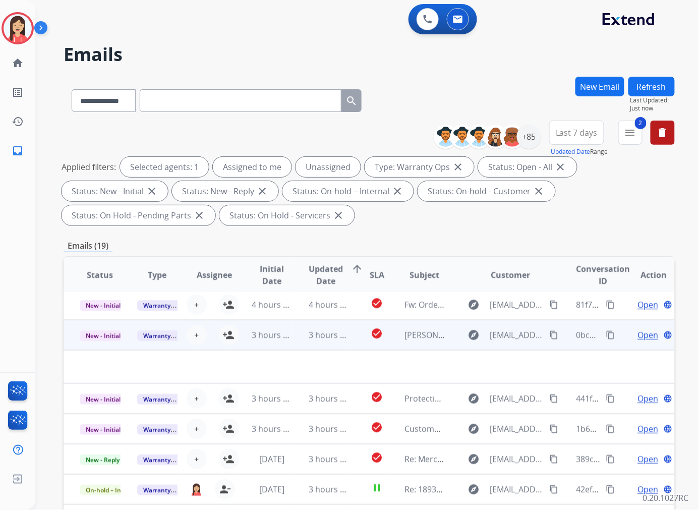
click at [296, 343] on td "3 hours ago" at bounding box center [322, 335] width 58 height 30
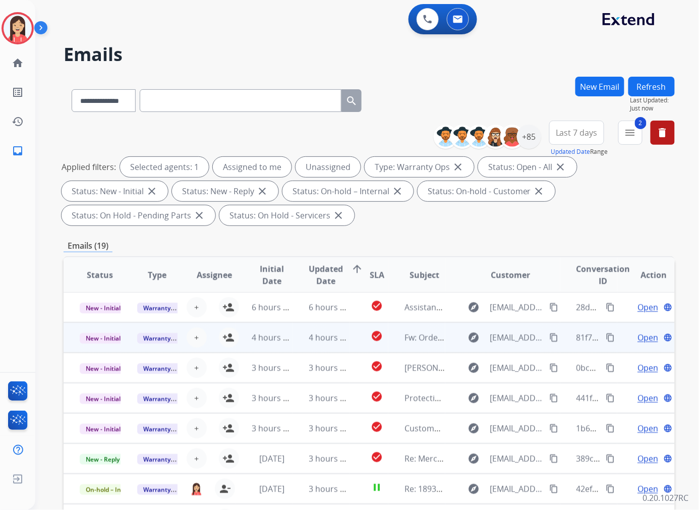
scroll to position [0, 0]
click at [289, 347] on td "4 hours ago" at bounding box center [265, 338] width 58 height 30
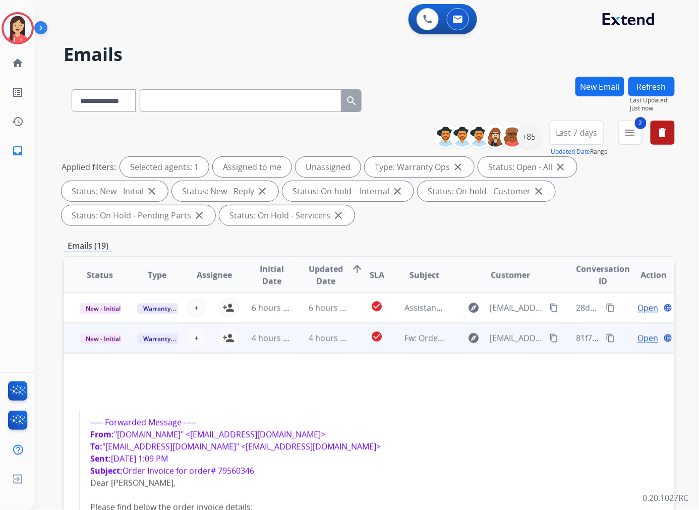
click at [638, 333] on span "Open" at bounding box center [648, 338] width 21 height 12
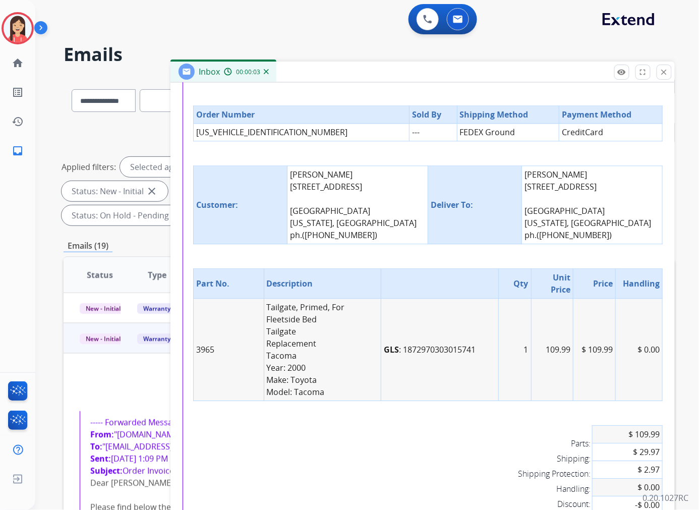
scroll to position [649, 0]
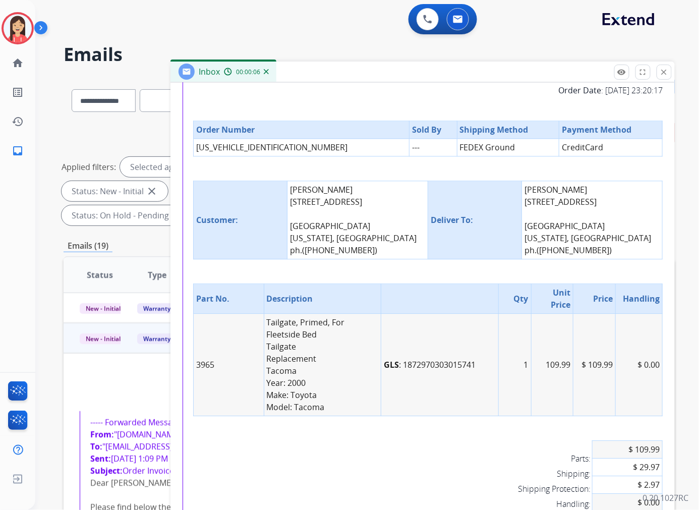
drag, startPoint x: 312, startPoint y: 249, endPoint x: 364, endPoint y: 254, distance: 52.7
click at [364, 254] on td "[PERSON_NAME] [STREET_ADDRESS] [GEOGRAPHIC_DATA][US_STATE], [GEOGRAPHIC_DATA] p…" at bounding box center [358, 220] width 141 height 78
copy td "[PHONE_NUMBER]"
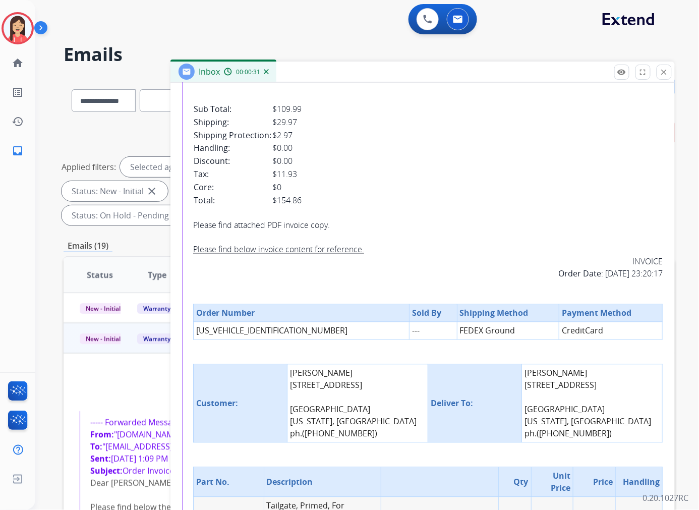
scroll to position [425, 0]
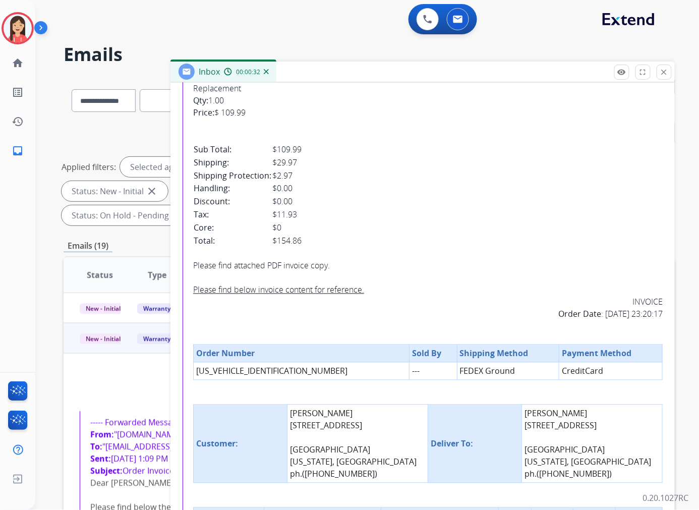
click at [258, 372] on td "[US_VEHICLE_IDENTIFICATION_NUMBER]" at bounding box center [302, 372] width 216 height 18
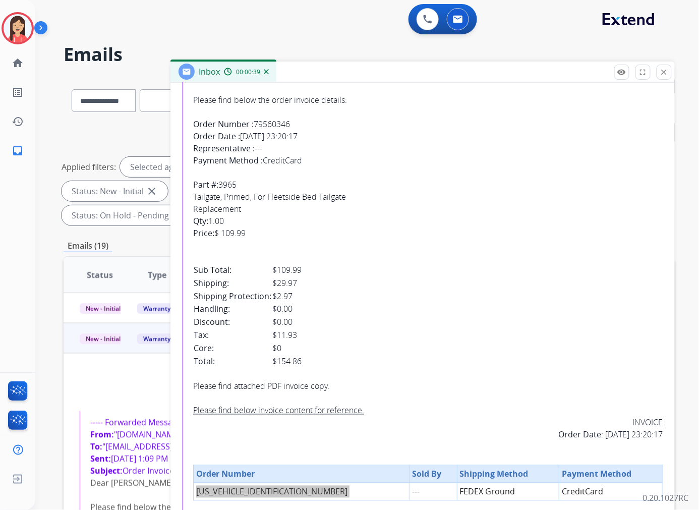
scroll to position [256, 0]
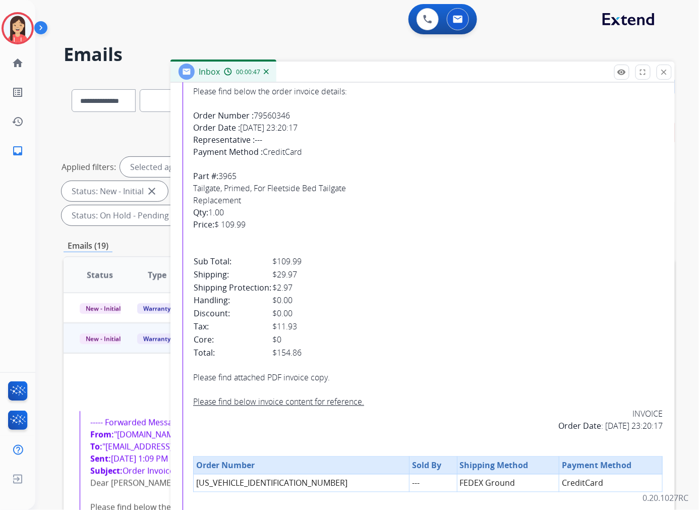
scroll to position [0, 0]
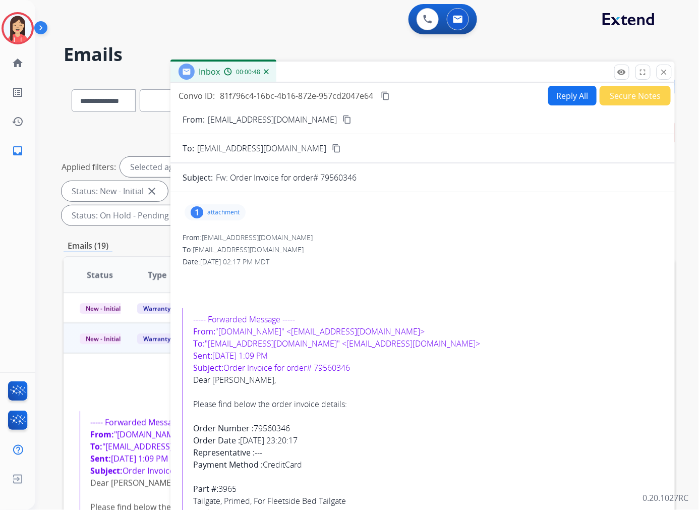
click at [564, 102] on button "Reply All" at bounding box center [572, 96] width 48 height 20
select select "**********"
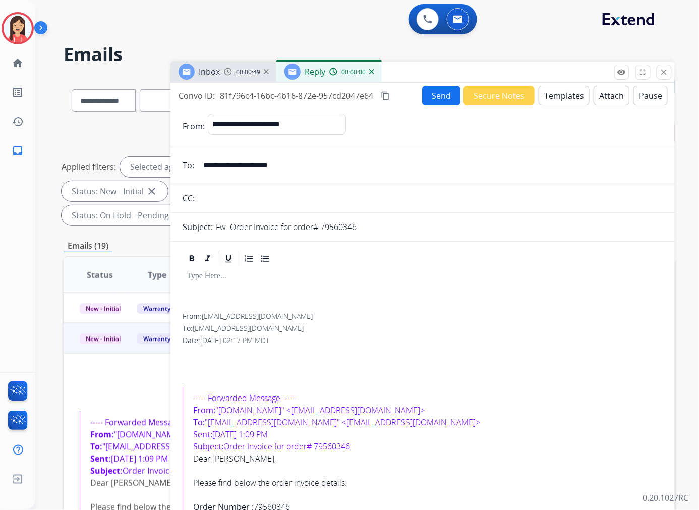
click at [564, 102] on button "Templates" at bounding box center [564, 96] width 51 height 20
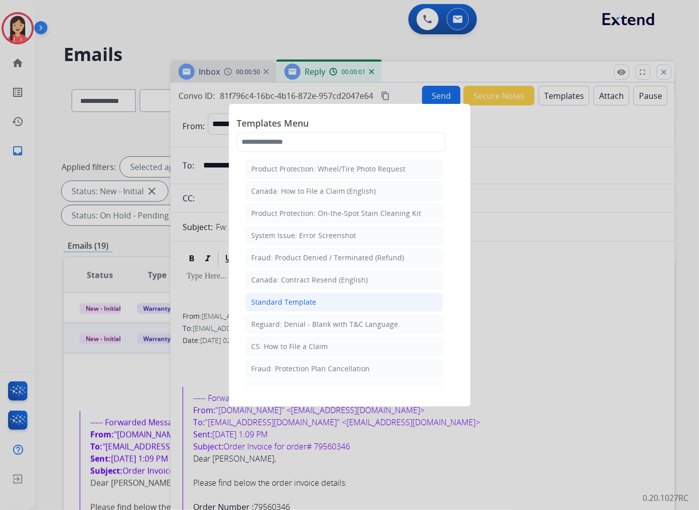
click at [307, 298] on div "Standard Template" at bounding box center [284, 302] width 65 height 10
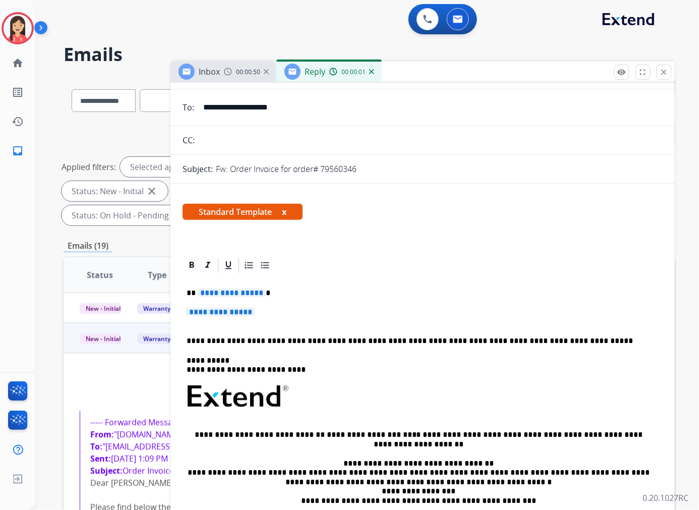
scroll to position [112, 0]
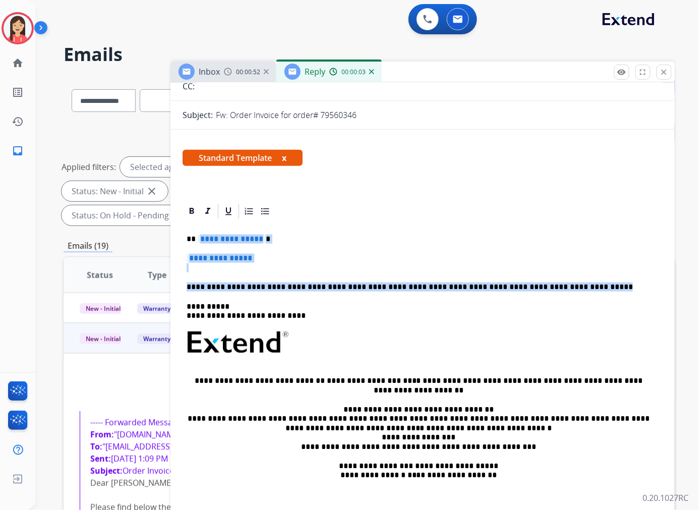
drag, startPoint x: 198, startPoint y: 235, endPoint x: 567, endPoint y: 286, distance: 372.7
click at [567, 286] on div "**********" at bounding box center [423, 366] width 480 height 292
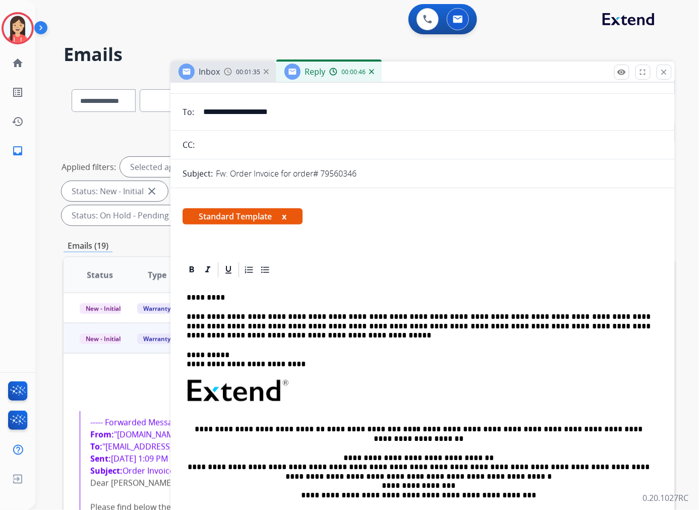
scroll to position [0, 0]
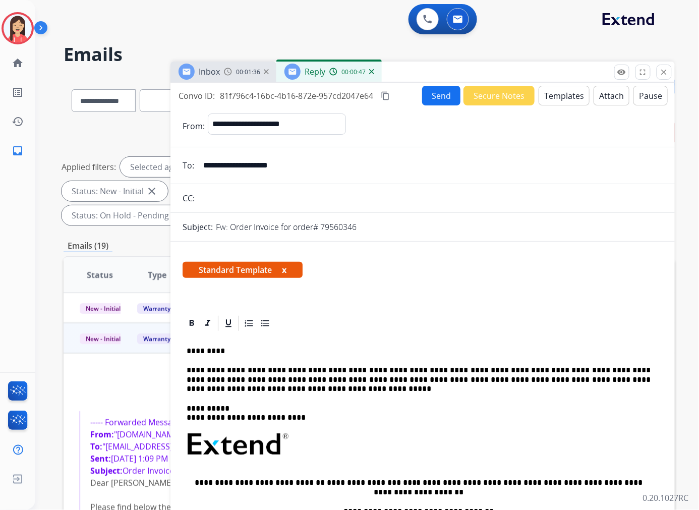
click at [422, 88] on button "Send" at bounding box center [441, 96] width 38 height 20
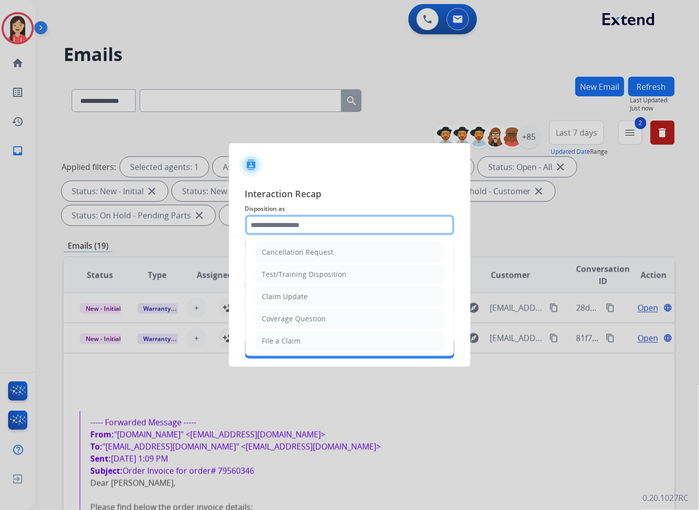
click at [313, 220] on input "text" at bounding box center [349, 225] width 209 height 20
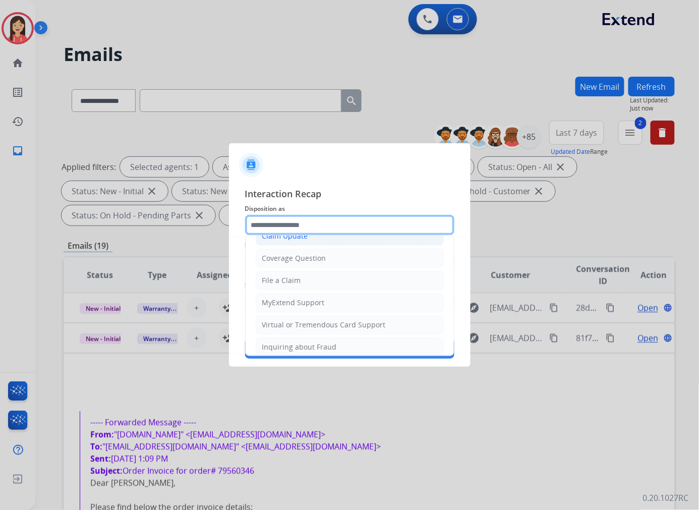
scroll to position [112, 0]
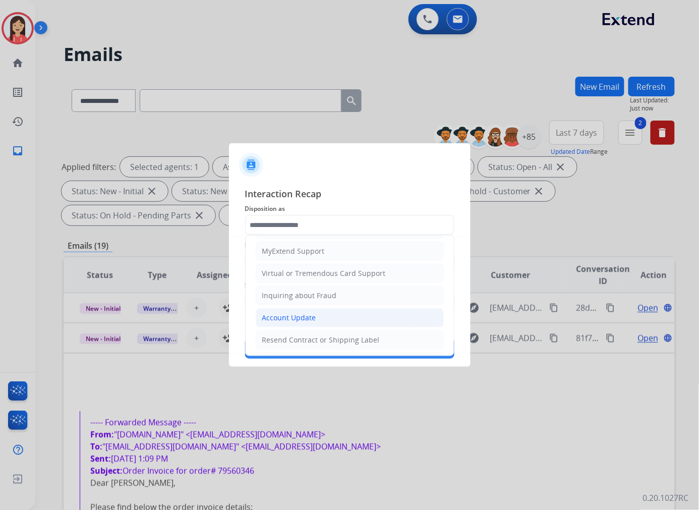
click at [291, 313] on li "Account Update" at bounding box center [350, 317] width 188 height 19
type input "**********"
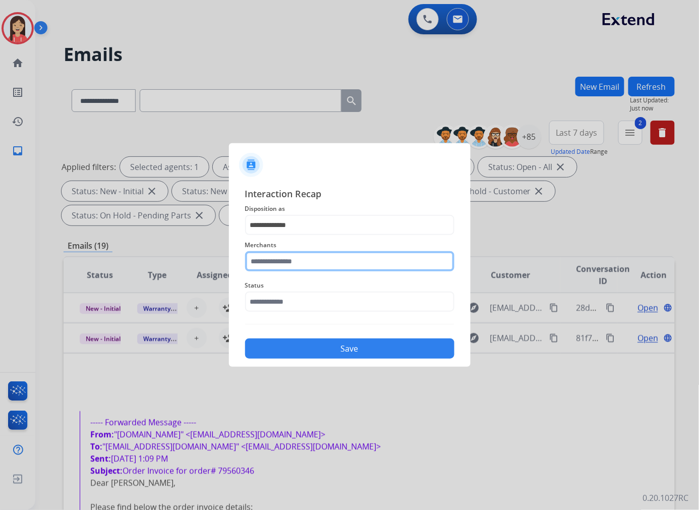
click at [316, 261] on input "text" at bounding box center [349, 261] width 209 height 20
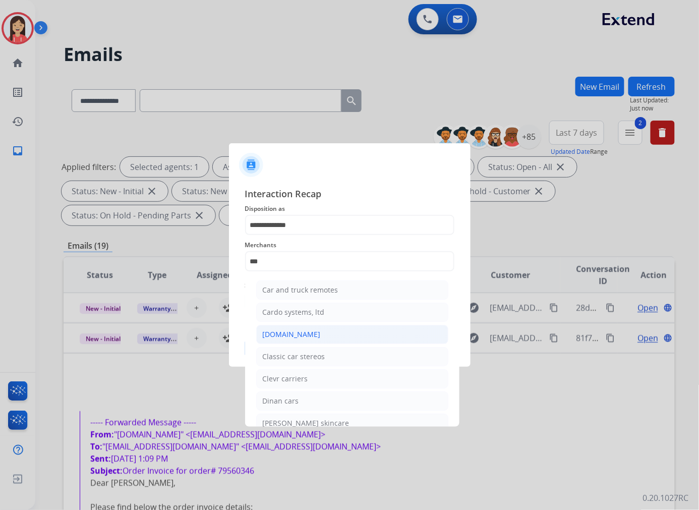
click at [299, 331] on div "[DOMAIN_NAME]" at bounding box center [292, 334] width 58 height 10
type input "**********"
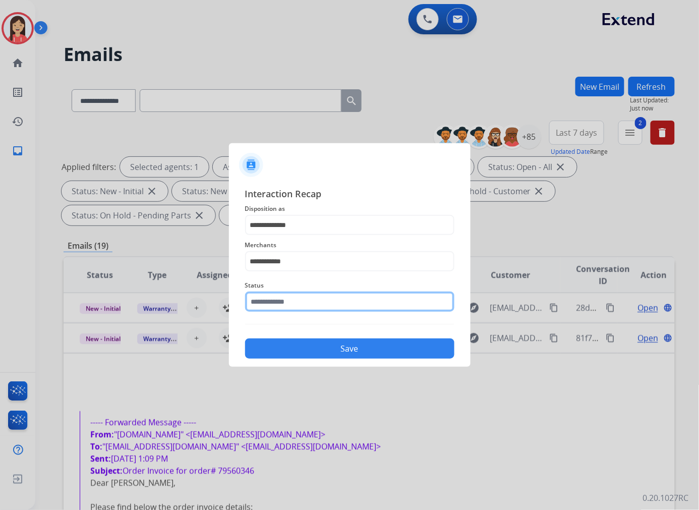
click at [312, 300] on input "text" at bounding box center [349, 302] width 209 height 20
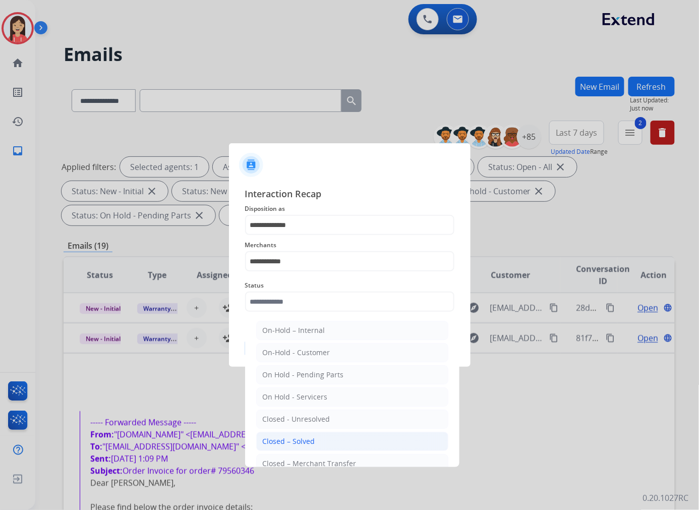
click at [293, 445] on div "Closed – Solved" at bounding box center [289, 441] width 52 height 10
type input "**********"
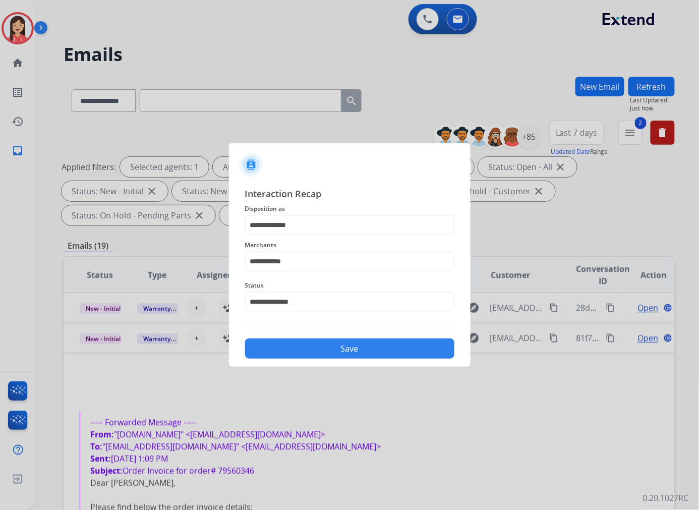
click at [347, 350] on button "Save" at bounding box center [349, 349] width 209 height 20
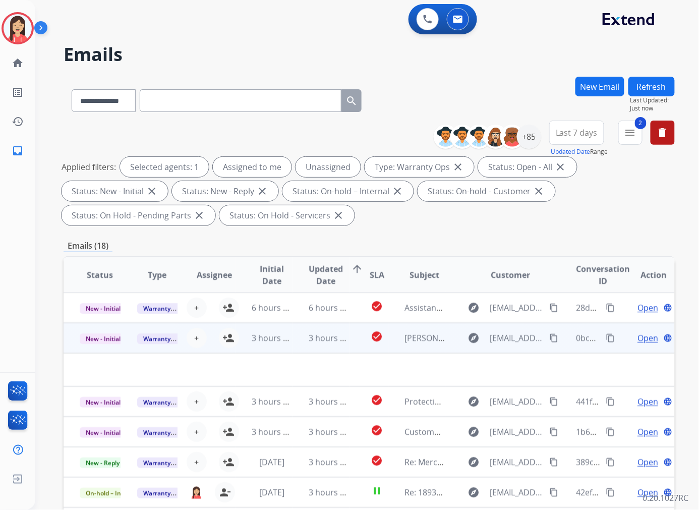
click at [339, 350] on td "3 hours ago" at bounding box center [322, 338] width 58 height 30
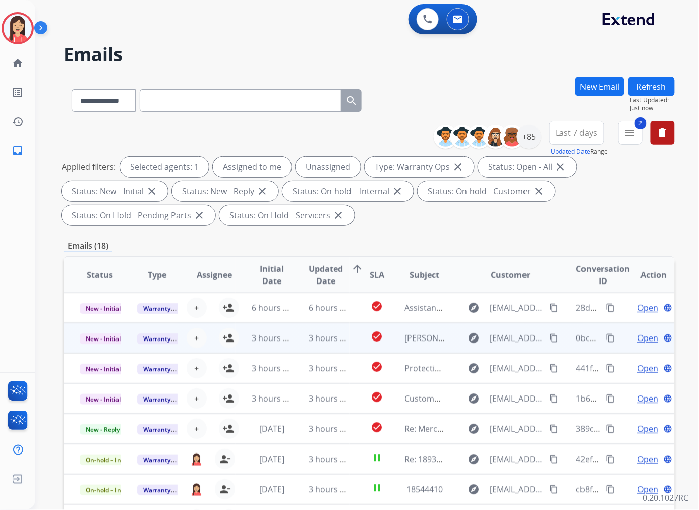
click at [339, 350] on td "3 hours ago" at bounding box center [322, 338] width 58 height 30
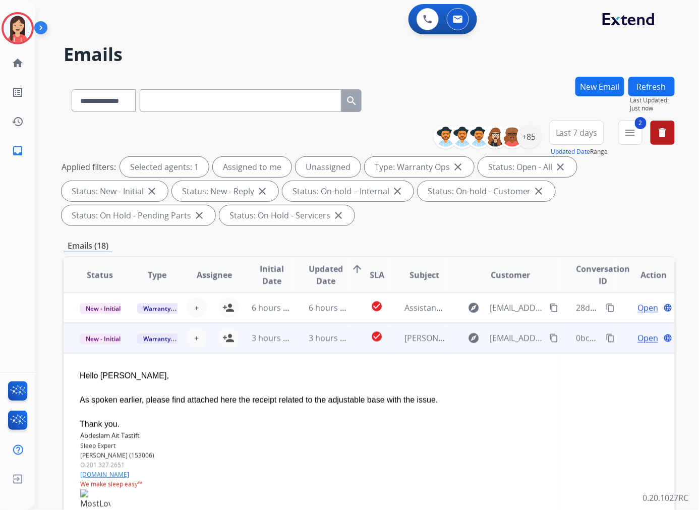
scroll to position [30, 0]
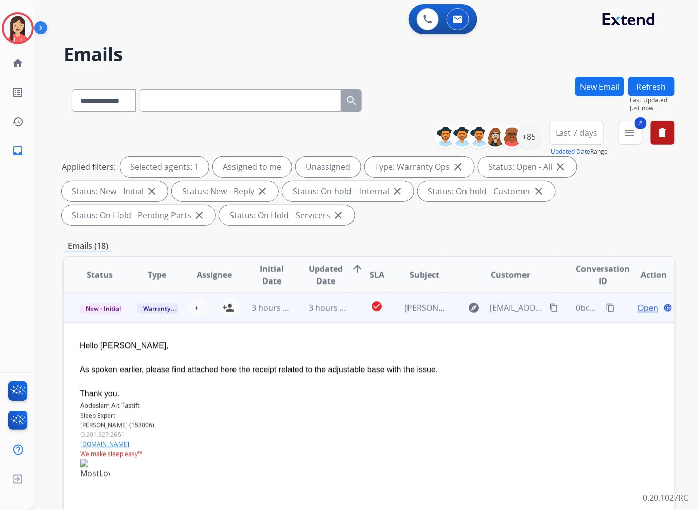
click at [638, 308] on span "Open" at bounding box center [648, 308] width 21 height 12
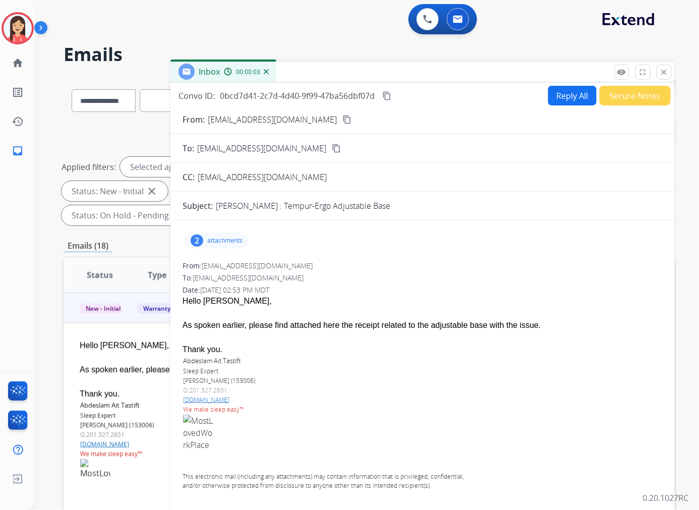
click at [225, 238] on p "attachments" at bounding box center [224, 241] width 35 height 8
click at [305, 300] on mat-icon "download" at bounding box center [304, 301] width 9 height 9
click at [562, 100] on button "Reply All" at bounding box center [572, 96] width 48 height 20
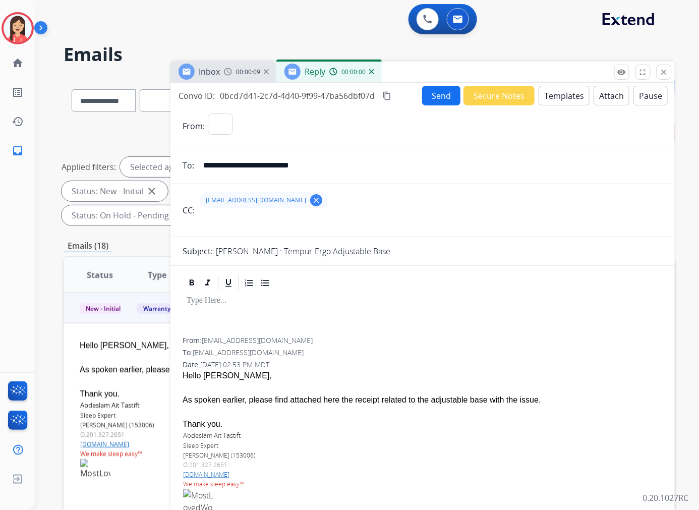
select select "**********"
click at [564, 96] on button "Templates" at bounding box center [564, 96] width 51 height 20
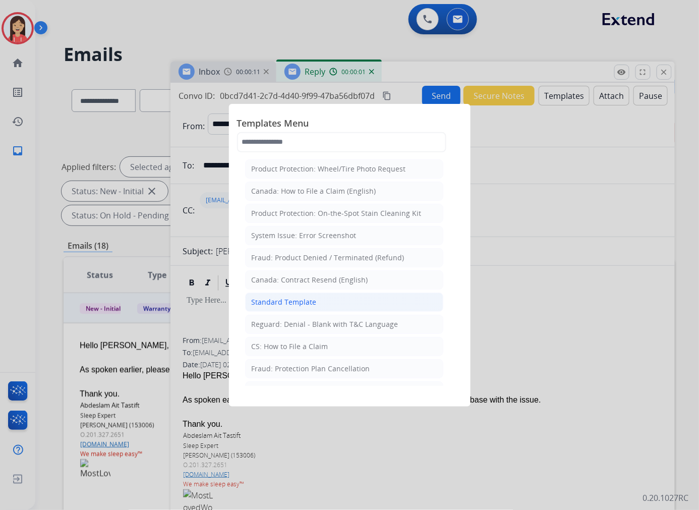
click at [320, 300] on li "Standard Template" at bounding box center [344, 302] width 198 height 19
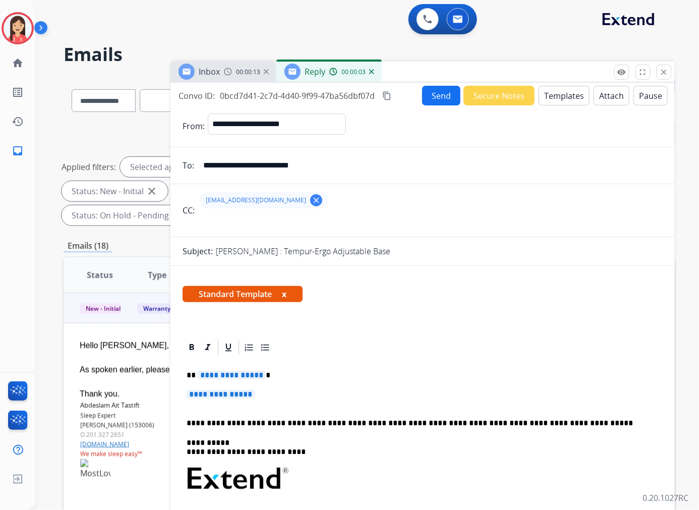
scroll to position [56, 0]
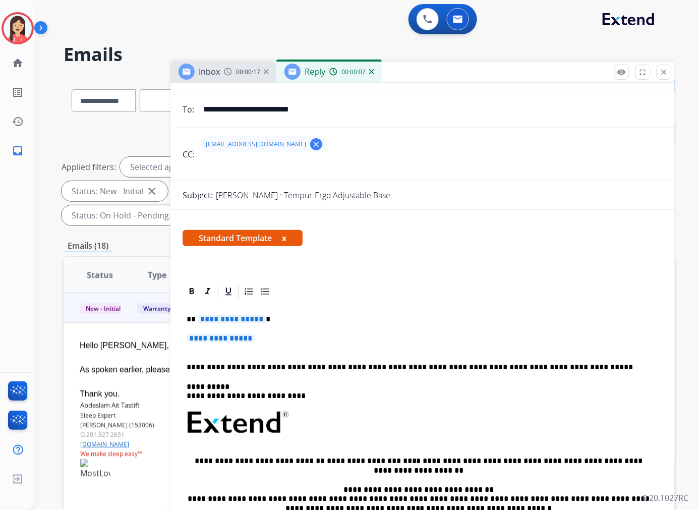
click at [207, 318] on span "**********" at bounding box center [232, 319] width 68 height 9
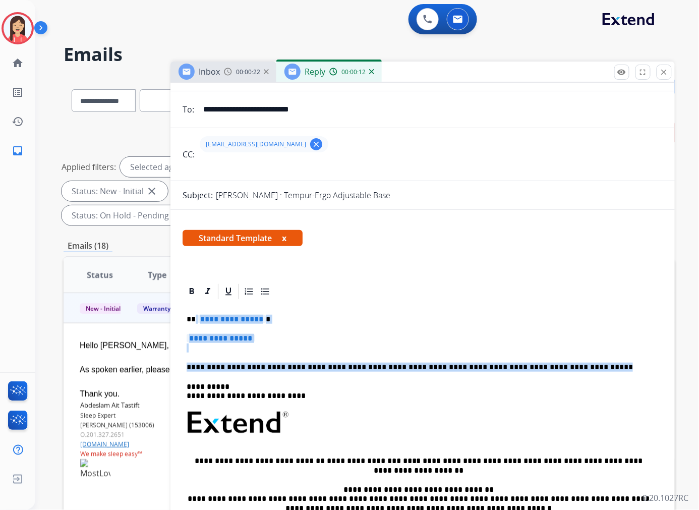
drag, startPoint x: 561, startPoint y: 370, endPoint x: 198, endPoint y: 320, distance: 366.1
click at [194, 320] on div "**********" at bounding box center [423, 447] width 480 height 292
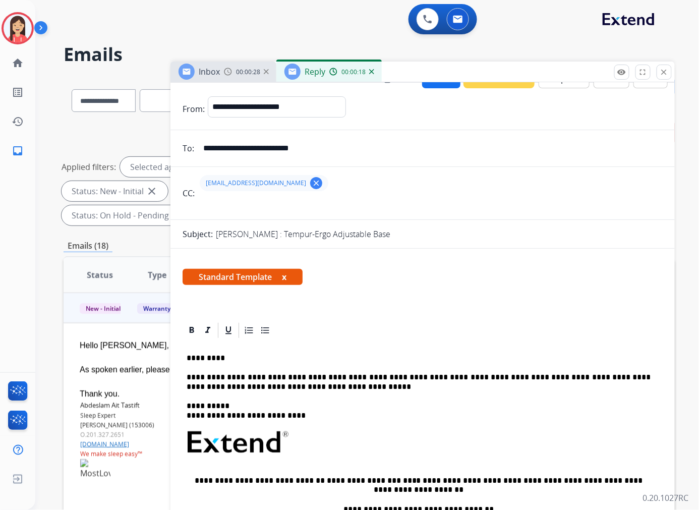
scroll to position [0, 0]
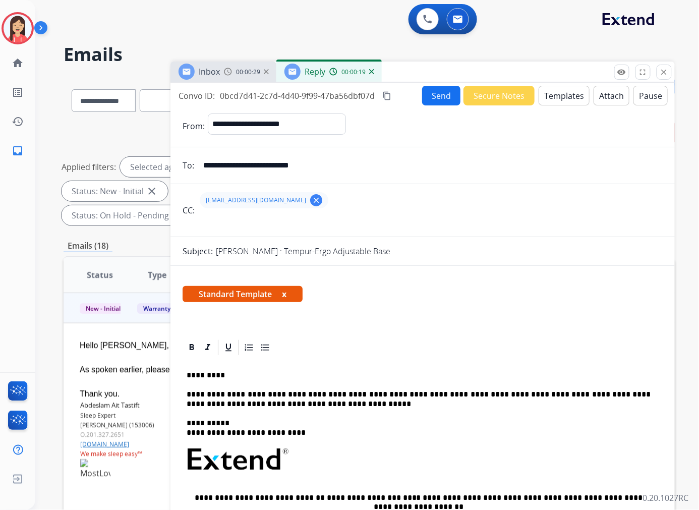
click at [432, 102] on button "Send" at bounding box center [441, 96] width 38 height 20
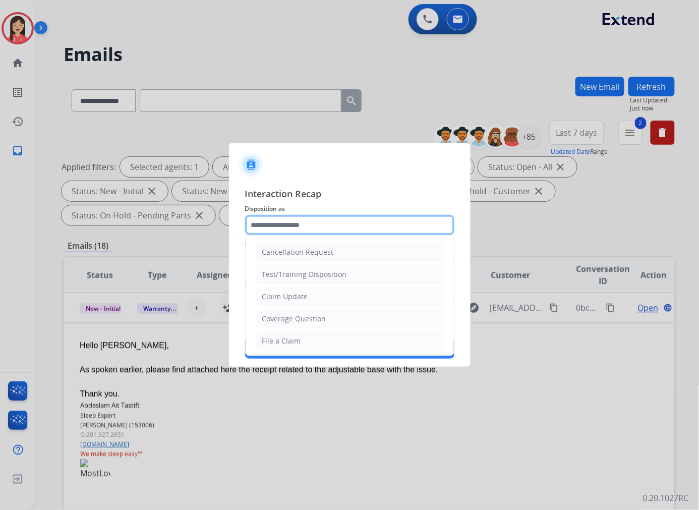
click at [298, 221] on input "text" at bounding box center [349, 225] width 209 height 20
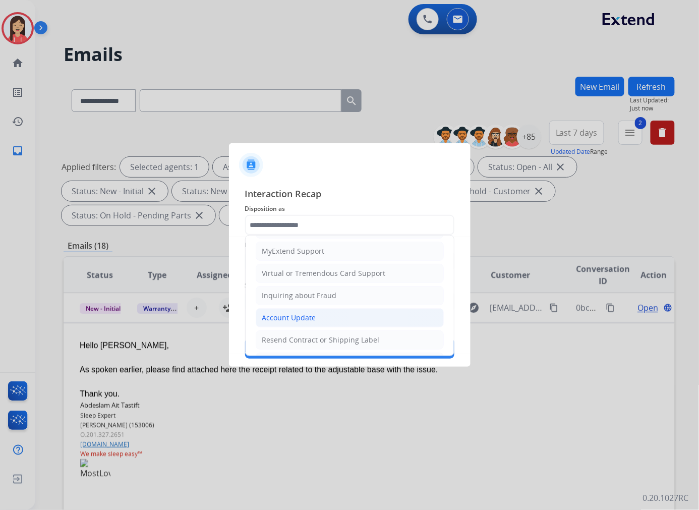
click at [297, 316] on div "Account Update" at bounding box center [289, 318] width 54 height 10
type input "**********"
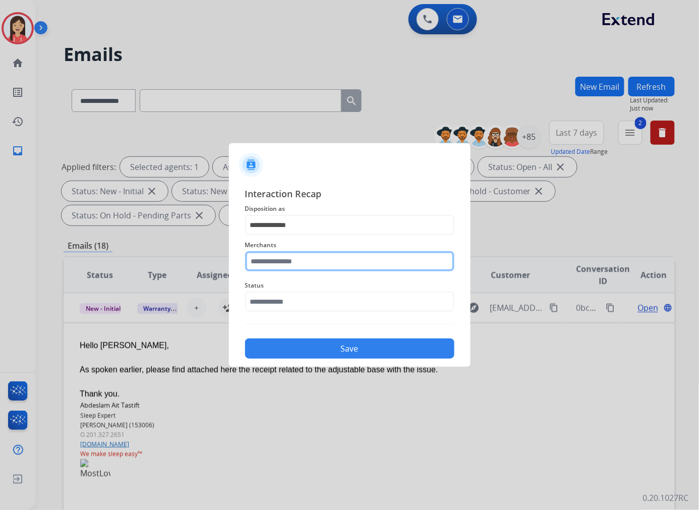
click at [313, 259] on input "text" at bounding box center [349, 261] width 209 height 20
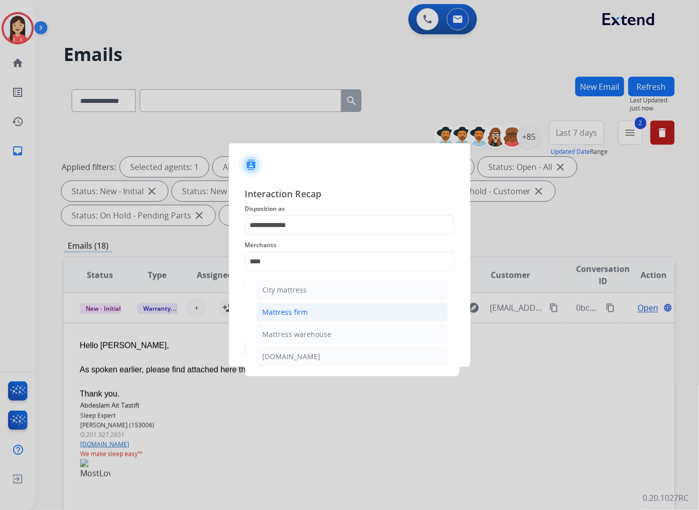
click at [297, 307] on div "Mattress firm" at bounding box center [285, 312] width 45 height 10
type input "**********"
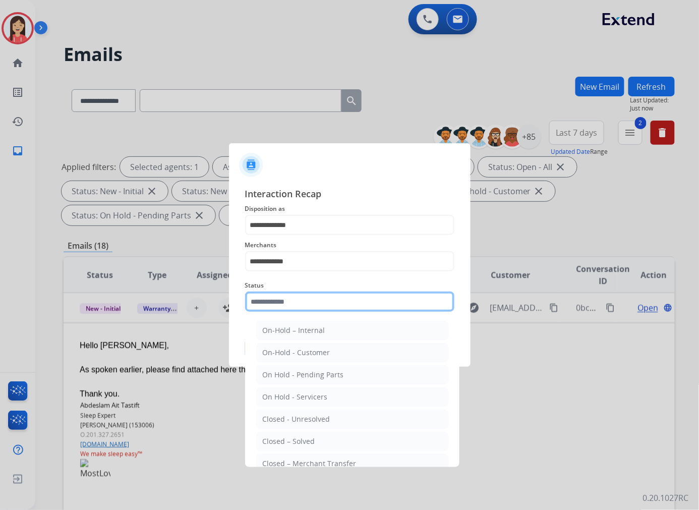
click at [301, 295] on input "text" at bounding box center [349, 302] width 209 height 20
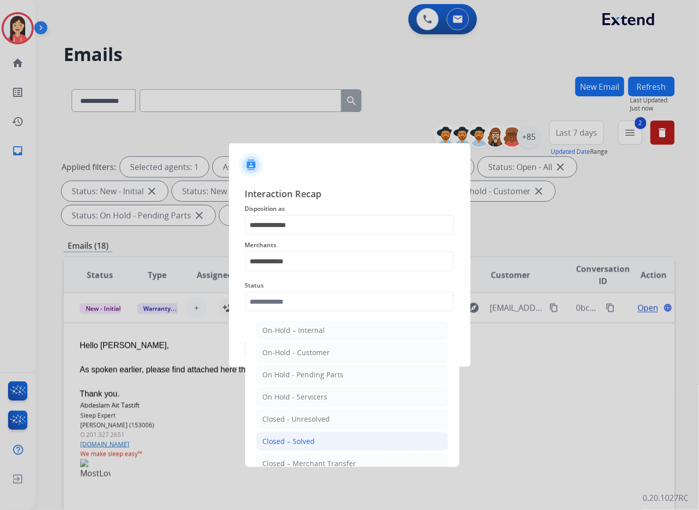
click at [297, 436] on div "Closed – Solved" at bounding box center [289, 441] width 52 height 10
type input "**********"
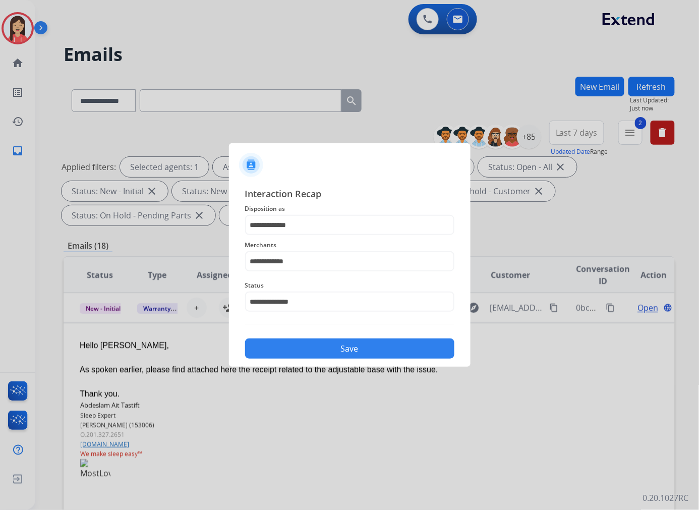
click at [324, 369] on div at bounding box center [349, 255] width 699 height 510
click at [343, 349] on button "Save" at bounding box center [349, 349] width 209 height 20
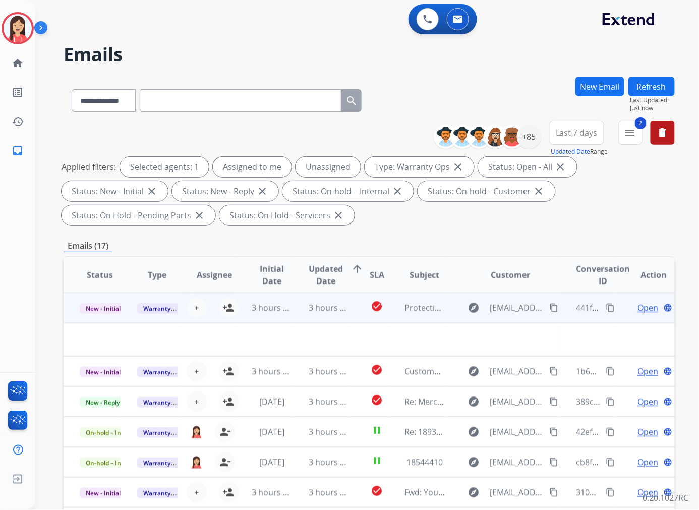
click at [293, 316] on td "3 hours ago" at bounding box center [322, 308] width 58 height 30
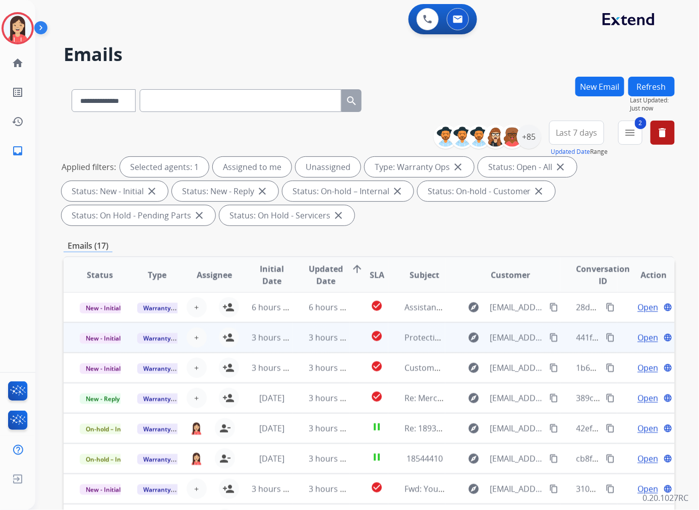
click at [297, 341] on td "3 hours ago" at bounding box center [322, 337] width 58 height 30
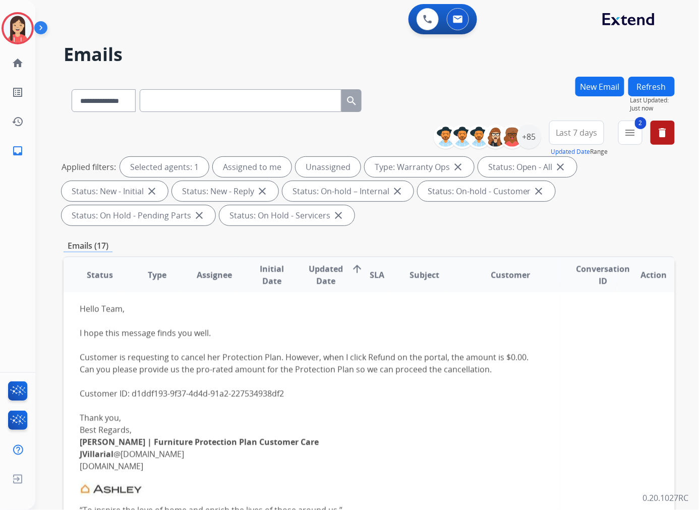
scroll to position [86, 0]
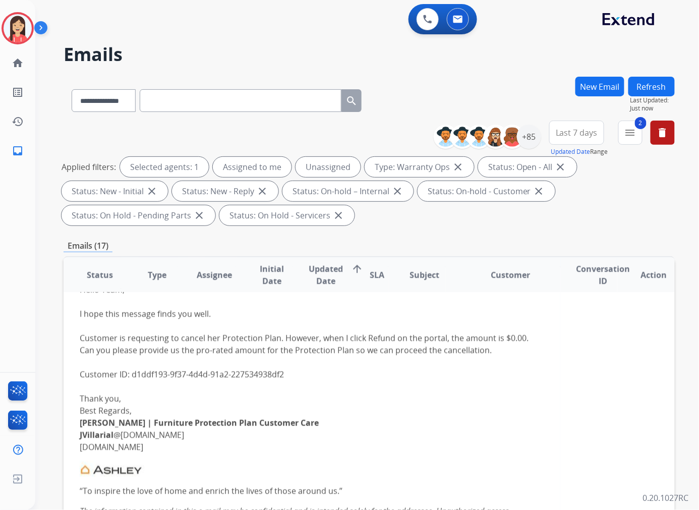
drag, startPoint x: 130, startPoint y: 376, endPoint x: 284, endPoint y: 375, distance: 153.4
click at [284, 375] on div "Hello Team, I hope this message finds you well. Customer is requesting to cance…" at bounding box center [312, 441] width 465 height 315
drag, startPoint x: 332, startPoint y: 312, endPoint x: 328, endPoint y: 320, distance: 8.8
click at [332, 312] on div "Hello Team, I hope this message finds you well. Customer is requesting to cance…" at bounding box center [312, 441] width 465 height 315
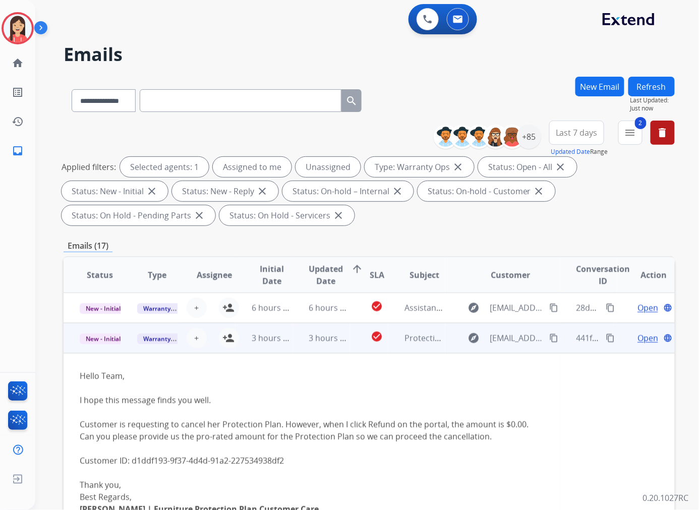
click at [283, 344] on td "3 hours ago" at bounding box center [265, 338] width 58 height 30
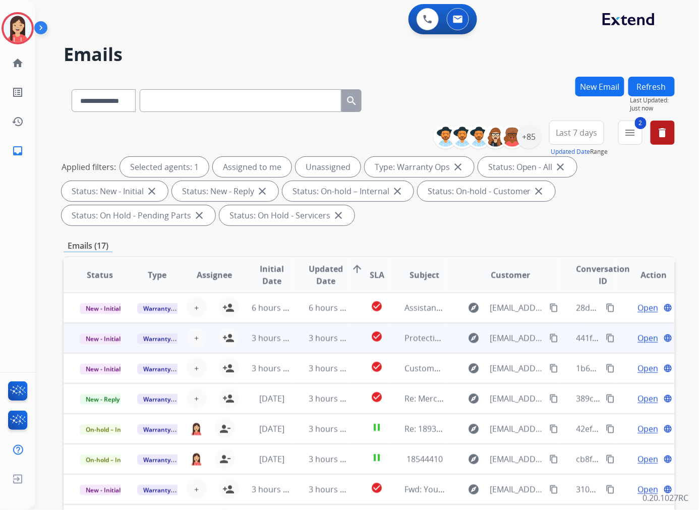
scroll to position [1, 0]
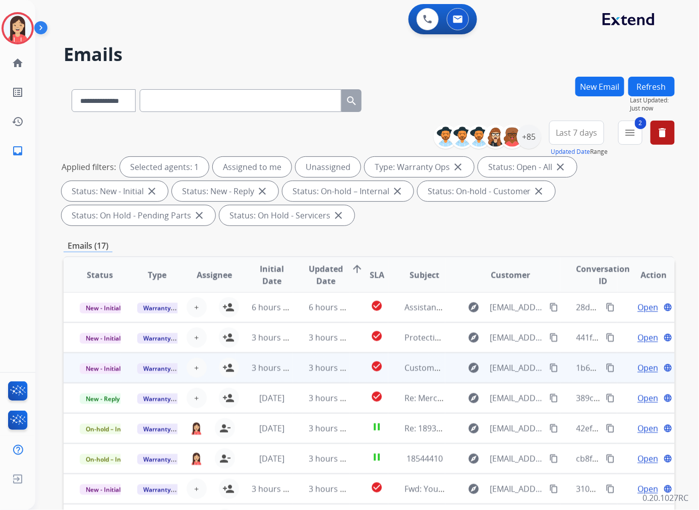
click at [288, 374] on td "3 hours ago" at bounding box center [265, 368] width 58 height 30
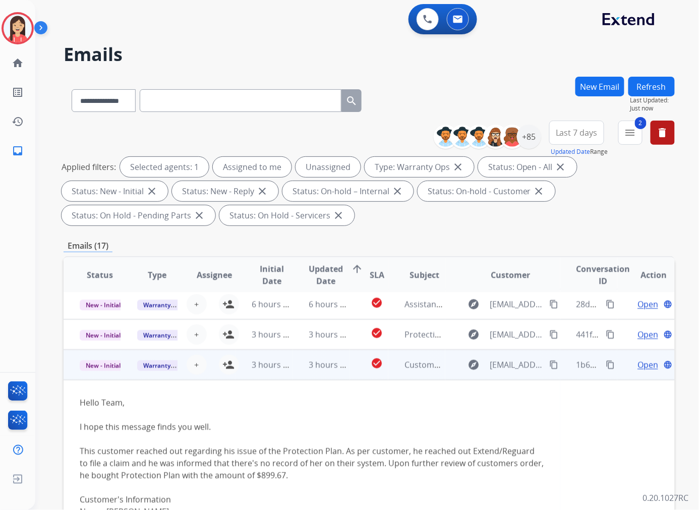
scroll to position [0, 0]
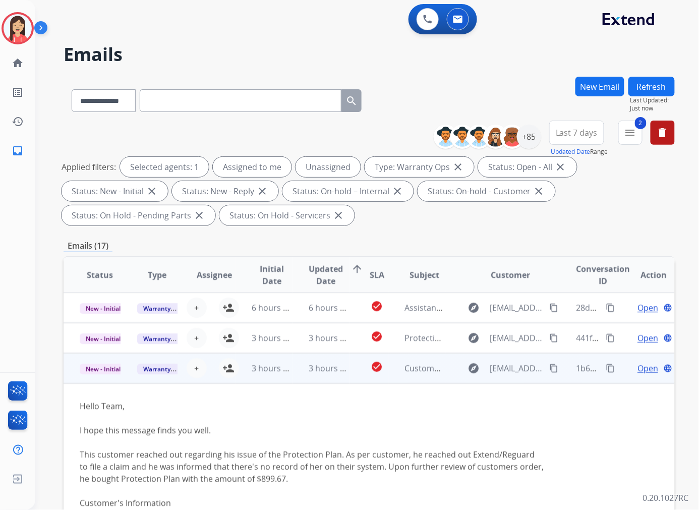
click at [293, 374] on td "3 hours ago" at bounding box center [322, 368] width 58 height 30
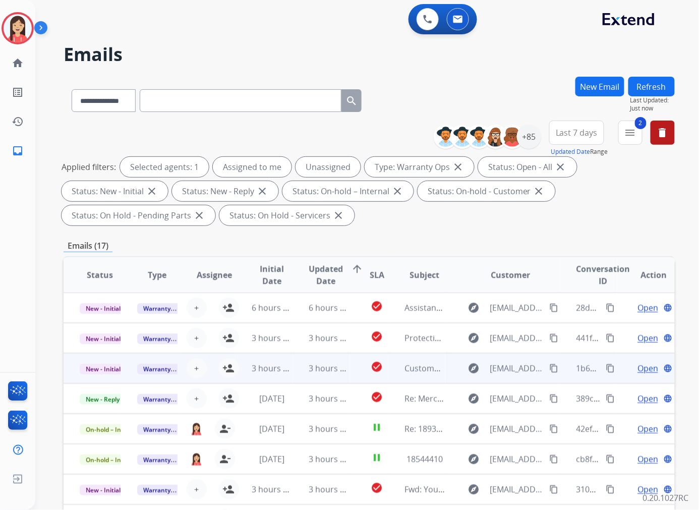
scroll to position [1, 0]
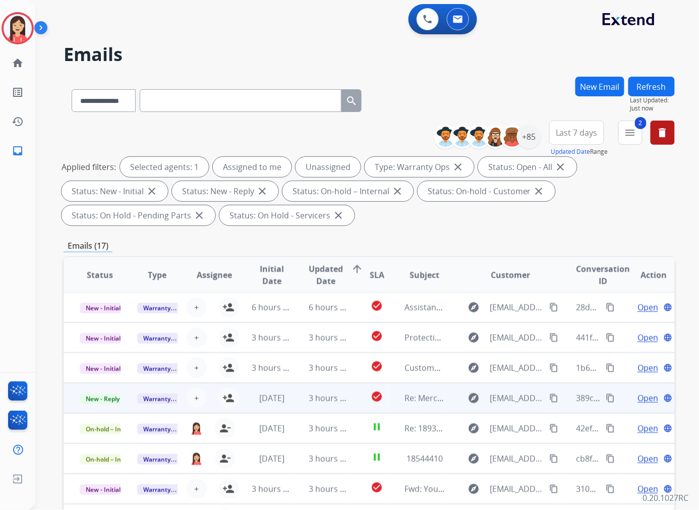
click at [296, 402] on td "3 hours ago" at bounding box center [322, 398] width 58 height 30
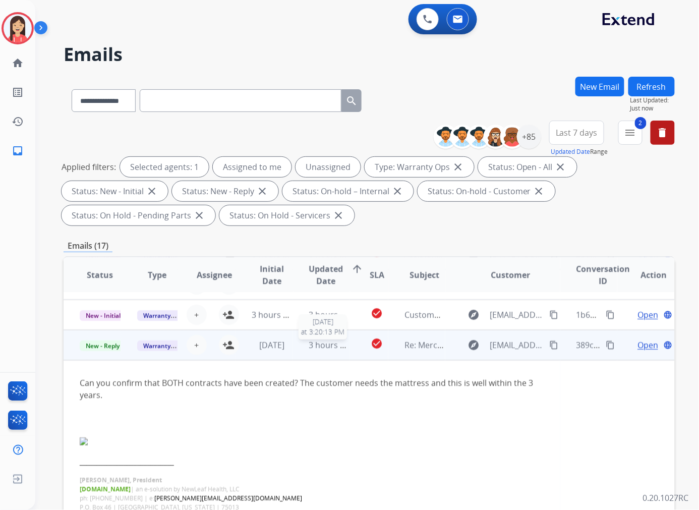
scroll to position [91, 0]
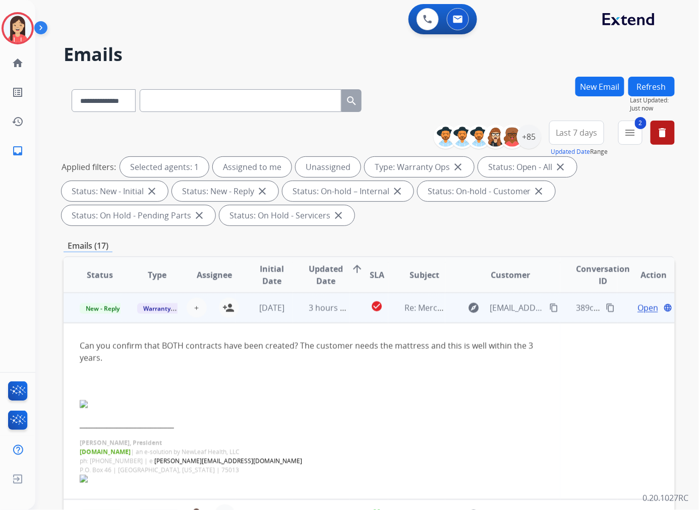
click at [638, 309] on span "Open" at bounding box center [648, 308] width 21 height 12
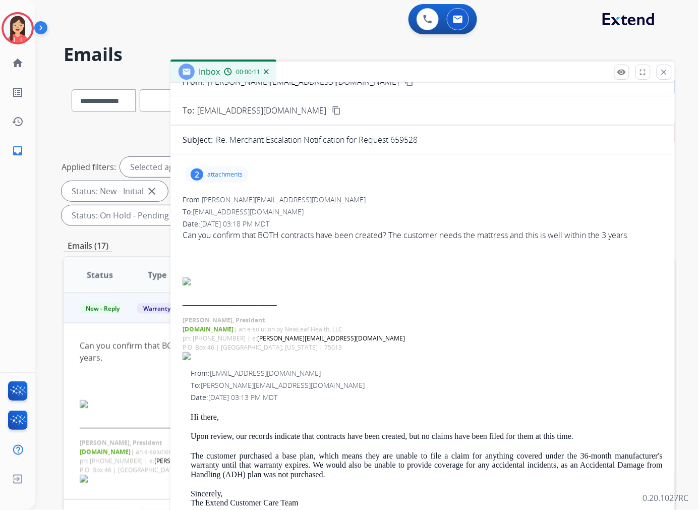
scroll to position [0, 0]
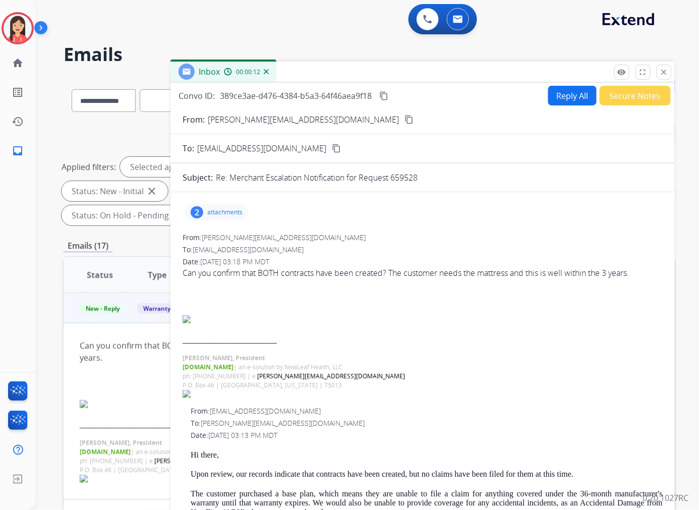
click at [231, 212] on p "attachments" at bounding box center [224, 212] width 35 height 8
click at [599, 290] on div at bounding box center [423, 285] width 480 height 12
click at [214, 208] on p "attachments" at bounding box center [224, 212] width 35 height 8
click at [548, 96] on button "Reply All" at bounding box center [572, 96] width 48 height 20
select select "**********"
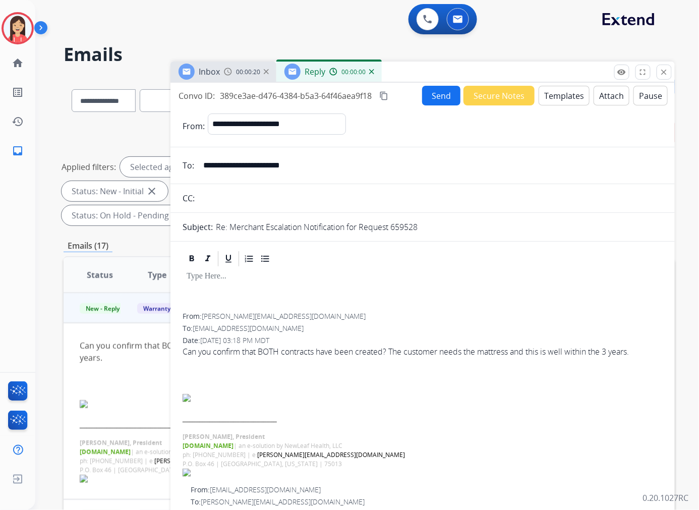
click at [548, 96] on button "Templates" at bounding box center [564, 96] width 51 height 20
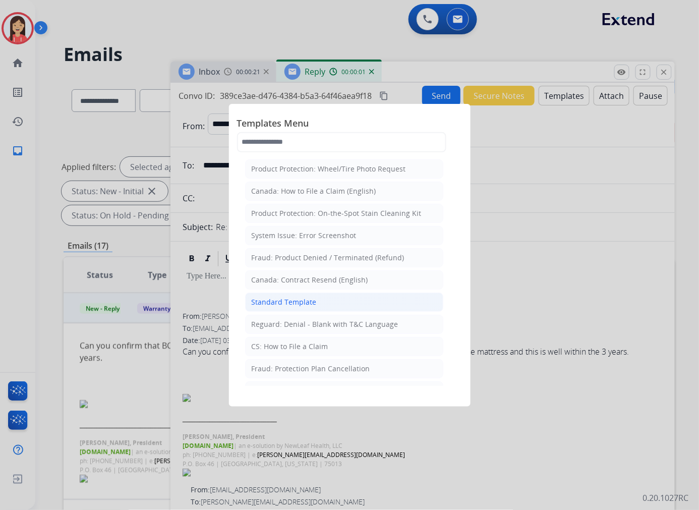
click at [300, 300] on div "Standard Template" at bounding box center [284, 302] width 65 height 10
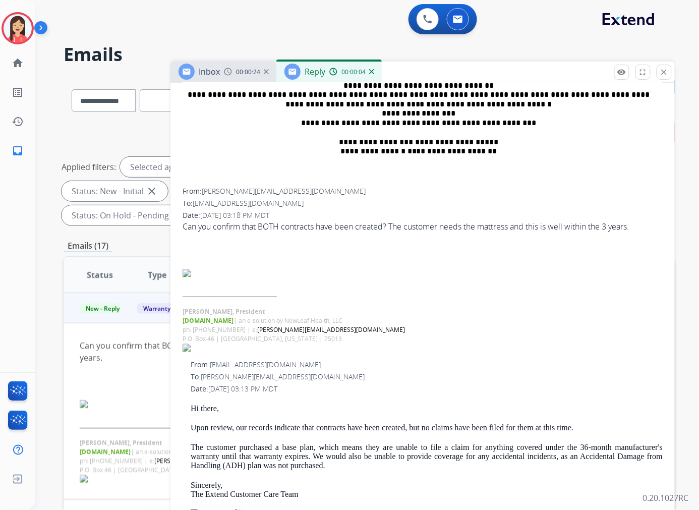
scroll to position [505, 0]
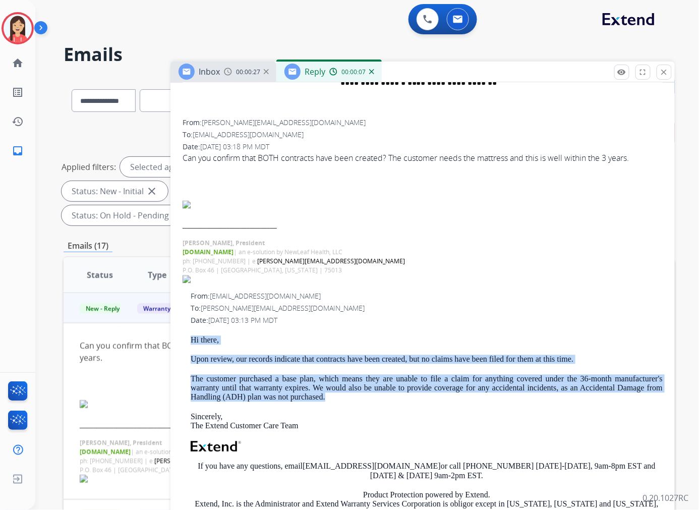
drag, startPoint x: 191, startPoint y: 341, endPoint x: 329, endPoint y: 401, distance: 150.7
click at [329, 401] on div "Hi there, Upon review, our records indicate that contracts have been created, b…" at bounding box center [427, 459] width 472 height 246
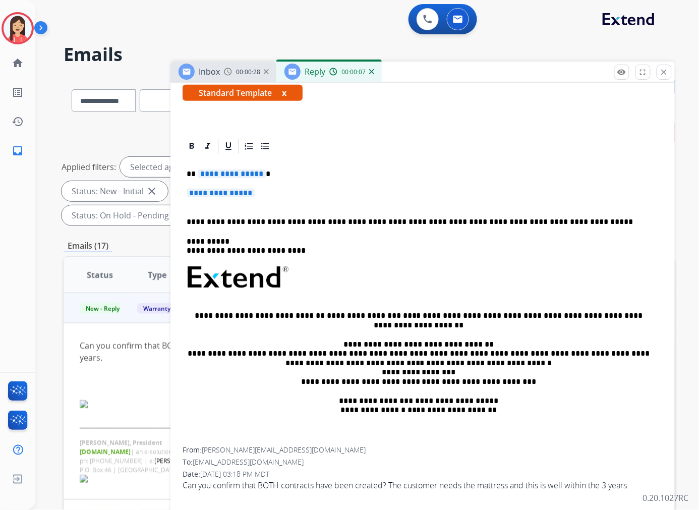
scroll to position [112, 0]
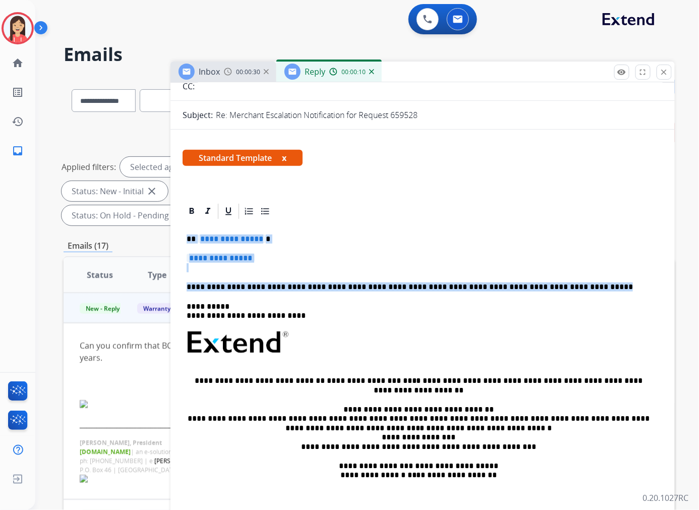
drag, startPoint x: 184, startPoint y: 238, endPoint x: 582, endPoint y: 290, distance: 401.5
click at [582, 290] on div "**********" at bounding box center [423, 366] width 480 height 292
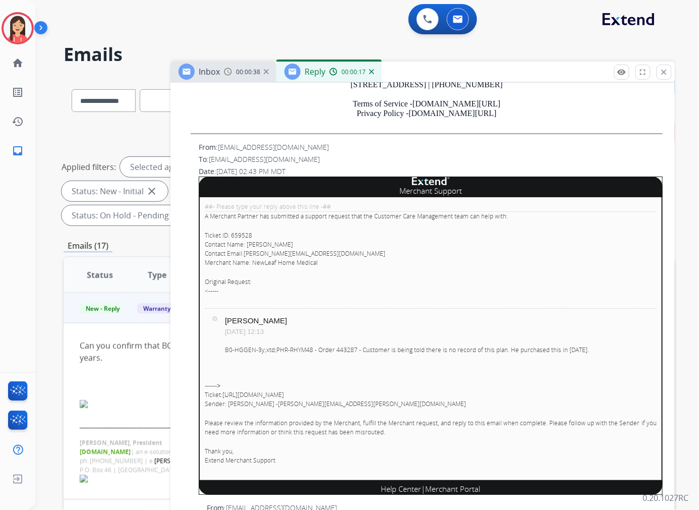
scroll to position [1009, 0]
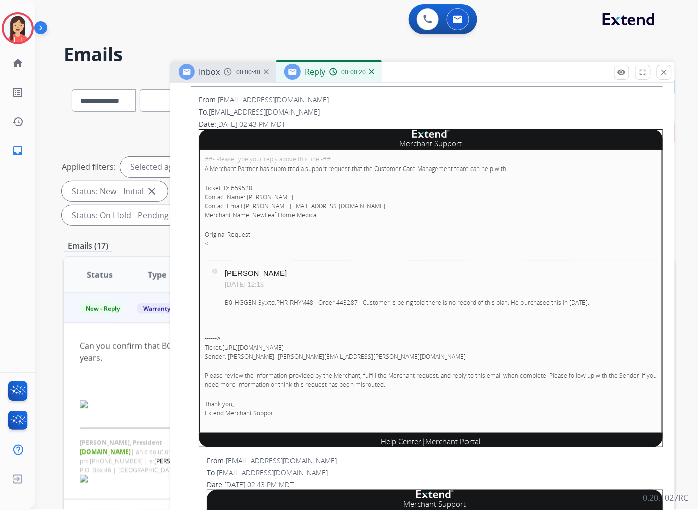
click at [336, 300] on p "B0-HGGEN-3y;xtd;PHR-RHYM48 - Order 443287 - Customer is being told there is no …" at bounding box center [441, 302] width 432 height 9
click at [389, 220] on div "##- Please type your reply above this line -## A Merchant Partner has submitted…" at bounding box center [431, 291] width 464 height 283
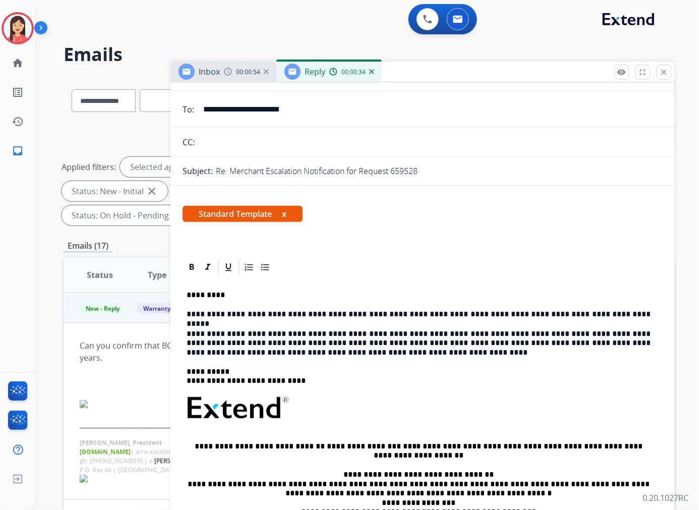
scroll to position [112, 0]
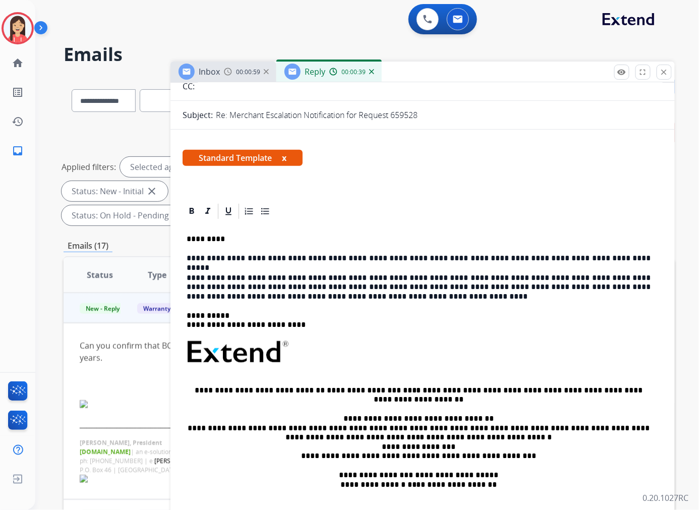
drag, startPoint x: 402, startPoint y: 249, endPoint x: 425, endPoint y: 250, distance: 23.3
click at [402, 249] on div "**********" at bounding box center [423, 370] width 480 height 301
click at [599, 261] on p "**********" at bounding box center [419, 258] width 464 height 9
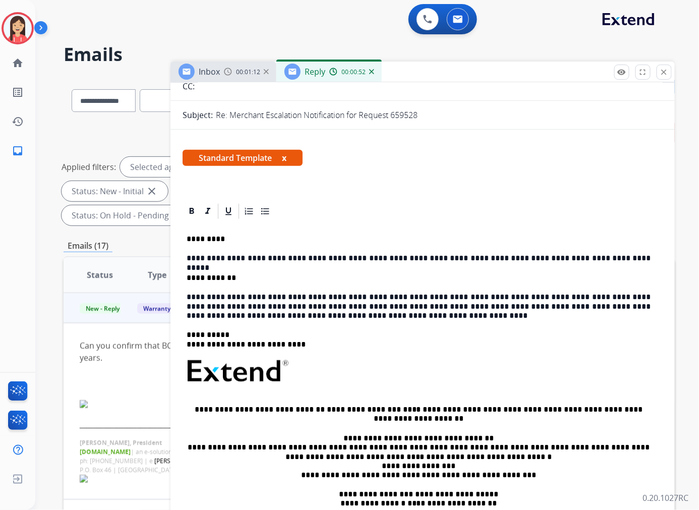
click at [258, 271] on div "**********" at bounding box center [423, 380] width 480 height 321
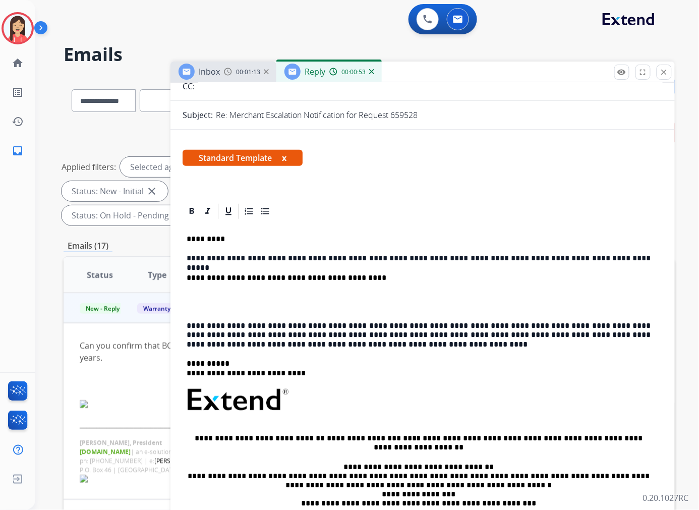
click at [398, 268] on div "**********" at bounding box center [423, 394] width 480 height 349
click at [389, 276] on p "**********" at bounding box center [419, 277] width 464 height 9
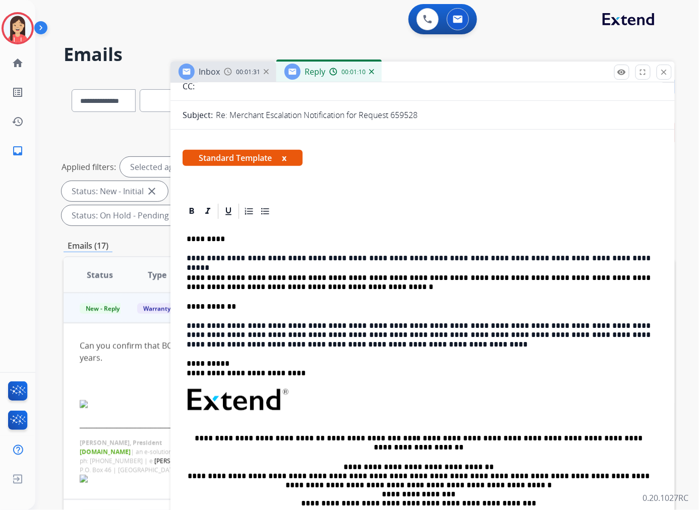
click at [280, 299] on div "**********" at bounding box center [423, 394] width 480 height 349
click at [270, 307] on p "**********" at bounding box center [419, 306] width 464 height 9
click at [396, 309] on p "**********" at bounding box center [419, 306] width 464 height 9
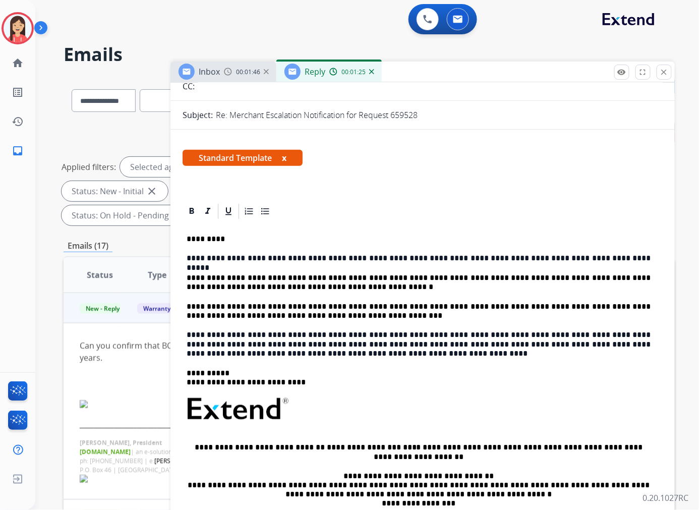
click at [189, 331] on p "**********" at bounding box center [419, 344] width 464 height 28
click at [397, 346] on p "**********" at bounding box center [419, 344] width 464 height 28
click at [404, 344] on p "**********" at bounding box center [419, 344] width 464 height 28
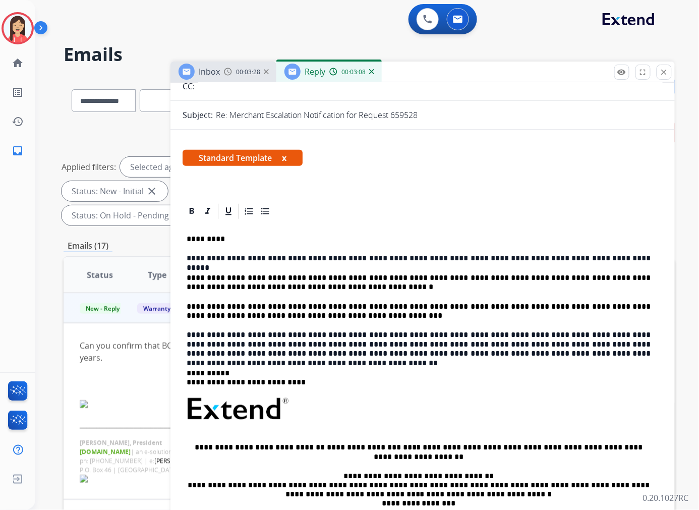
click at [373, 333] on p "**********" at bounding box center [419, 344] width 464 height 28
click at [375, 341] on p "**********" at bounding box center [419, 344] width 464 height 28
click at [306, 336] on p "**********" at bounding box center [419, 344] width 464 height 28
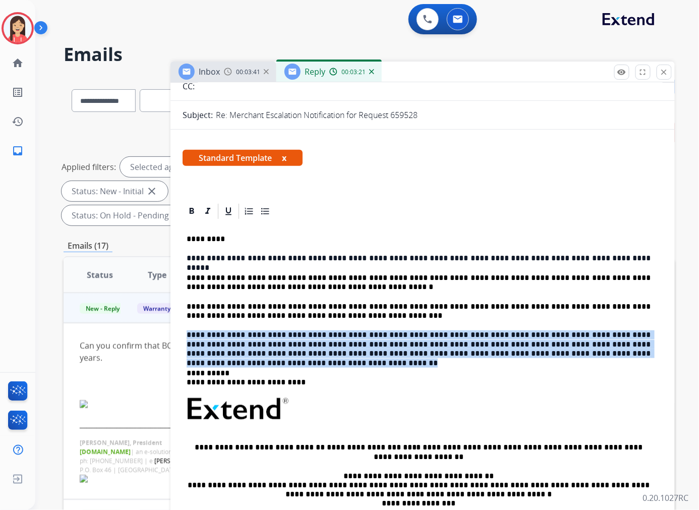
drag, startPoint x: 187, startPoint y: 331, endPoint x: 648, endPoint y: 352, distance: 461.1
click at [648, 352] on p "**********" at bounding box center [419, 344] width 464 height 28
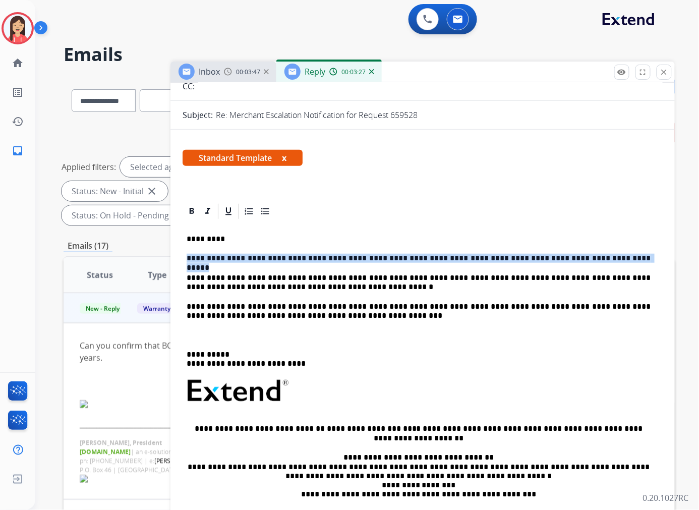
drag, startPoint x: 578, startPoint y: 258, endPoint x: 164, endPoint y: 251, distance: 413.3
click at [164, 251] on div "**********" at bounding box center [369, 362] width 611 height 570
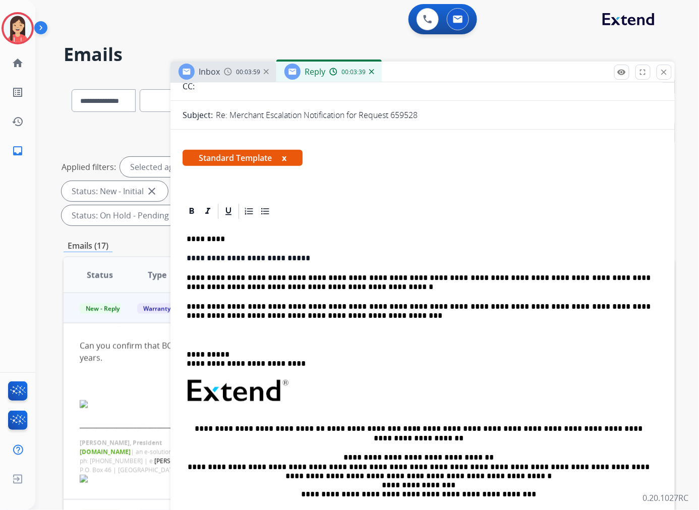
click at [199, 332] on p at bounding box center [419, 334] width 464 height 9
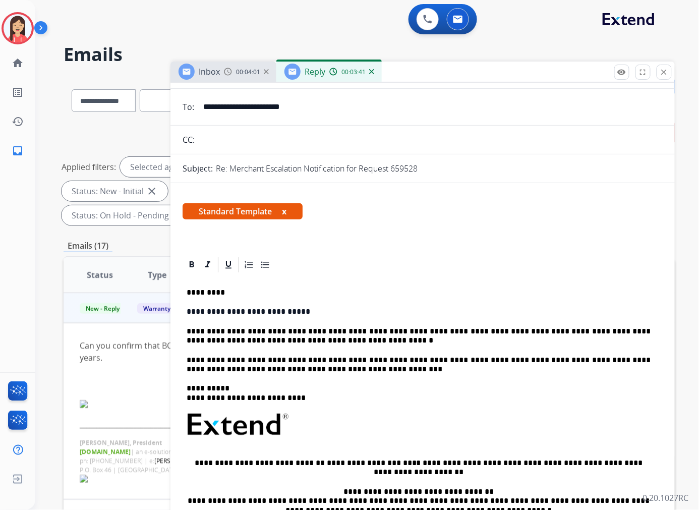
scroll to position [0, 0]
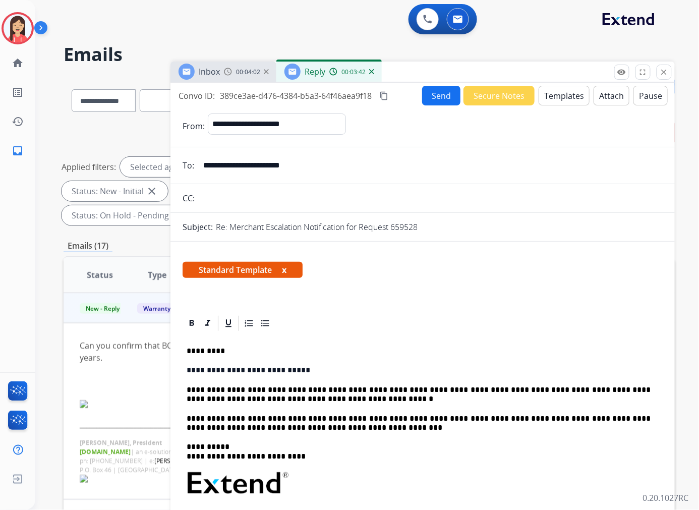
click at [437, 97] on button "Send" at bounding box center [441, 96] width 38 height 20
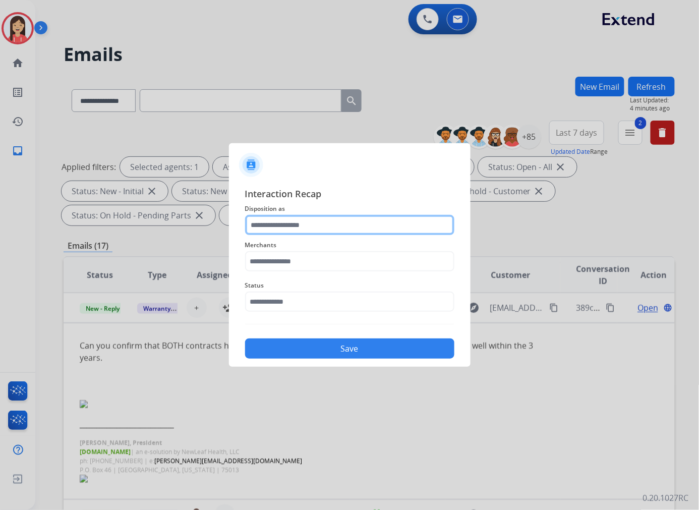
click at [280, 229] on input "text" at bounding box center [349, 225] width 209 height 20
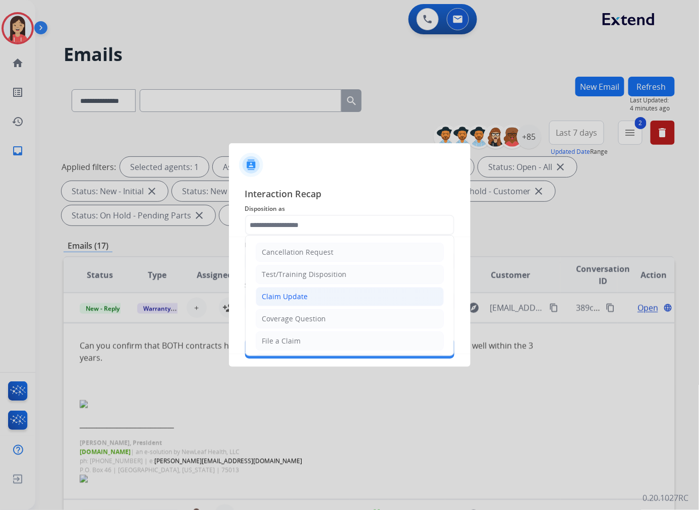
click at [274, 292] on div "Claim Update" at bounding box center [285, 297] width 46 height 10
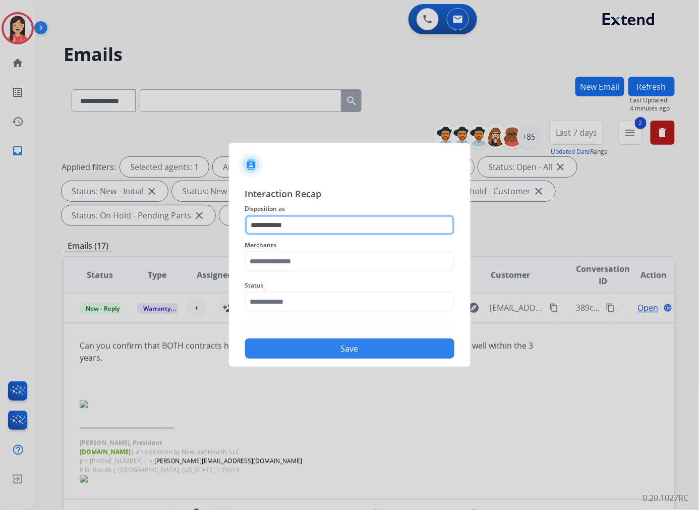
click at [303, 218] on input "**********" at bounding box center [349, 225] width 209 height 20
type input "***"
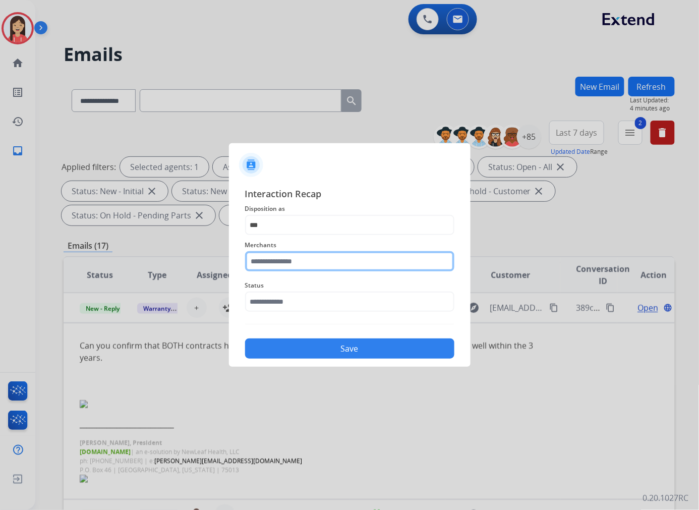
click at [290, 255] on input "text" at bounding box center [349, 261] width 209 height 20
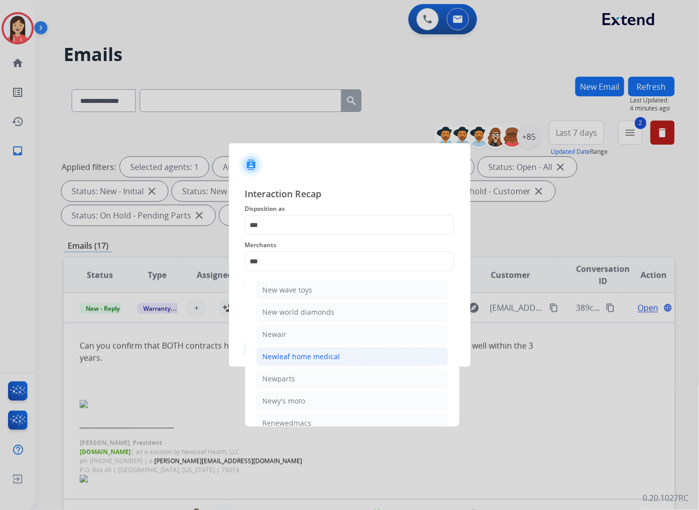
click at [305, 347] on li "Newleaf home medical" at bounding box center [352, 356] width 192 height 19
type input "**********"
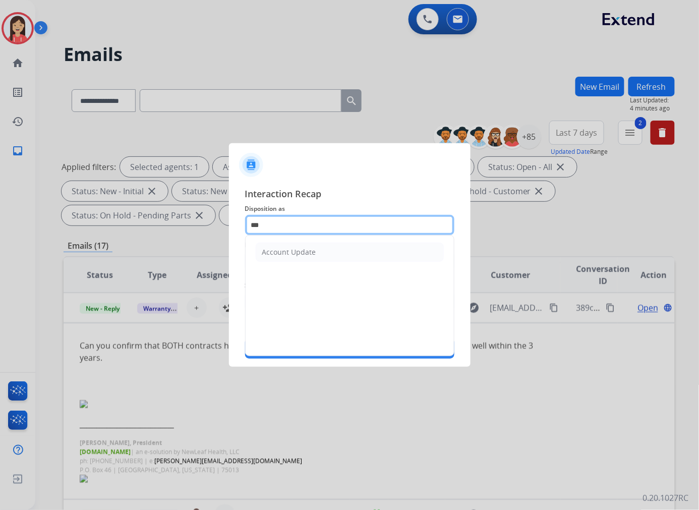
click at [308, 218] on input "***" at bounding box center [349, 225] width 209 height 20
click at [300, 249] on div "Account Update" at bounding box center [289, 252] width 54 height 10
type input "**********"
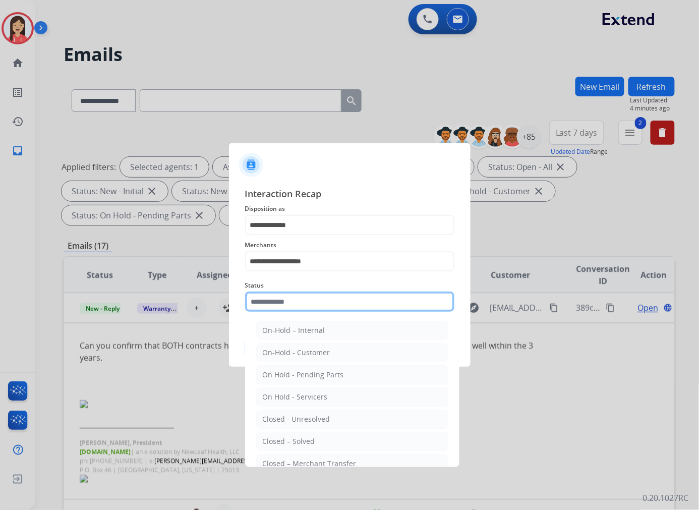
click at [286, 298] on input "text" at bounding box center [349, 302] width 209 height 20
click at [313, 430] on ul "On-Hold – Internal On-Hold - Customer On Hold - Pending Parts On Hold - Service…" at bounding box center [352, 422] width 198 height 212
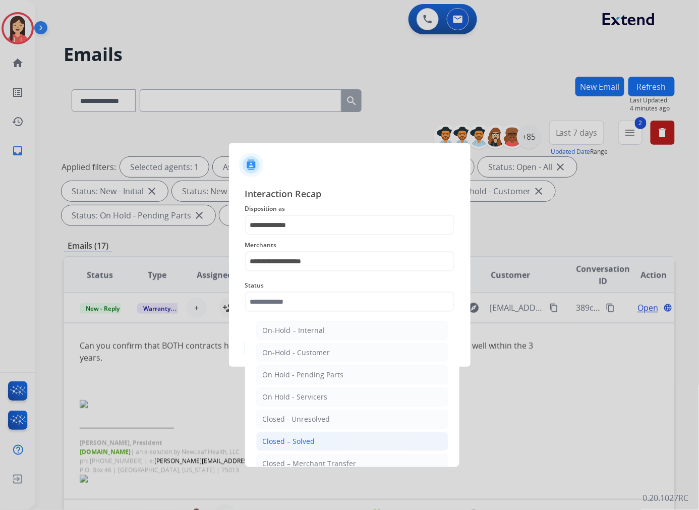
click at [314, 434] on li "Closed – Solved" at bounding box center [352, 441] width 192 height 19
type input "**********"
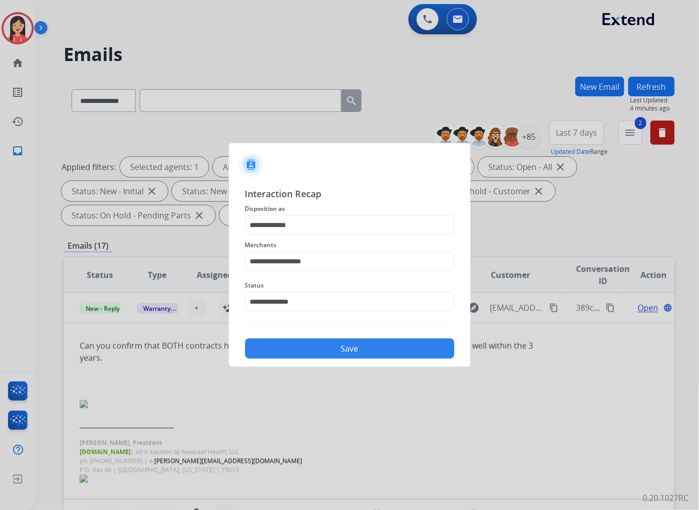
click at [346, 347] on button "Save" at bounding box center [349, 349] width 209 height 20
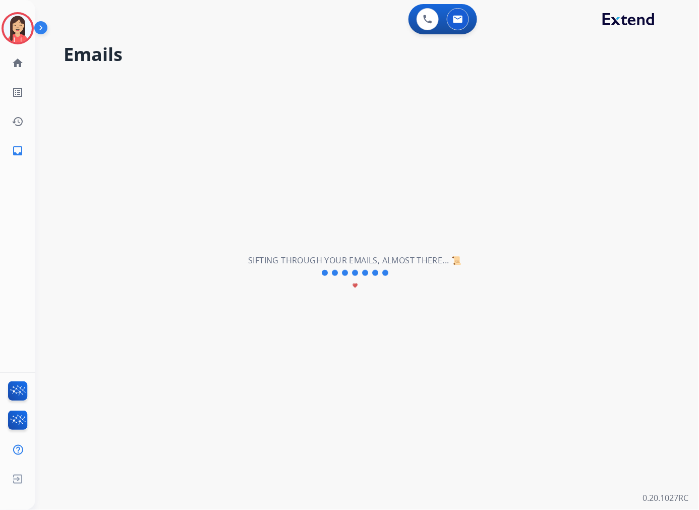
scroll to position [33, 0]
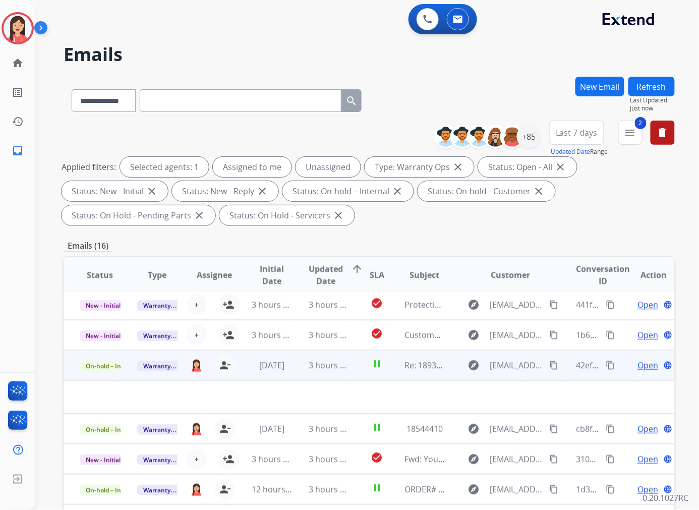
click at [296, 376] on td "3 hours ago" at bounding box center [322, 365] width 58 height 30
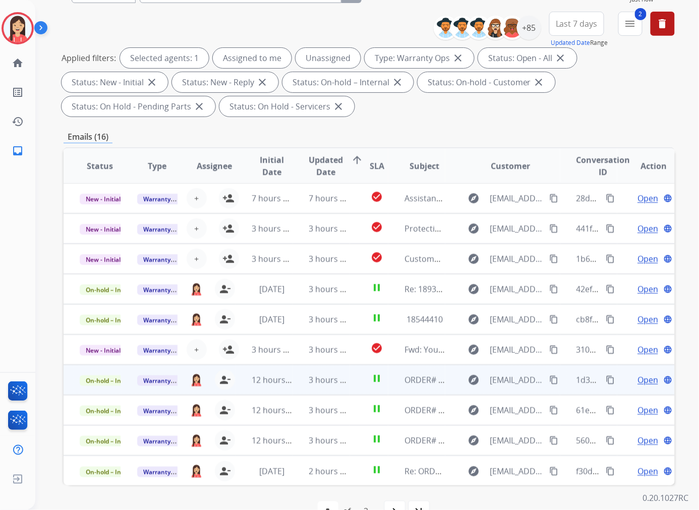
scroll to position [112, 0]
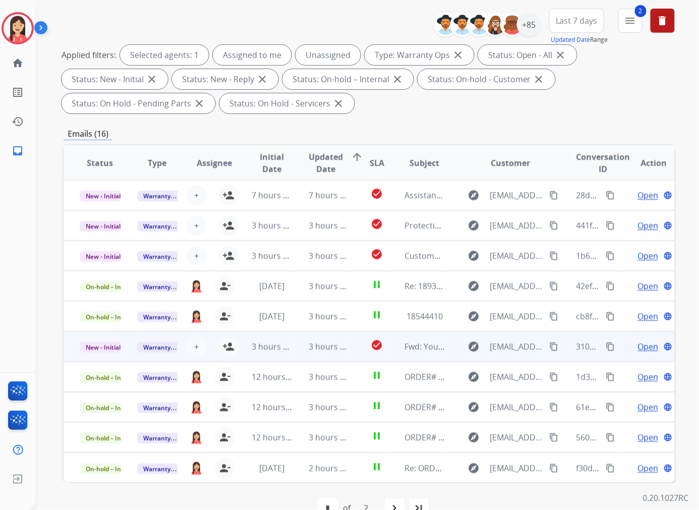
click at [293, 355] on td "3 hours ago" at bounding box center [322, 346] width 58 height 30
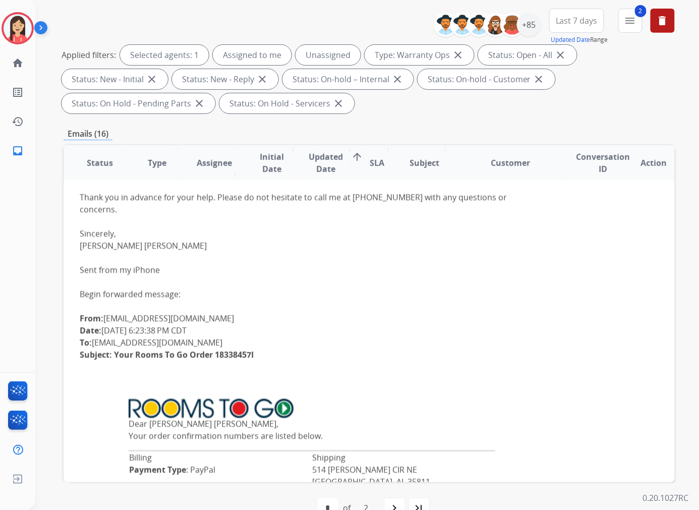
scroll to position [151, 0]
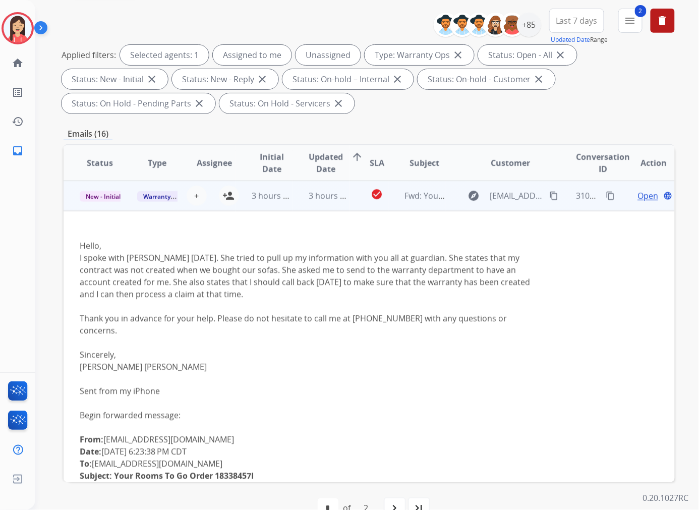
click at [644, 197] on span "Open" at bounding box center [648, 196] width 21 height 12
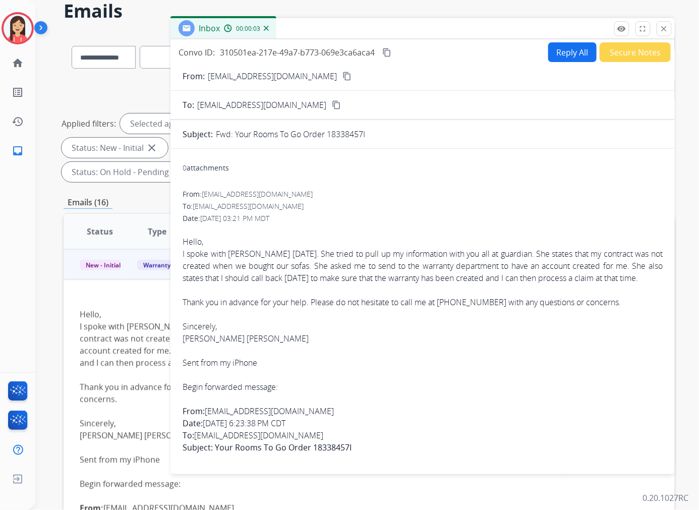
scroll to position [0, 0]
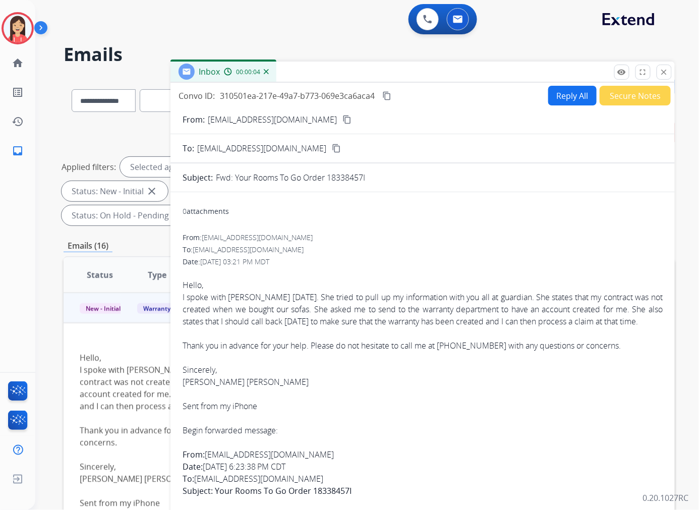
click at [566, 97] on button "Reply All" at bounding box center [572, 96] width 48 height 20
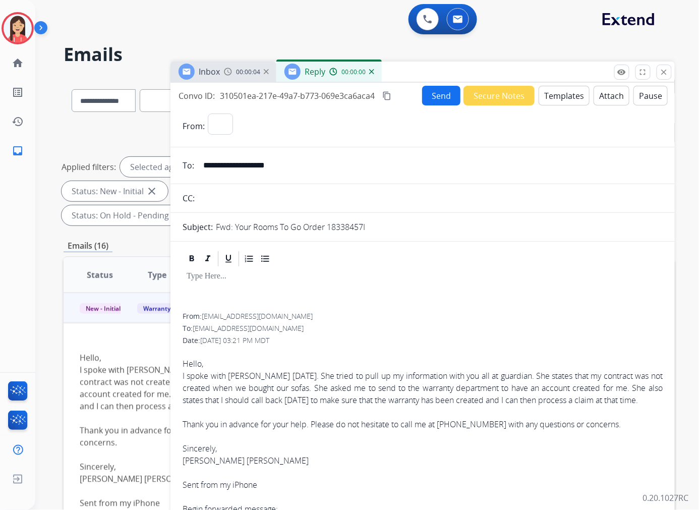
select select "**********"
click at [563, 99] on button "Templates" at bounding box center [564, 96] width 51 height 20
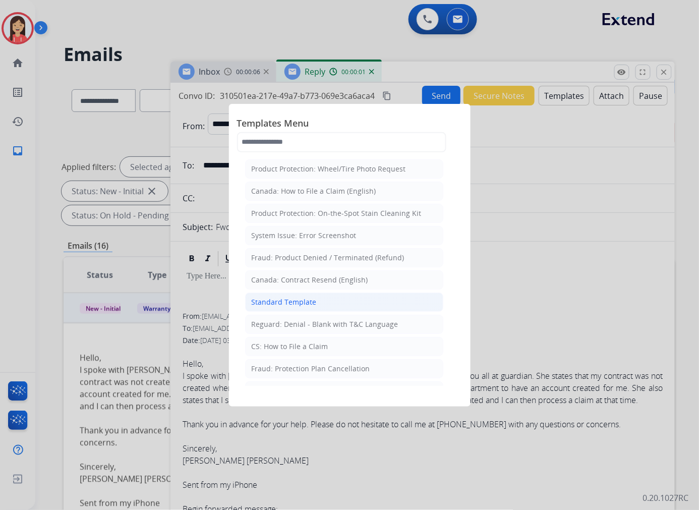
click at [345, 301] on li "Standard Template" at bounding box center [344, 302] width 198 height 19
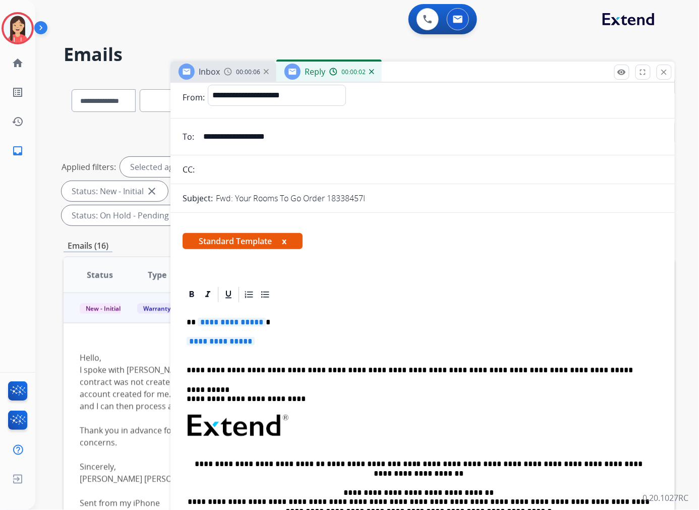
scroll to position [56, 0]
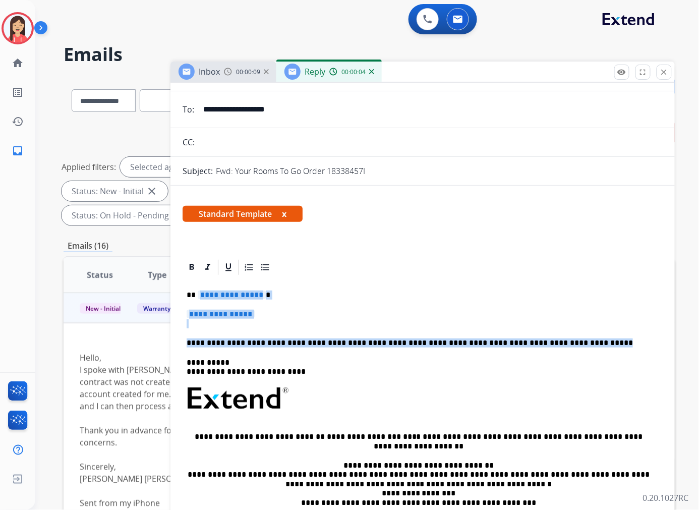
drag, startPoint x: 198, startPoint y: 296, endPoint x: 611, endPoint y: 336, distance: 415.2
click at [611, 336] on div "**********" at bounding box center [423, 422] width 480 height 292
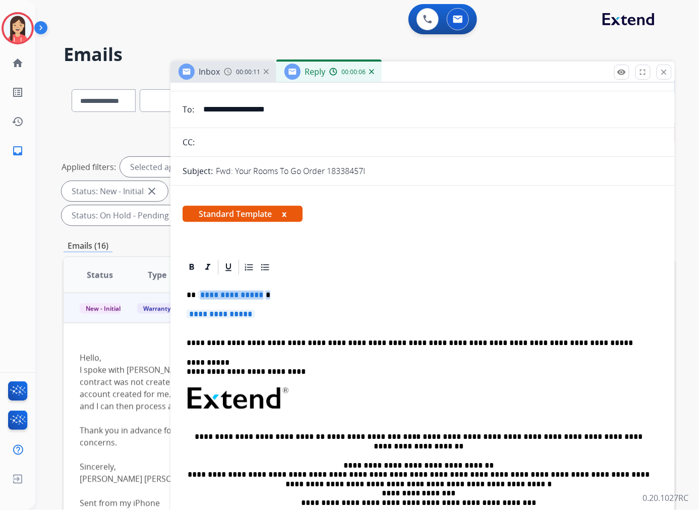
drag, startPoint x: 281, startPoint y: 311, endPoint x: 200, endPoint y: 294, distance: 83.0
click at [200, 294] on div "**********" at bounding box center [423, 422] width 480 height 292
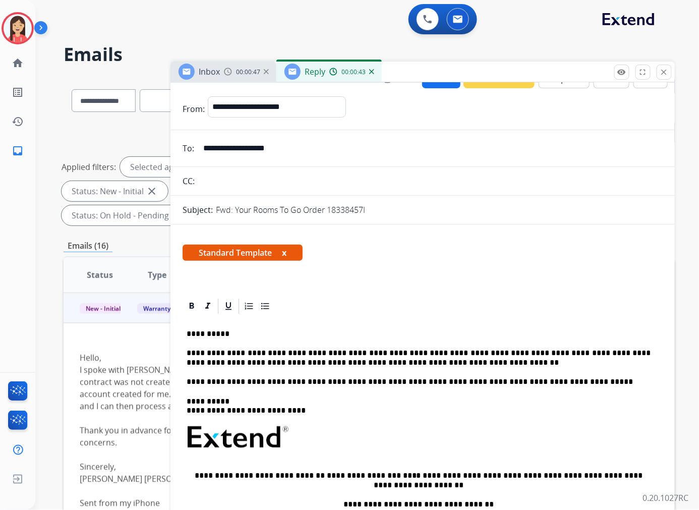
scroll to position [0, 0]
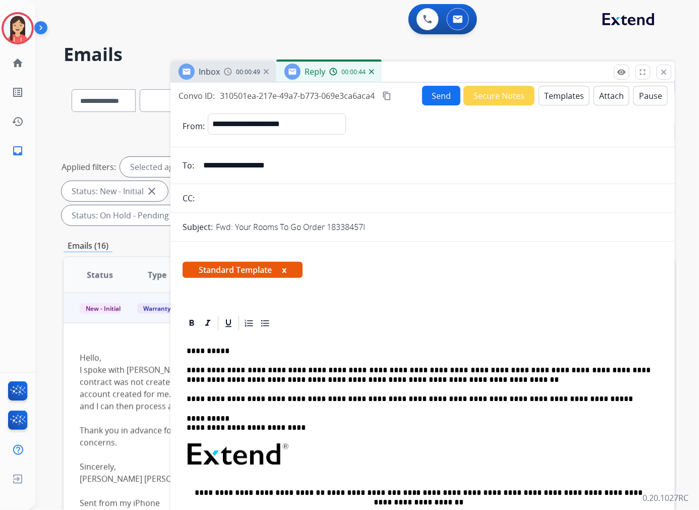
click at [440, 97] on button "Send" at bounding box center [441, 96] width 38 height 20
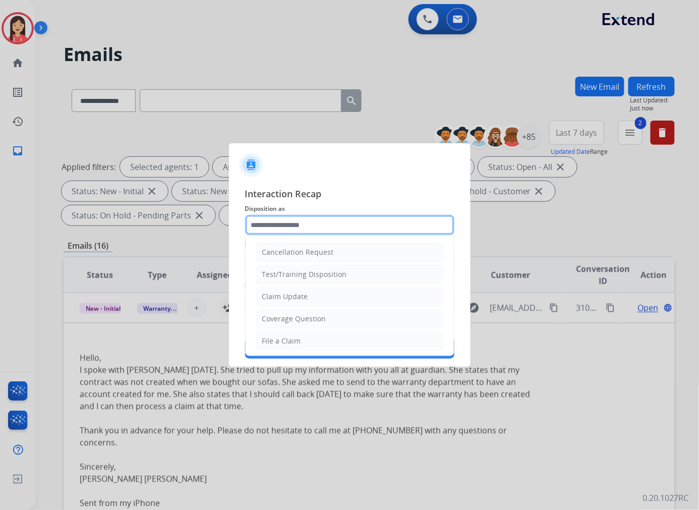
click at [288, 226] on input "text" at bounding box center [349, 225] width 209 height 20
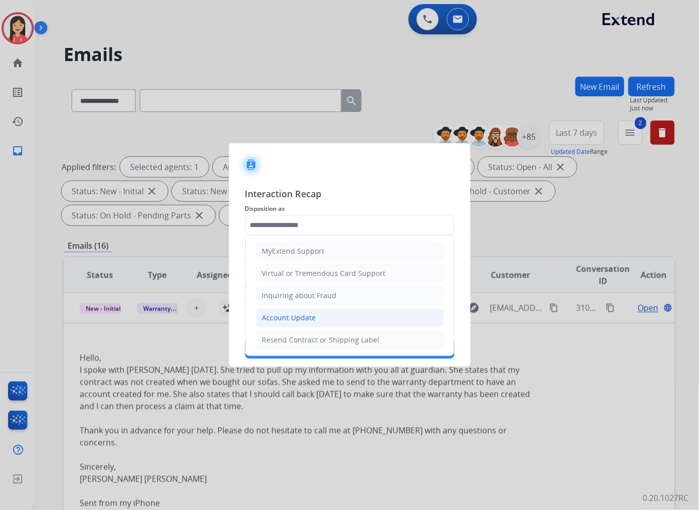
click at [295, 312] on li "Account Update" at bounding box center [350, 317] width 188 height 19
type input "**********"
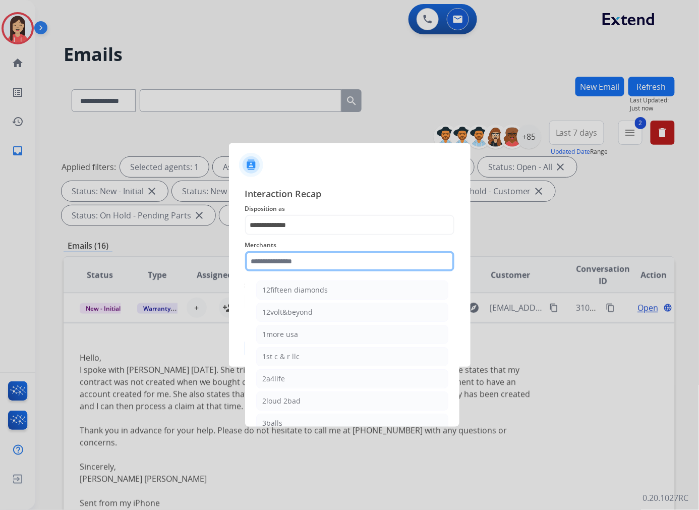
click at [302, 264] on input "text" at bounding box center [349, 261] width 209 height 20
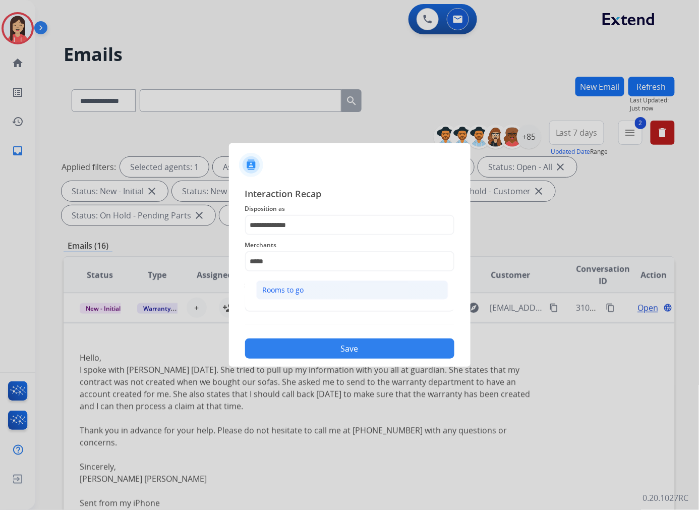
click at [286, 293] on div "Rooms to go" at bounding box center [283, 290] width 41 height 10
type input "**********"
click at [286, 297] on input "text" at bounding box center [349, 302] width 209 height 20
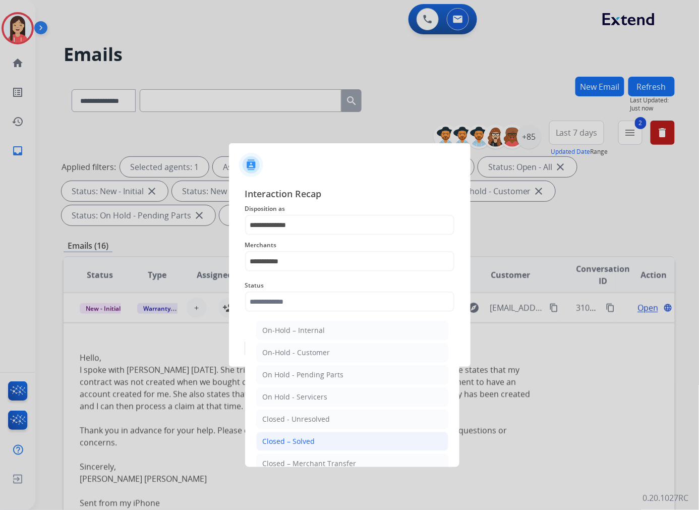
click at [309, 442] on div "Closed – Solved" at bounding box center [289, 441] width 52 height 10
type input "**********"
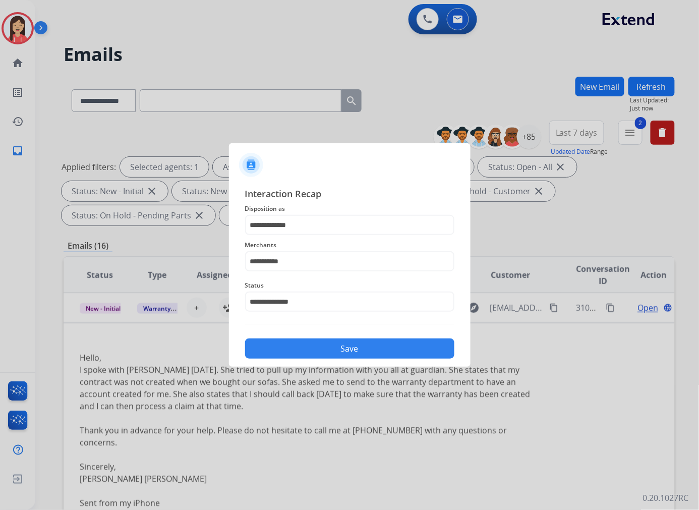
click at [347, 354] on button "Save" at bounding box center [349, 349] width 209 height 20
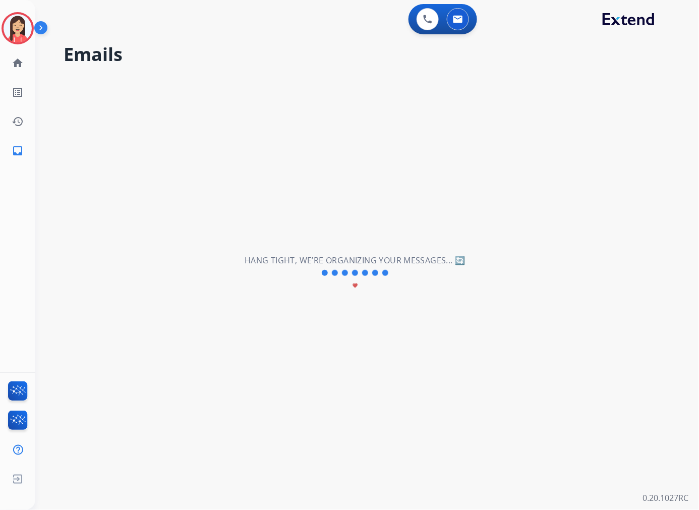
scroll to position [33, 0]
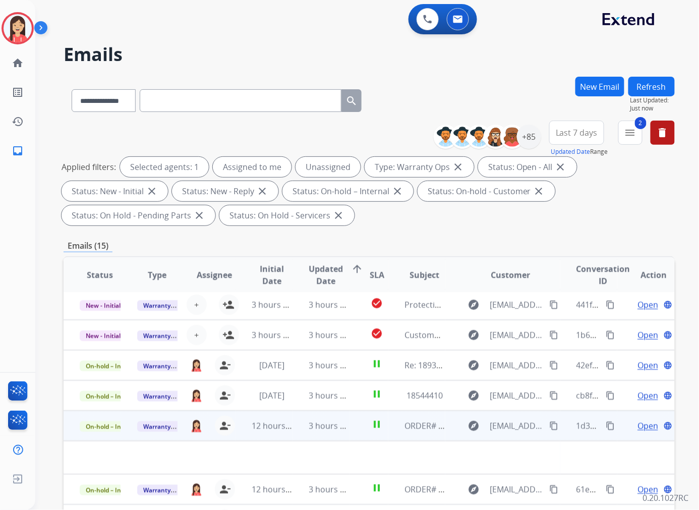
click at [293, 434] on td "3 hours ago" at bounding box center [322, 426] width 58 height 30
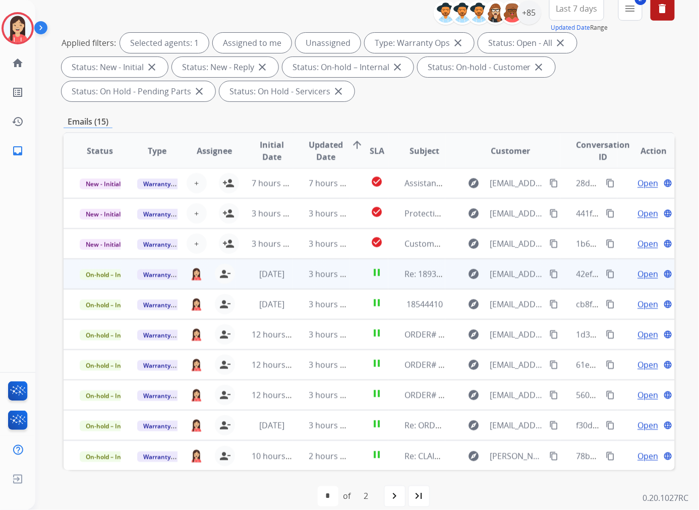
scroll to position [137, 0]
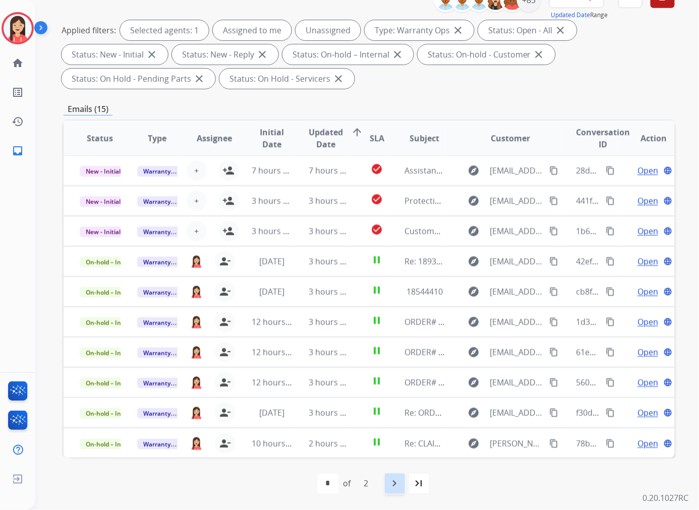
click at [396, 485] on mat-icon "navigate_next" at bounding box center [395, 484] width 12 height 12
select select "*"
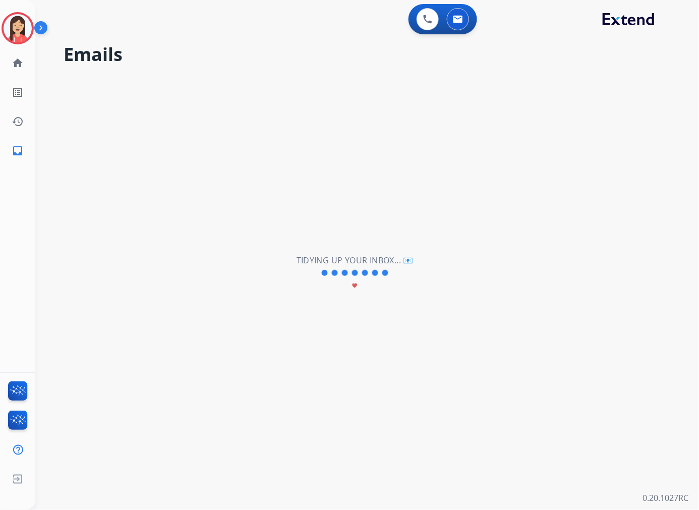
scroll to position [0, 0]
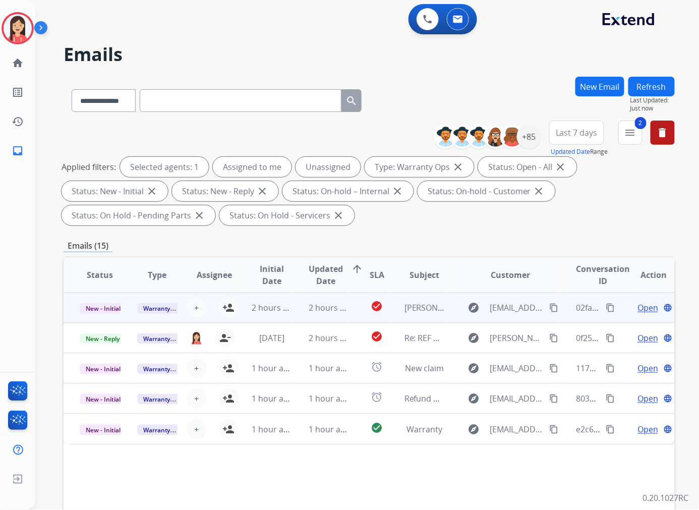
click at [293, 314] on td "2 hours ago" at bounding box center [322, 308] width 58 height 30
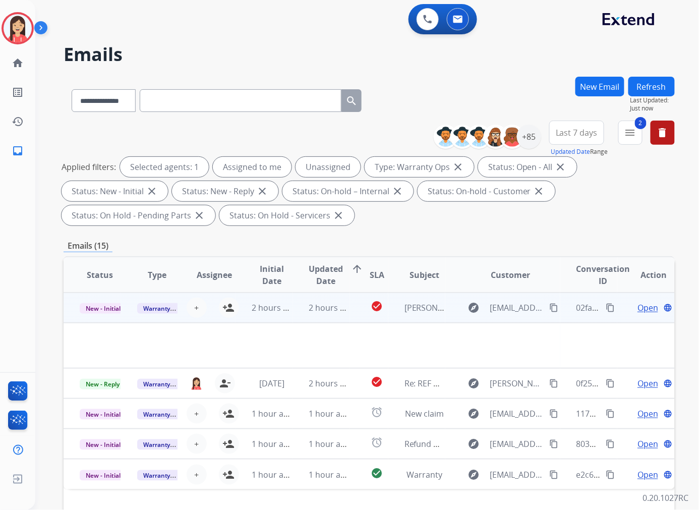
click at [640, 306] on span "Open" at bounding box center [648, 308] width 21 height 12
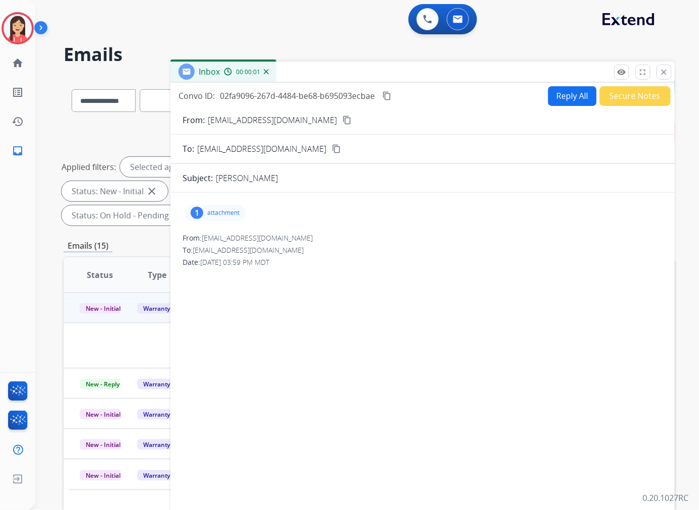
click at [230, 209] on p "attachment" at bounding box center [223, 213] width 32 height 8
click at [250, 238] on mat-icon "download" at bounding box center [251, 238] width 9 height 9
click at [637, 99] on button "Secure Notes" at bounding box center [635, 96] width 71 height 20
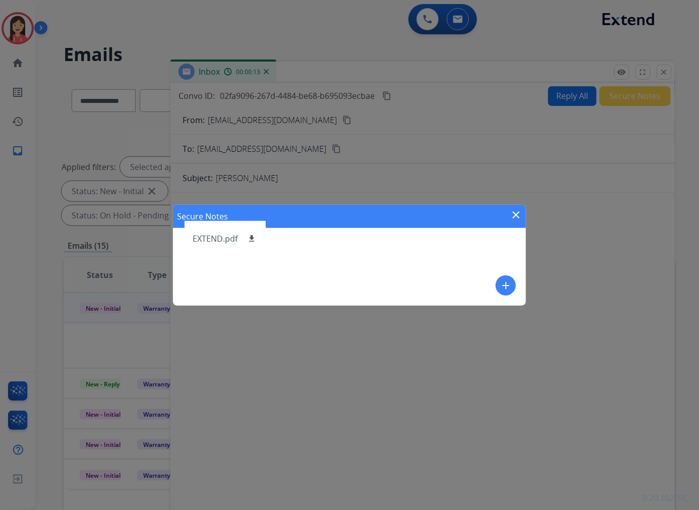
click at [507, 280] on mat-icon "add" at bounding box center [506, 286] width 12 height 12
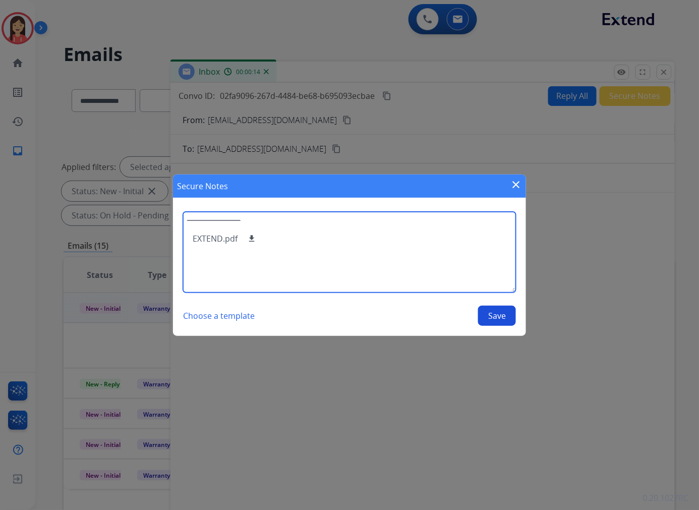
click at [447, 264] on textarea at bounding box center [349, 252] width 333 height 81
type textarea "**********"
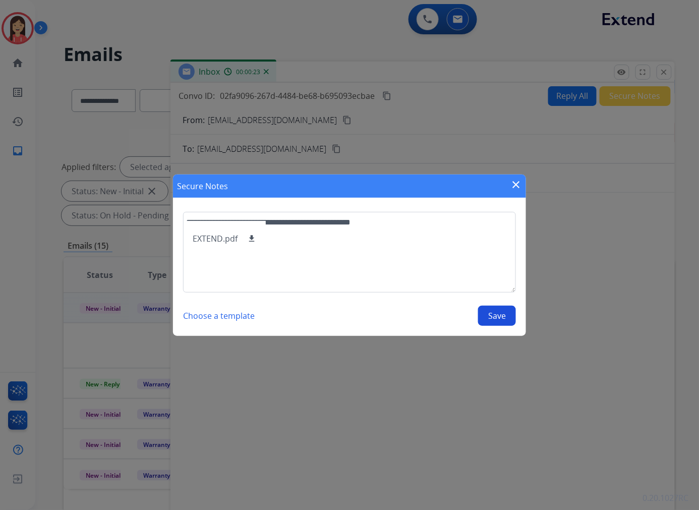
click at [492, 323] on button "Save" at bounding box center [497, 316] width 38 height 20
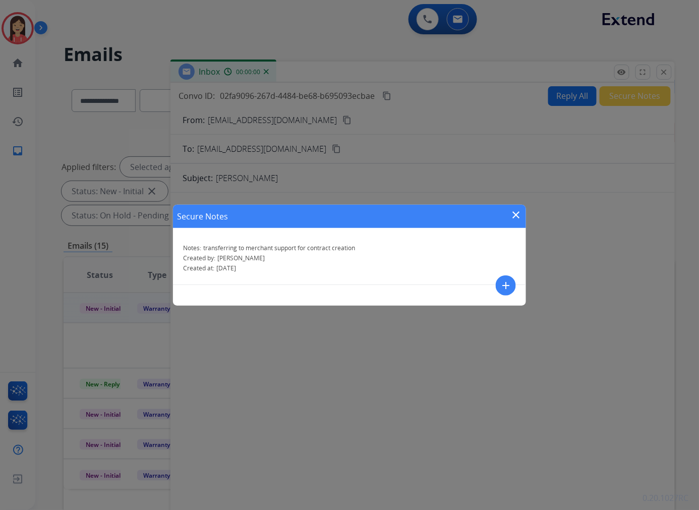
click at [516, 218] on mat-icon "close" at bounding box center [516, 215] width 12 height 12
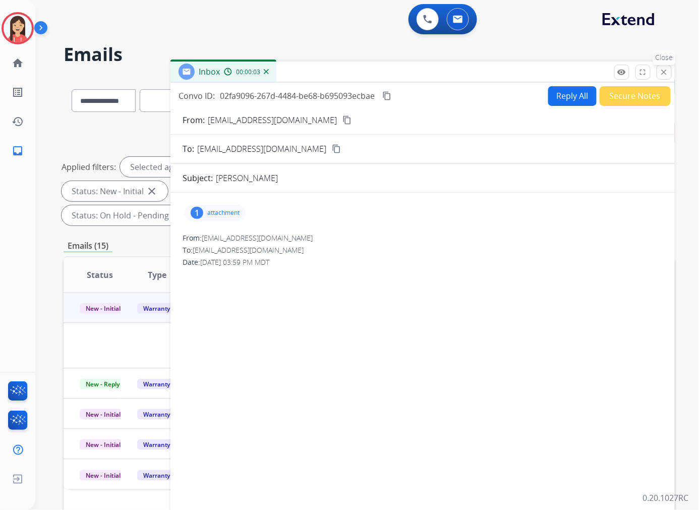
click at [660, 72] on mat-icon "close" at bounding box center [664, 72] width 9 height 9
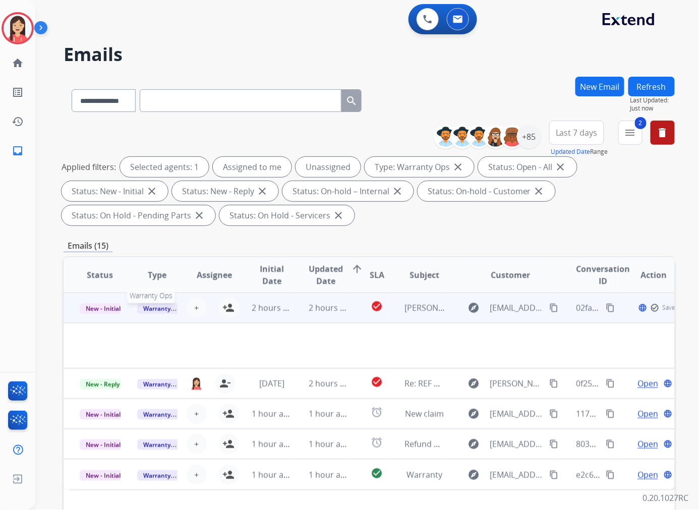
click at [164, 309] on span "Warranty Ops" at bounding box center [163, 308] width 52 height 11
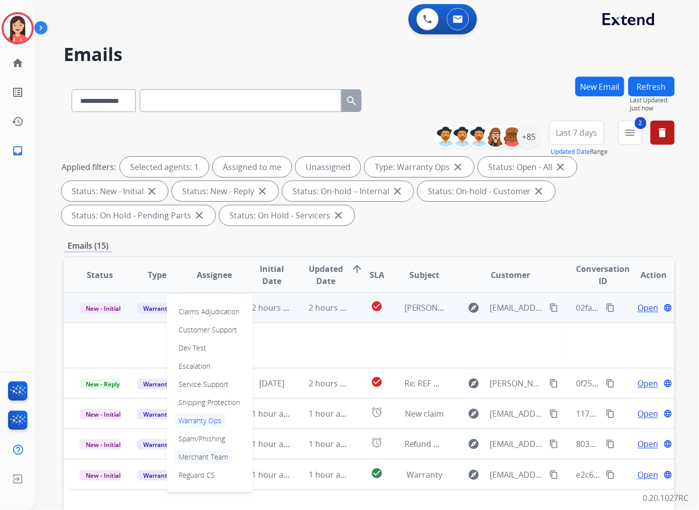
click at [202, 452] on p "Merchant Team" at bounding box center [204, 457] width 58 height 14
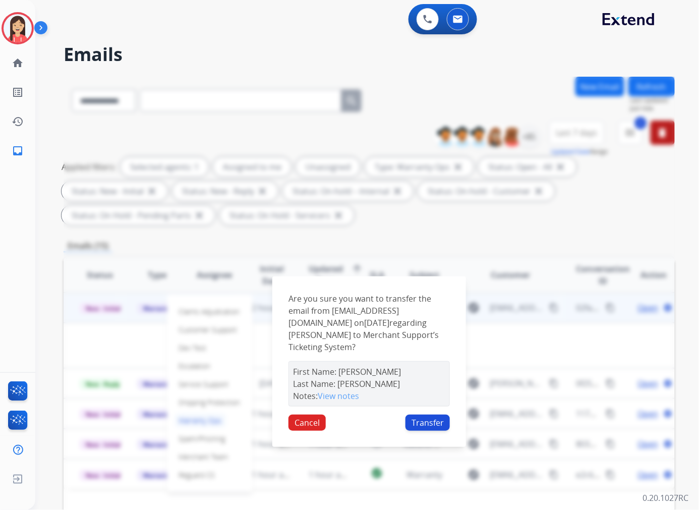
click at [440, 415] on button "Transfer" at bounding box center [428, 423] width 44 height 16
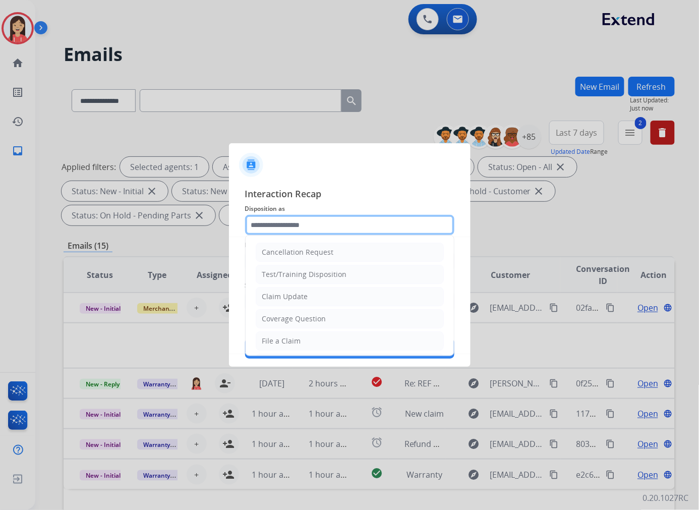
click at [313, 219] on input "text" at bounding box center [349, 225] width 209 height 20
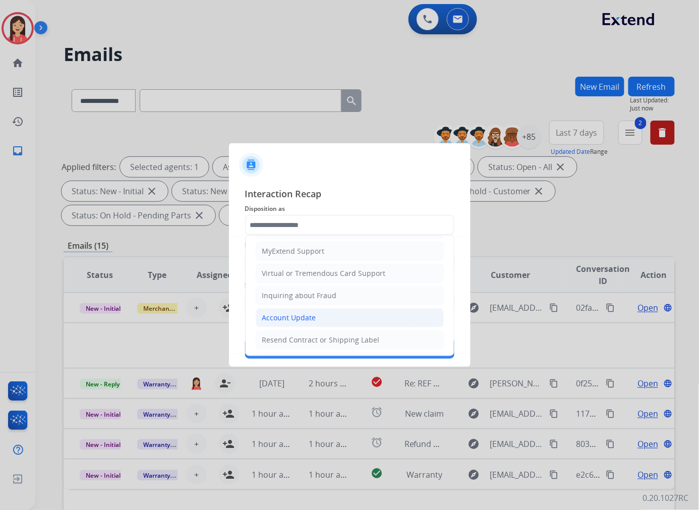
click at [295, 317] on div "Account Update" at bounding box center [289, 318] width 54 height 10
type input "**********"
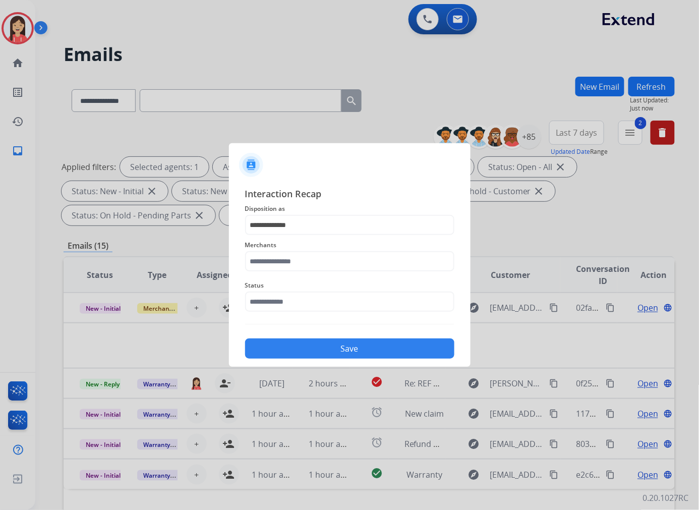
click at [323, 248] on span "Merchants" at bounding box center [349, 245] width 209 height 12
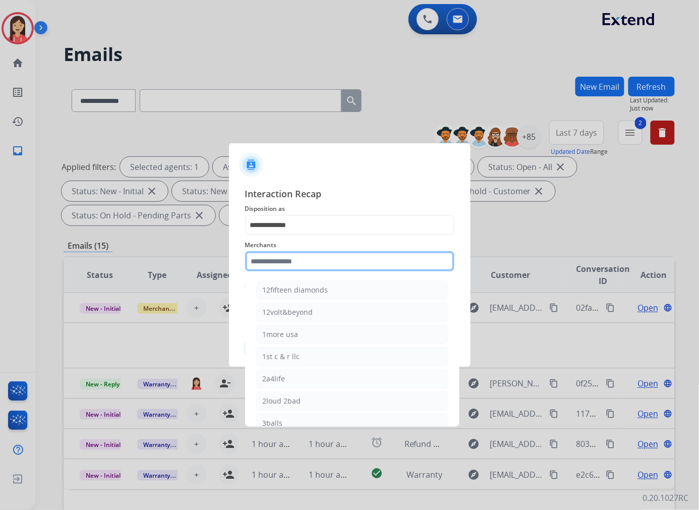
click at [314, 265] on input "text" at bounding box center [349, 261] width 209 height 20
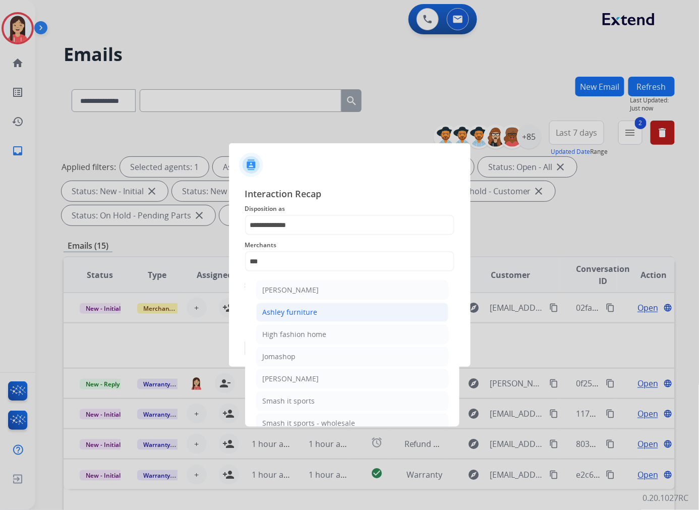
click at [307, 307] on div "Ashley furniture" at bounding box center [290, 312] width 55 height 10
type input "**********"
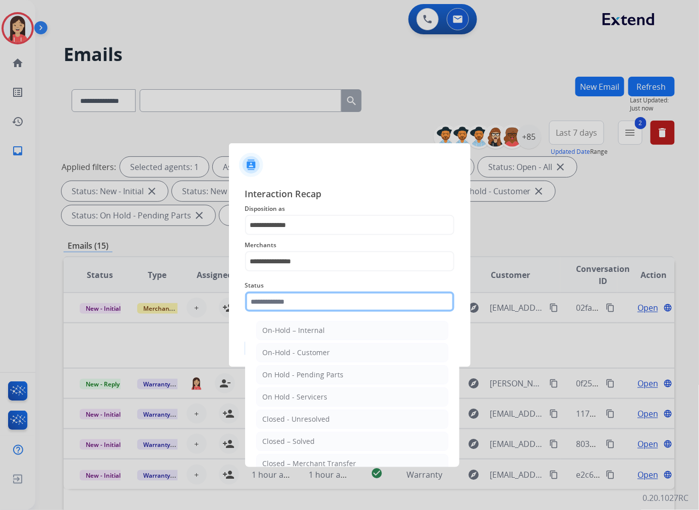
click at [308, 304] on input "text" at bounding box center [349, 302] width 209 height 20
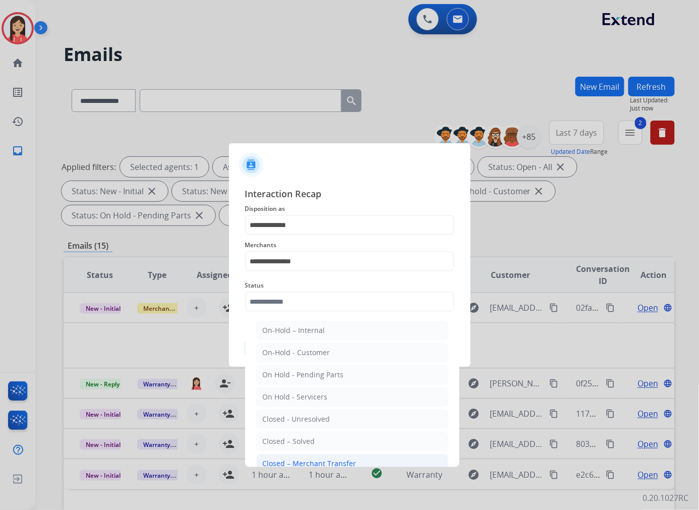
click at [310, 455] on li "Closed – Merchant Transfer" at bounding box center [352, 463] width 192 height 19
type input "**********"
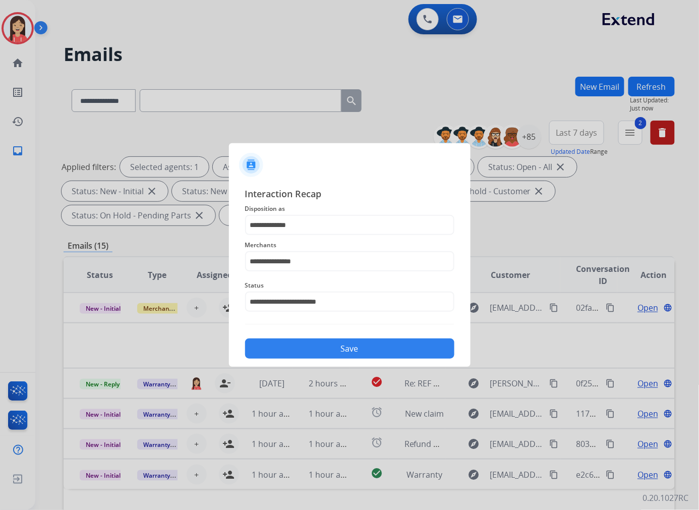
click at [340, 344] on button "Save" at bounding box center [349, 349] width 209 height 20
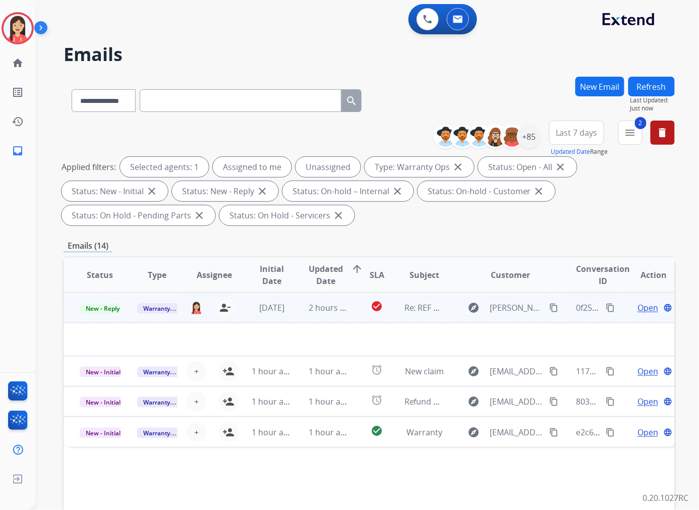
click at [301, 318] on td "2 hours ago" at bounding box center [322, 308] width 58 height 30
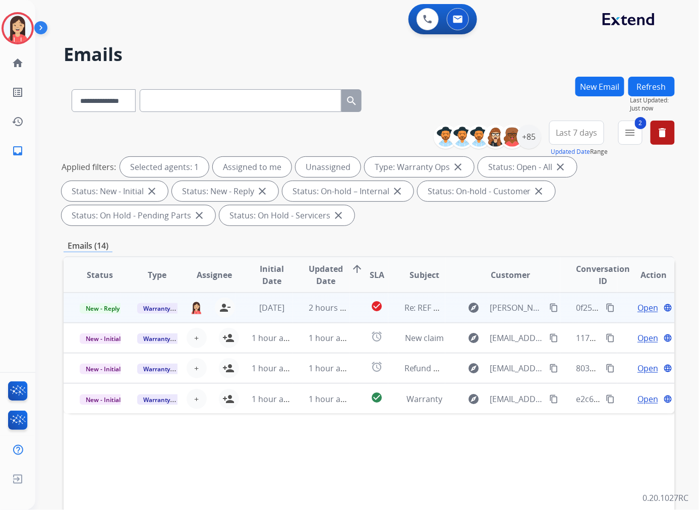
click at [298, 318] on td "2 hours ago" at bounding box center [322, 308] width 58 height 30
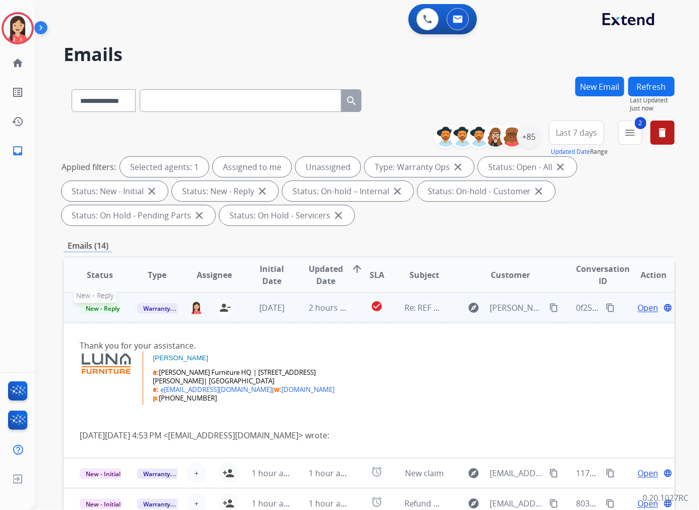
click at [113, 307] on span "New - Reply" at bounding box center [103, 308] width 46 height 11
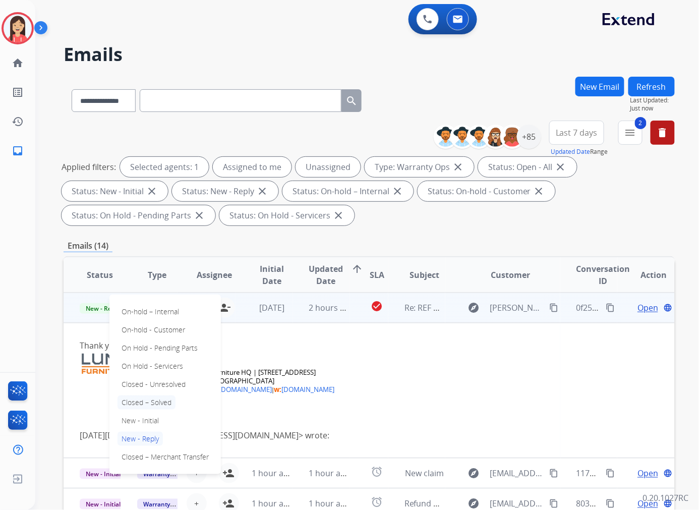
click at [158, 399] on p "Closed – Solved" at bounding box center [147, 403] width 58 height 14
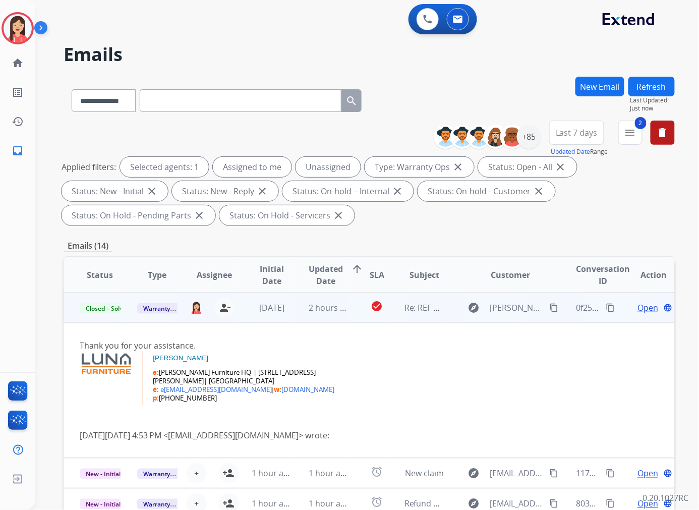
click at [294, 311] on td "2 hours ago" at bounding box center [322, 308] width 58 height 30
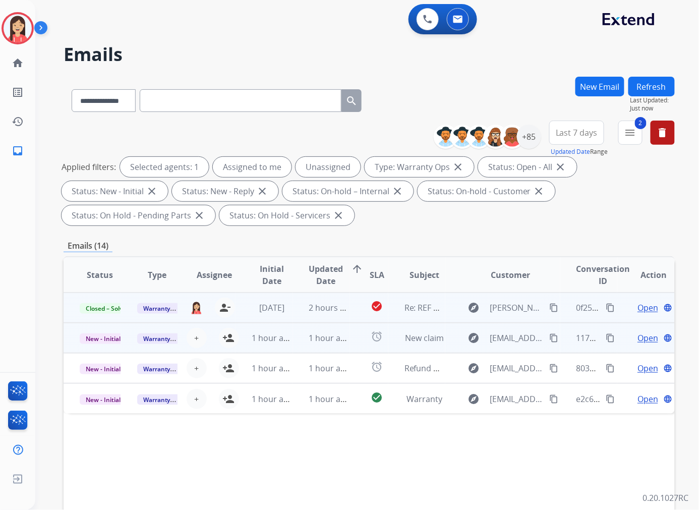
click at [294, 348] on td "1 hour ago" at bounding box center [322, 338] width 58 height 30
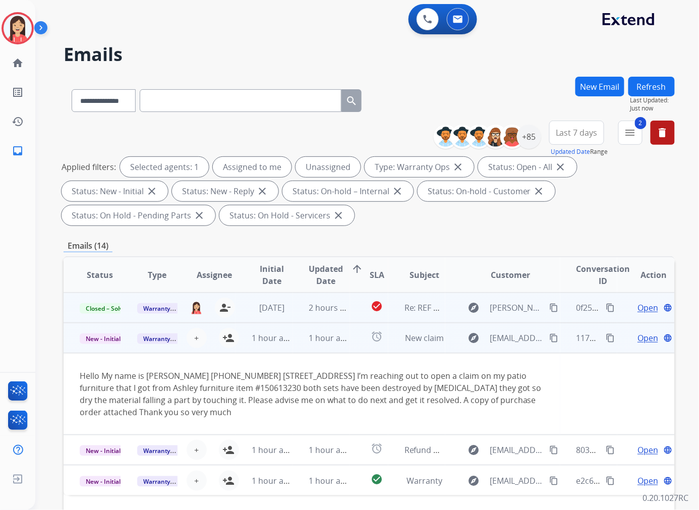
click at [643, 340] on span "Open" at bounding box center [648, 338] width 21 height 12
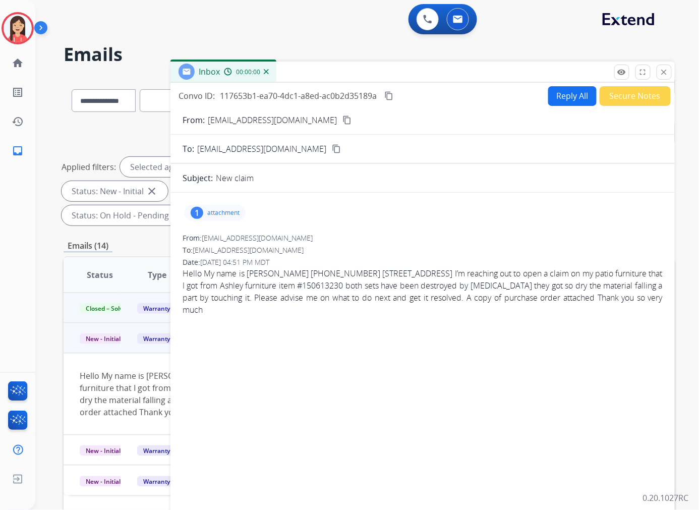
click at [219, 211] on p "attachment" at bounding box center [223, 213] width 32 height 8
click at [225, 239] on mat-icon "download" at bounding box center [225, 238] width 9 height 9
click at [549, 92] on button "Reply All" at bounding box center [572, 96] width 48 height 20
select select "**********"
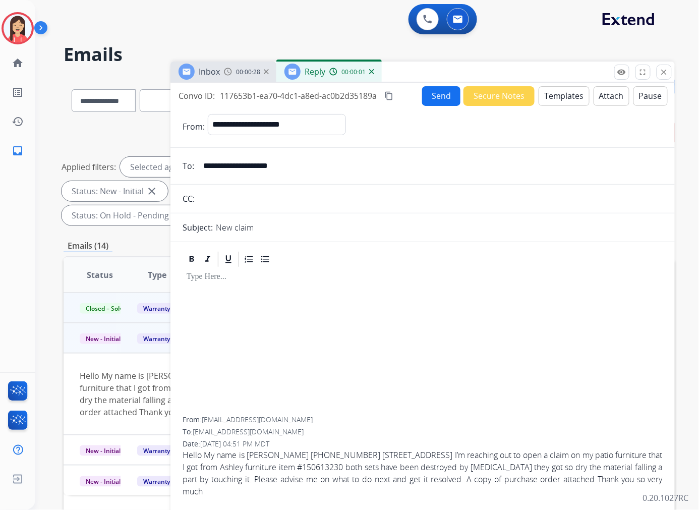
click at [558, 103] on button "Templates" at bounding box center [564, 96] width 51 height 20
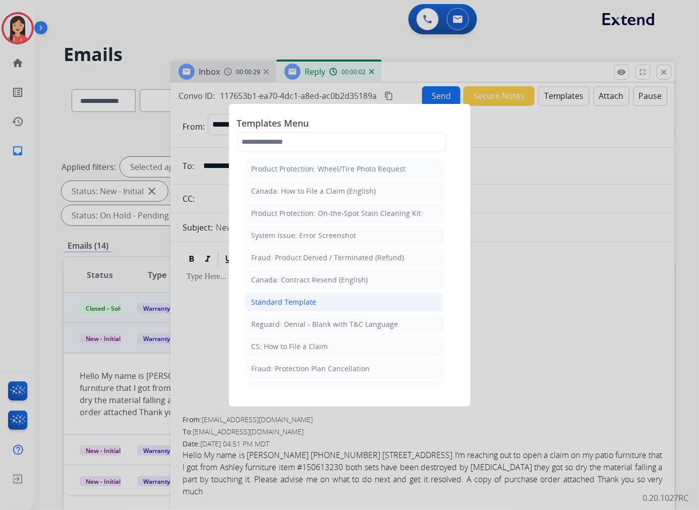
click at [338, 306] on li "Standard Template" at bounding box center [344, 302] width 198 height 19
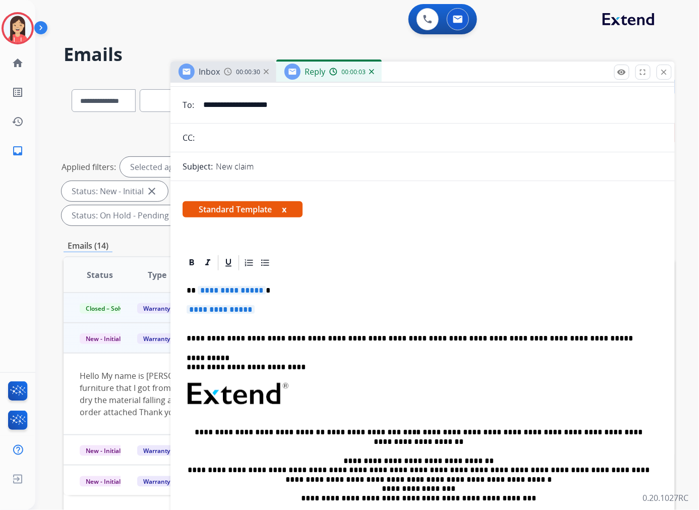
scroll to position [168, 0]
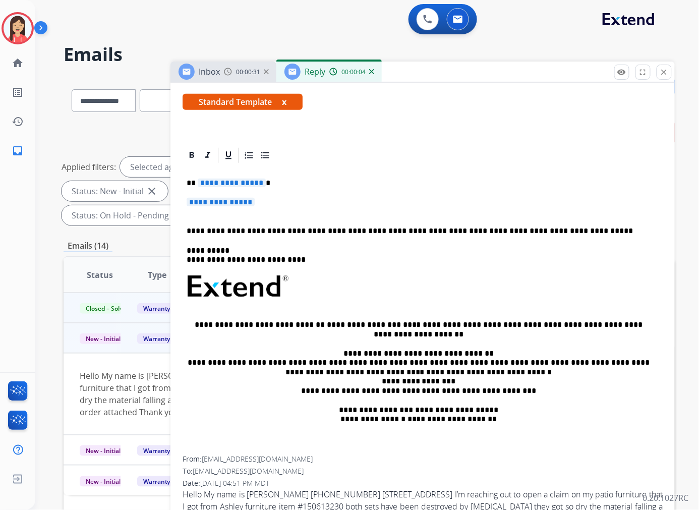
click at [224, 210] on p "**********" at bounding box center [423, 207] width 472 height 19
drag, startPoint x: 255, startPoint y: 203, endPoint x: 200, endPoint y: 176, distance: 61.6
click at [200, 176] on div "**********" at bounding box center [423, 310] width 480 height 292
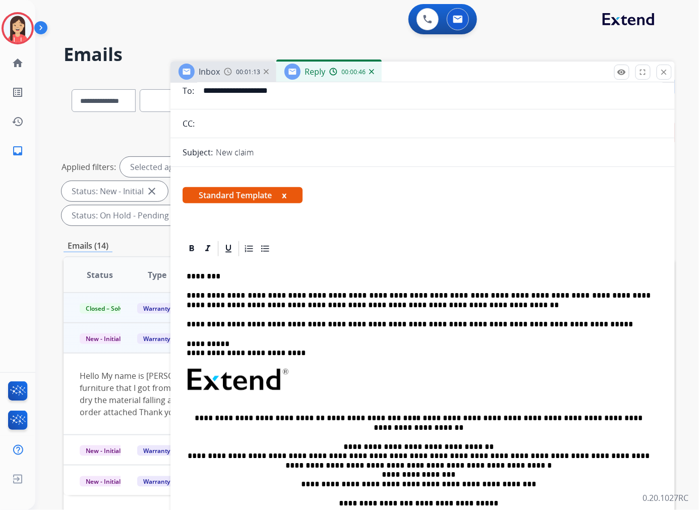
scroll to position [0, 0]
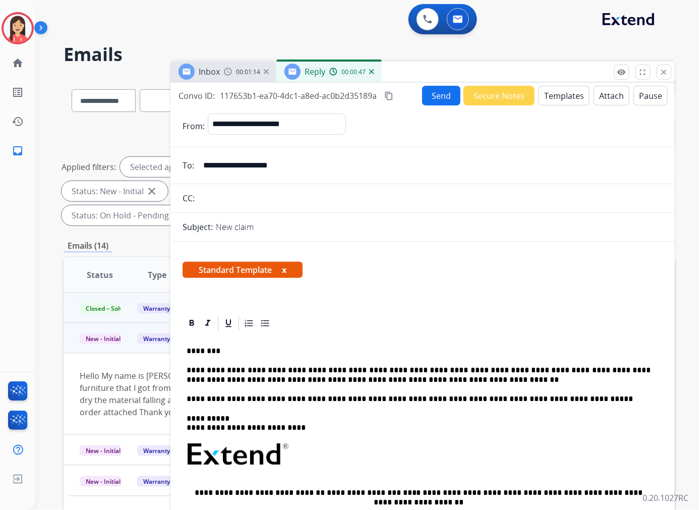
click at [435, 93] on button "Send" at bounding box center [441, 96] width 38 height 20
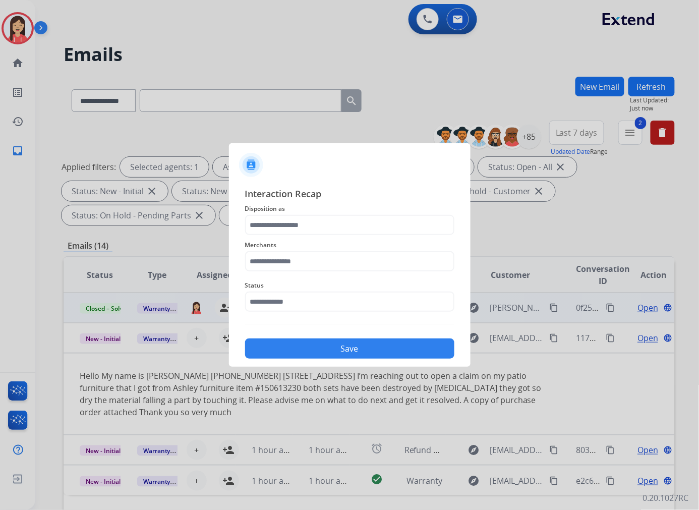
click at [340, 215] on div "Interaction Recap Disposition as Merchants Status Save" at bounding box center [349, 273] width 209 height 172
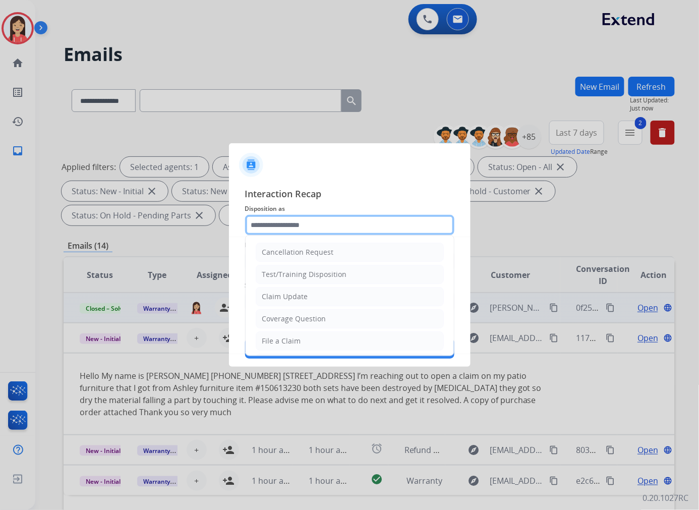
click at [340, 224] on input "text" at bounding box center [349, 225] width 209 height 20
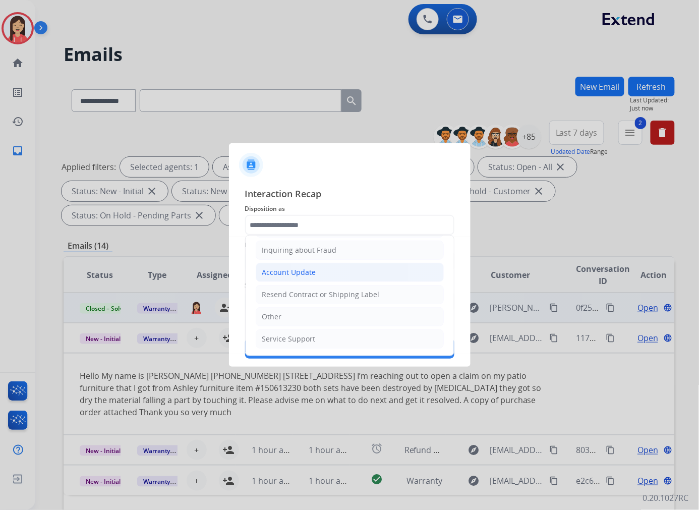
click at [302, 266] on li "Account Update" at bounding box center [350, 272] width 188 height 19
type input "**********"
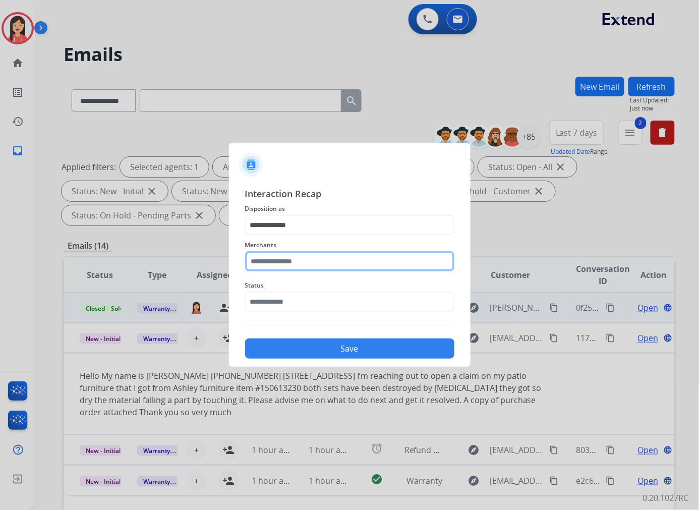
click at [296, 269] on input "text" at bounding box center [349, 261] width 209 height 20
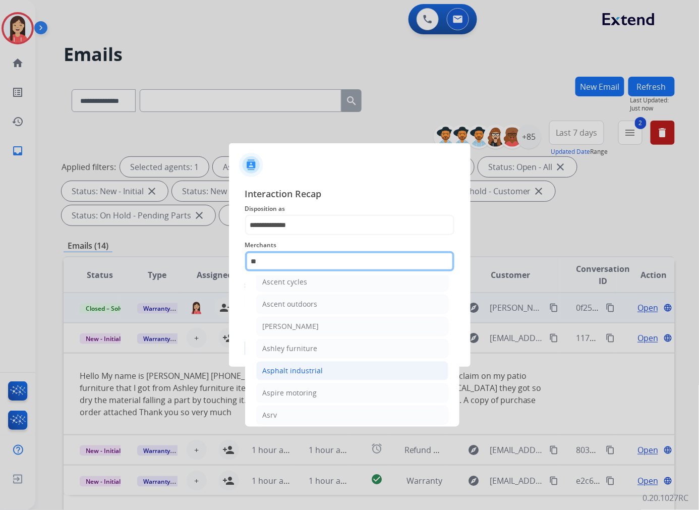
scroll to position [83, 0]
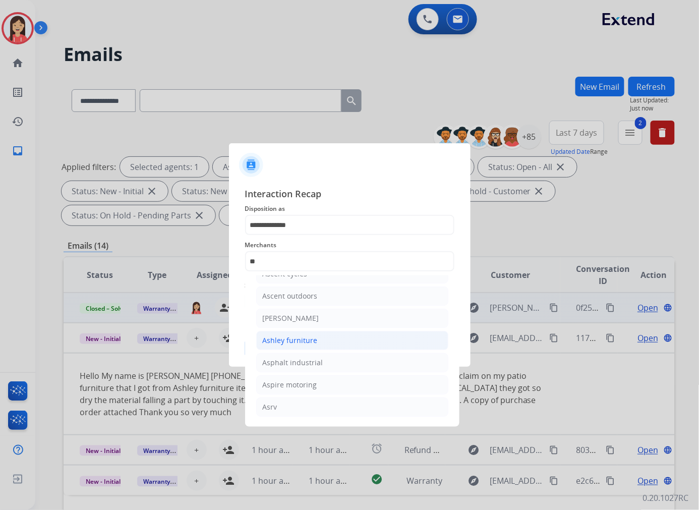
click at [301, 342] on div "Ashley furniture" at bounding box center [290, 341] width 55 height 10
type input "**********"
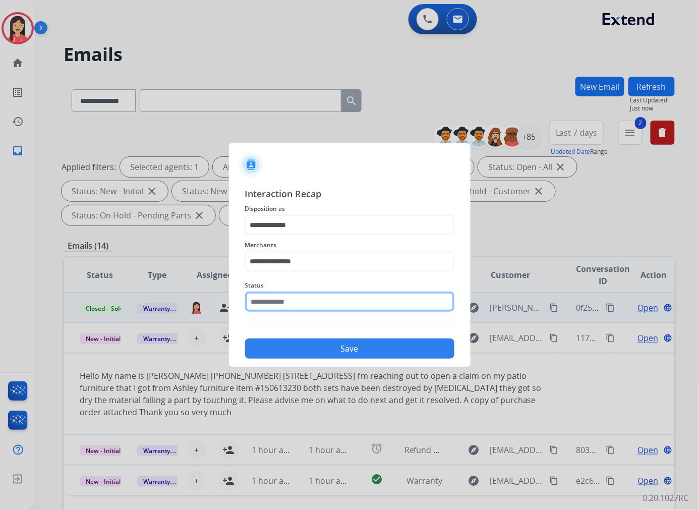
click at [302, 302] on input "text" at bounding box center [349, 302] width 209 height 20
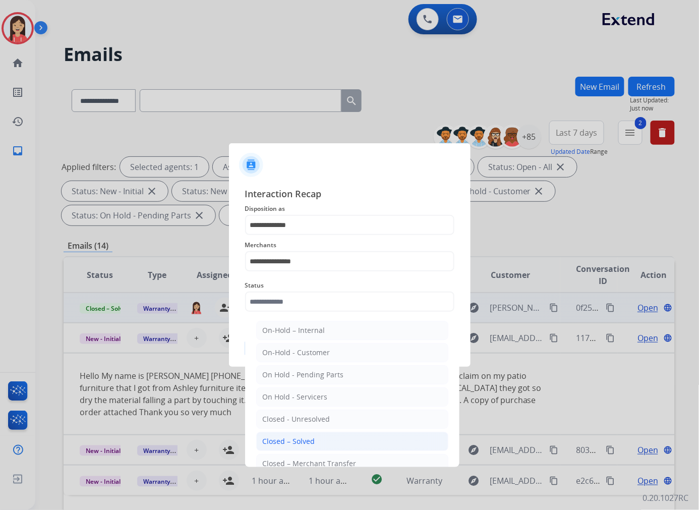
click at [315, 438] on li "Closed – Solved" at bounding box center [352, 441] width 192 height 19
type input "**********"
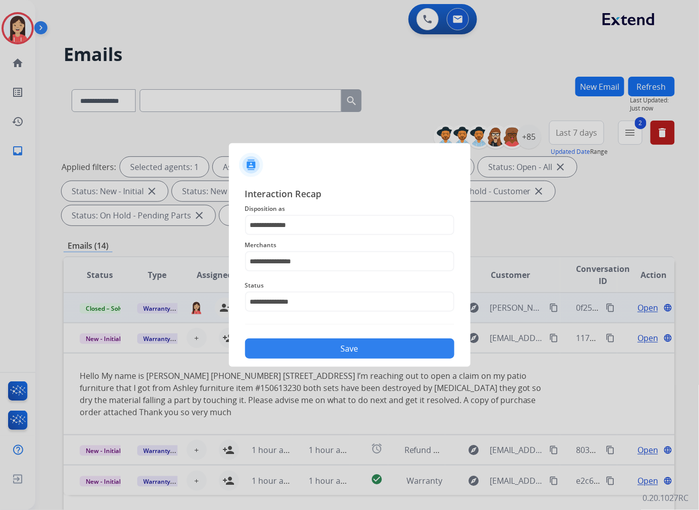
click at [333, 364] on div "**********" at bounding box center [350, 273] width 242 height 188
click at [344, 351] on button "Save" at bounding box center [349, 349] width 209 height 20
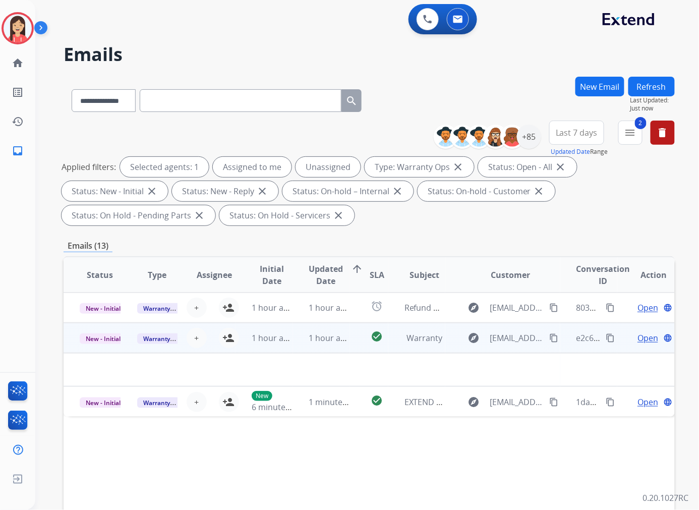
click at [302, 351] on td "1 hour ago" at bounding box center [322, 338] width 58 height 30
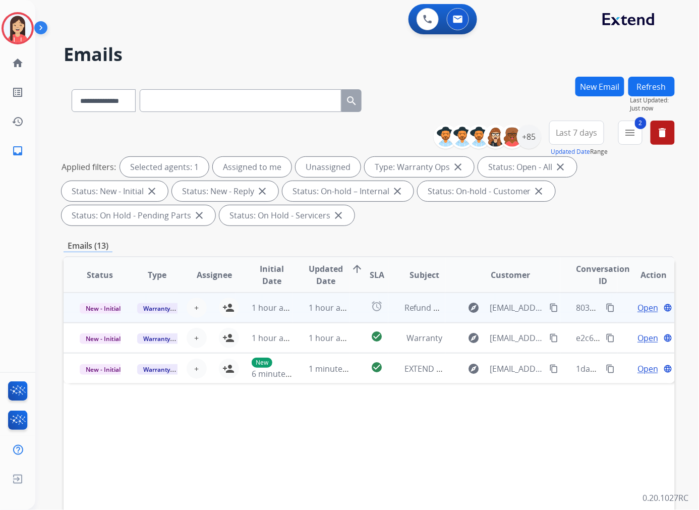
click at [295, 318] on td "1 hour ago" at bounding box center [322, 308] width 58 height 30
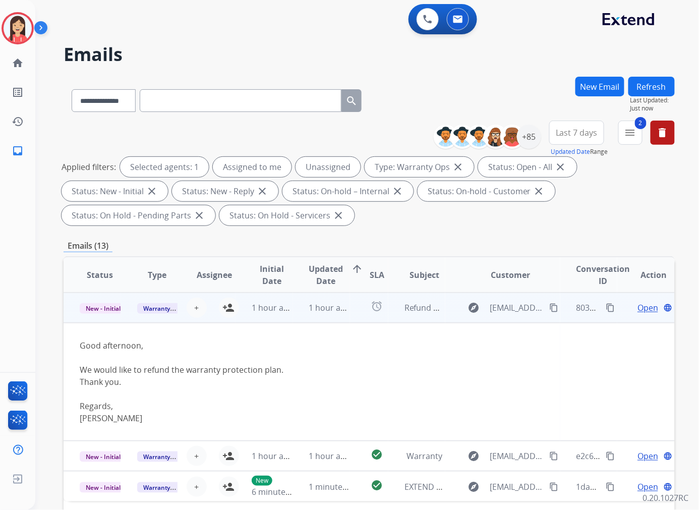
click at [639, 307] on span "Open" at bounding box center [648, 308] width 21 height 12
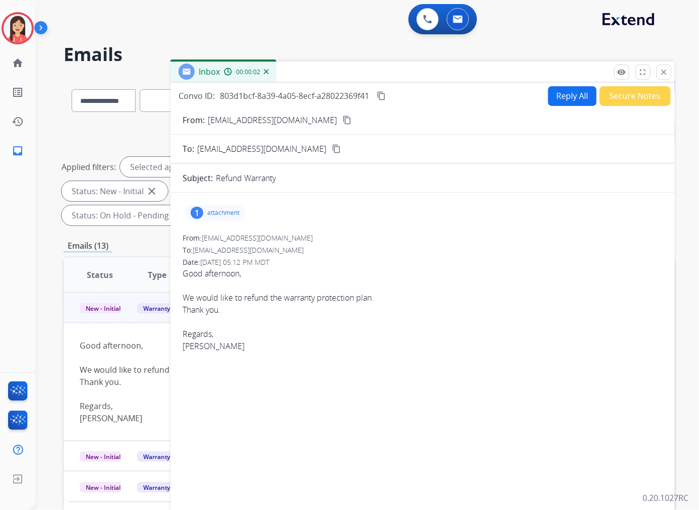
click at [251, 119] on p "[EMAIL_ADDRESS][DOMAIN_NAME]" at bounding box center [272, 120] width 129 height 12
click at [232, 220] on div "1 attachment" at bounding box center [215, 213] width 61 height 16
click at [295, 235] on mat-icon "download" at bounding box center [299, 238] width 9 height 9
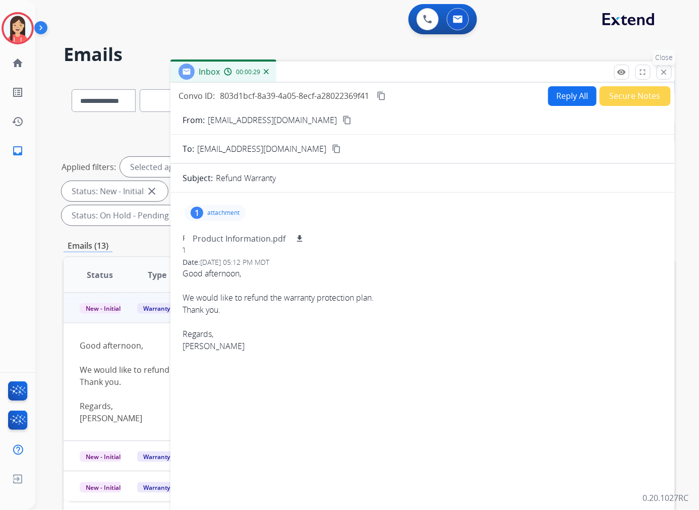
click at [662, 75] on mat-icon "close" at bounding box center [664, 72] width 9 height 9
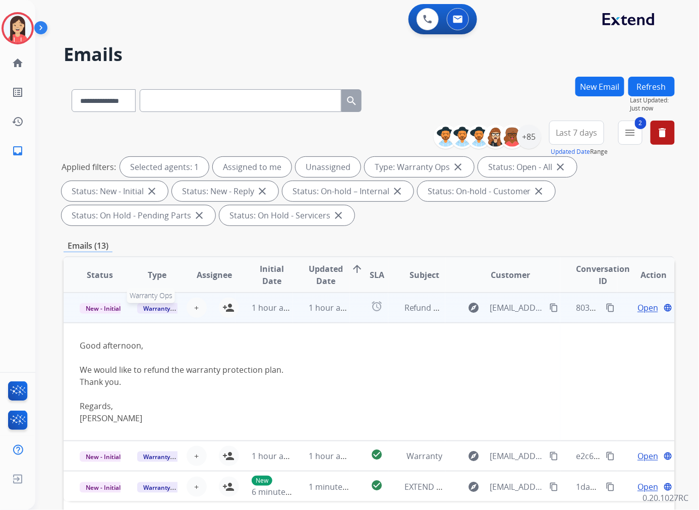
click at [154, 308] on span "Warranty Ops" at bounding box center [163, 308] width 52 height 11
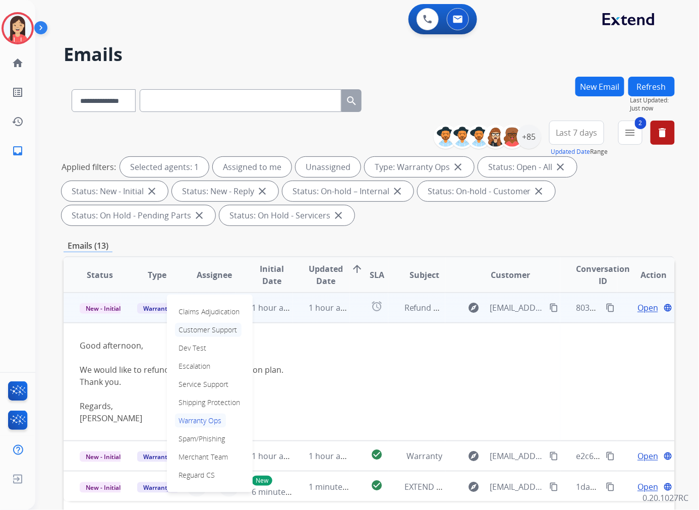
click at [210, 328] on p "Customer Support" at bounding box center [208, 330] width 67 height 14
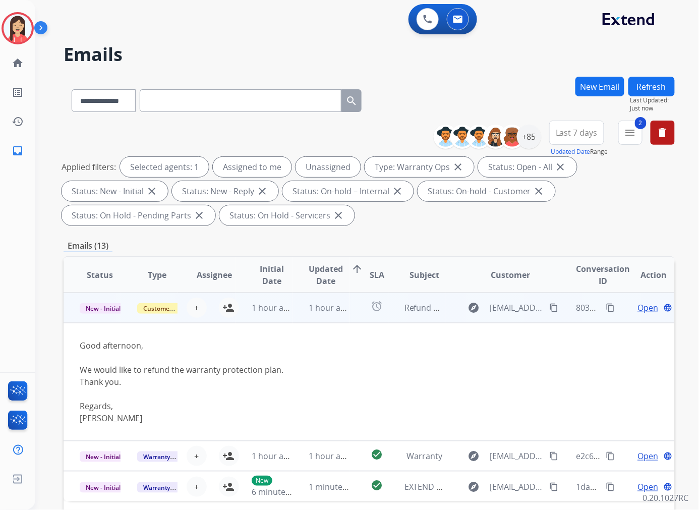
click at [358, 319] on td "alarm" at bounding box center [369, 308] width 38 height 30
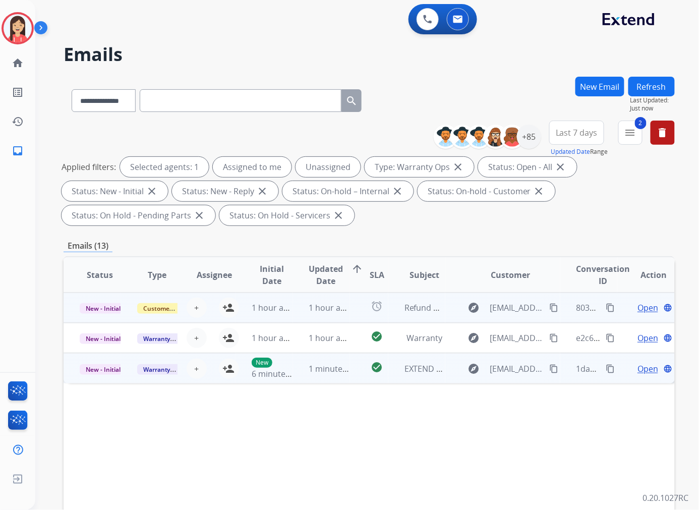
click at [295, 376] on td "1 minute ago" at bounding box center [322, 368] width 58 height 30
click at [638, 369] on span "Open" at bounding box center [648, 368] width 21 height 12
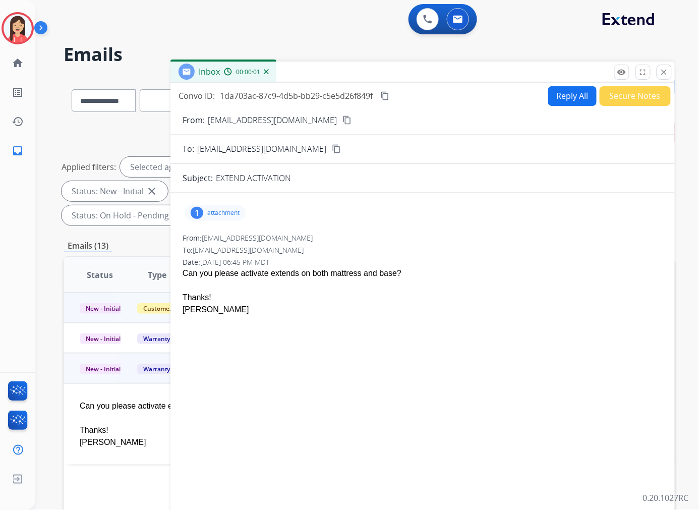
click at [229, 214] on p "attachment" at bounding box center [223, 213] width 32 height 8
click at [329, 240] on mat-icon "download" at bounding box center [330, 238] width 9 height 9
click at [666, 76] on mat-icon "close" at bounding box center [664, 72] width 9 height 9
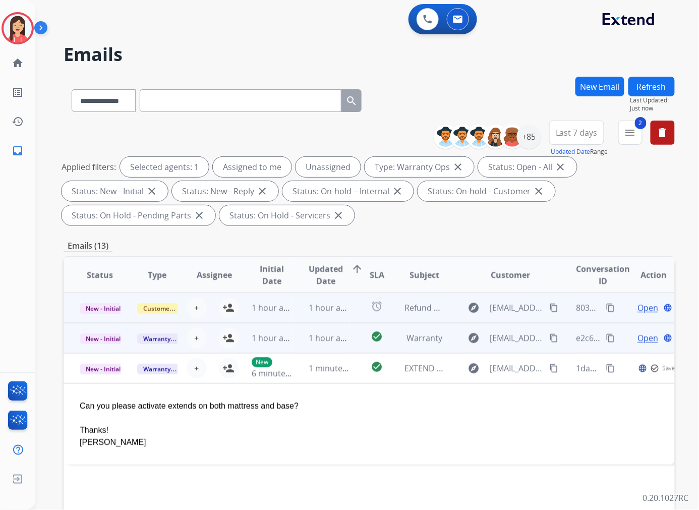
click at [300, 349] on td "1 hour ago" at bounding box center [322, 338] width 58 height 30
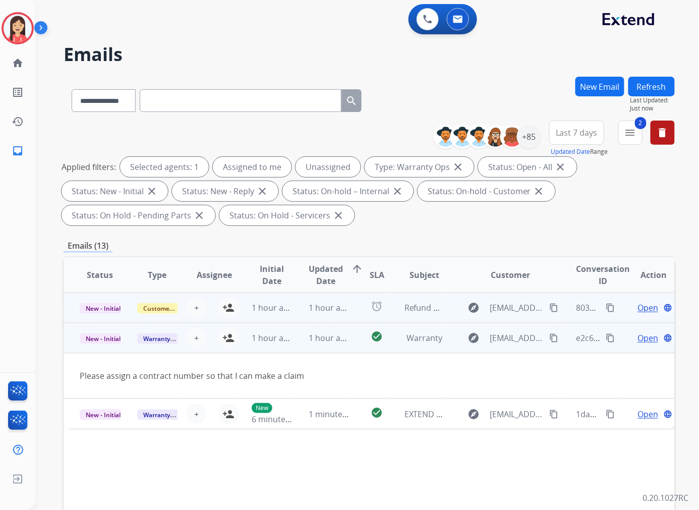
click at [638, 333] on span "Open" at bounding box center [648, 338] width 21 height 12
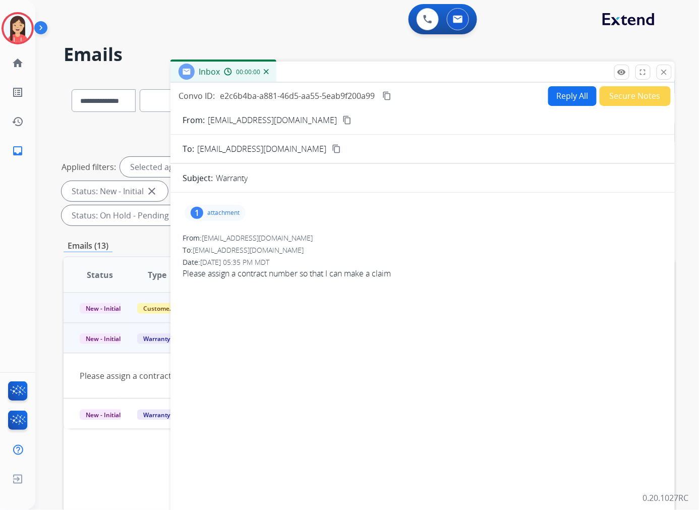
click at [233, 213] on p "attachment" at bounding box center [223, 213] width 32 height 8
click at [281, 236] on mat-icon "download" at bounding box center [282, 238] width 9 height 9
click at [390, 69] on div "Inbox 00:00:11" at bounding box center [423, 72] width 505 height 21
click at [666, 72] on mat-icon "close" at bounding box center [664, 72] width 9 height 9
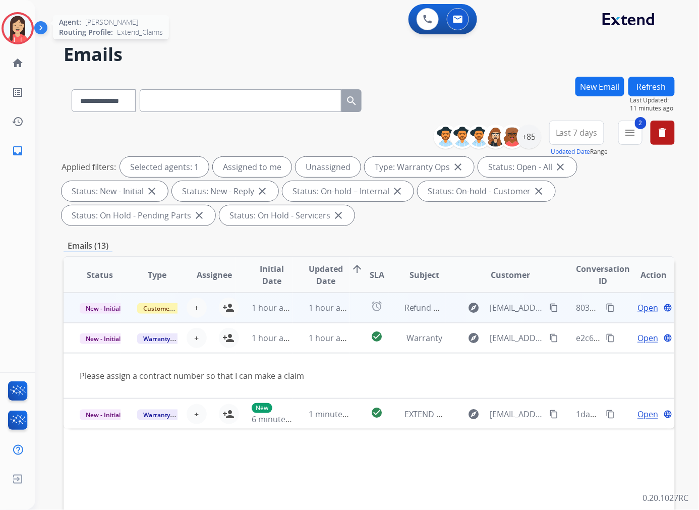
click at [14, 28] on img at bounding box center [18, 28] width 28 height 28
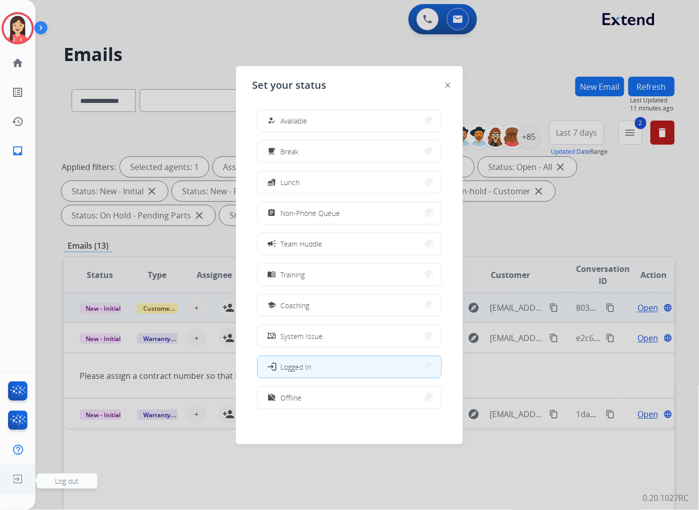
click at [21, 480] on img at bounding box center [18, 479] width 18 height 19
